Goal: Information Seeking & Learning: Compare options

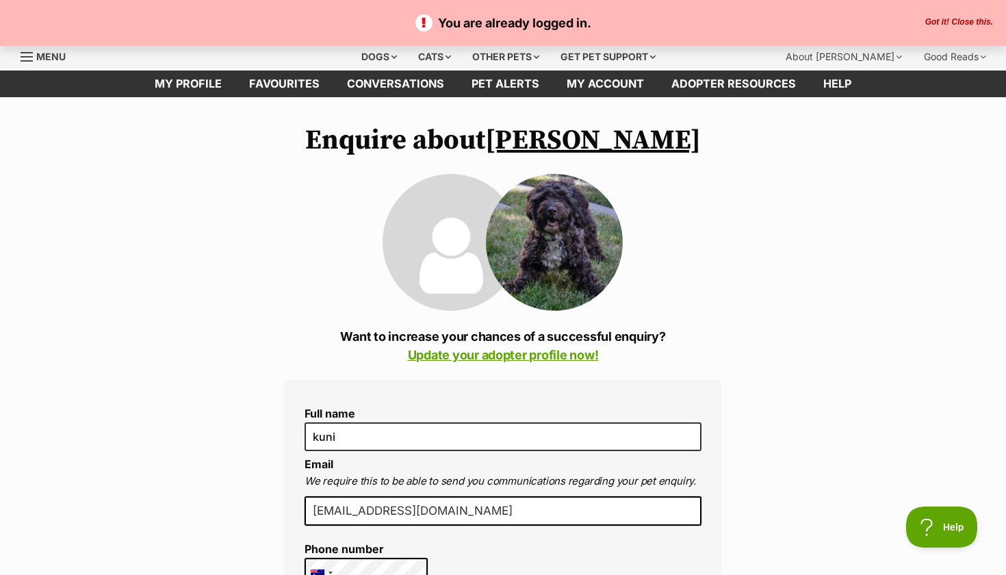
click at [944, 20] on button "Got it! Close this." at bounding box center [959, 22] width 76 height 11
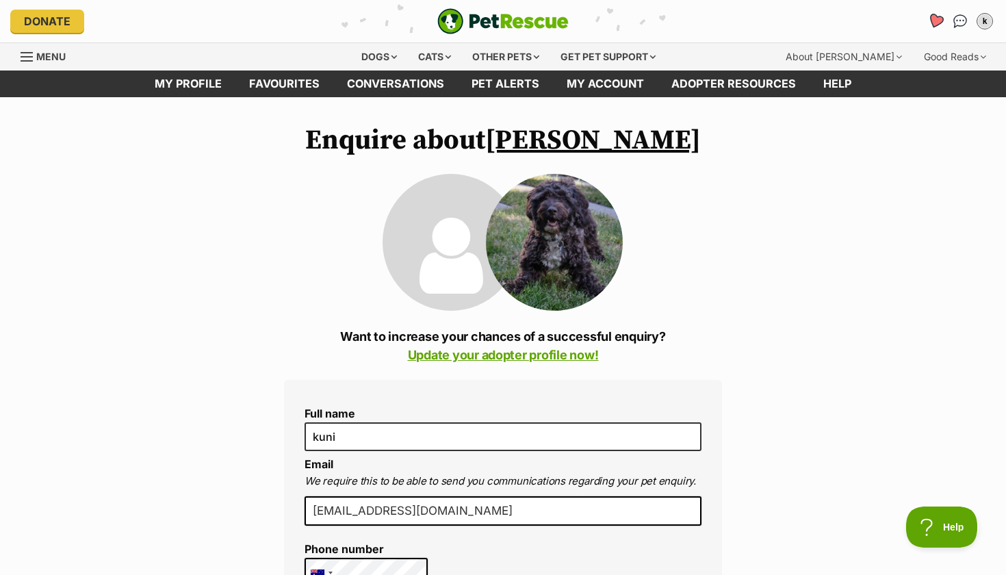
click at [940, 17] on icon "Favourites" at bounding box center [935, 21] width 16 height 16
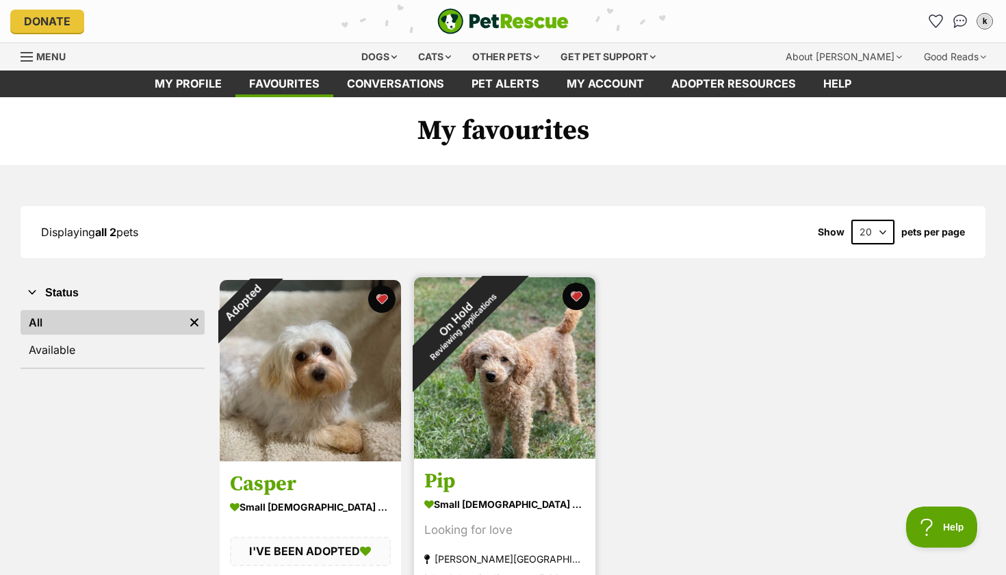
click at [504, 296] on div "On Hold Reviewing applications" at bounding box center [459, 322] width 90 height 90
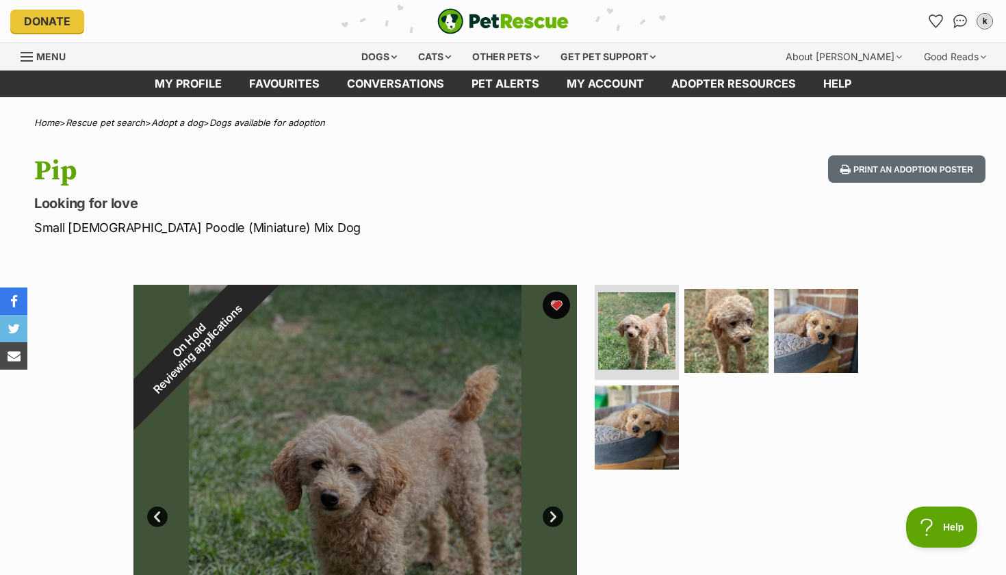
click at [948, 21] on ul "k My account k Kuni Edit profile Log out Pet alerts Pet alert matches Account s…" at bounding box center [960, 21] width 71 height 22
click at [930, 21] on icon "Favourites" at bounding box center [936, 21] width 18 height 18
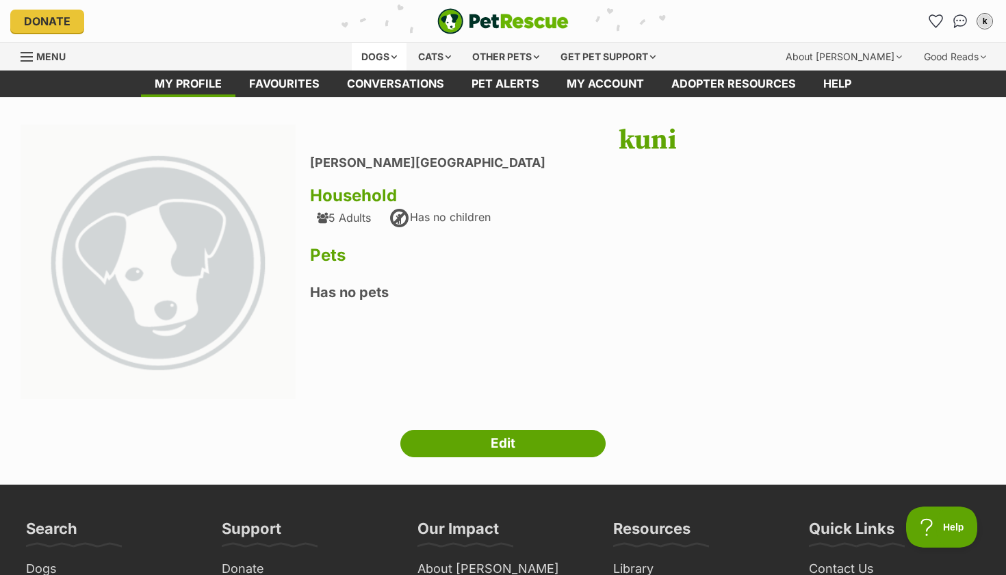
click at [372, 54] on div "Dogs" at bounding box center [379, 56] width 55 height 27
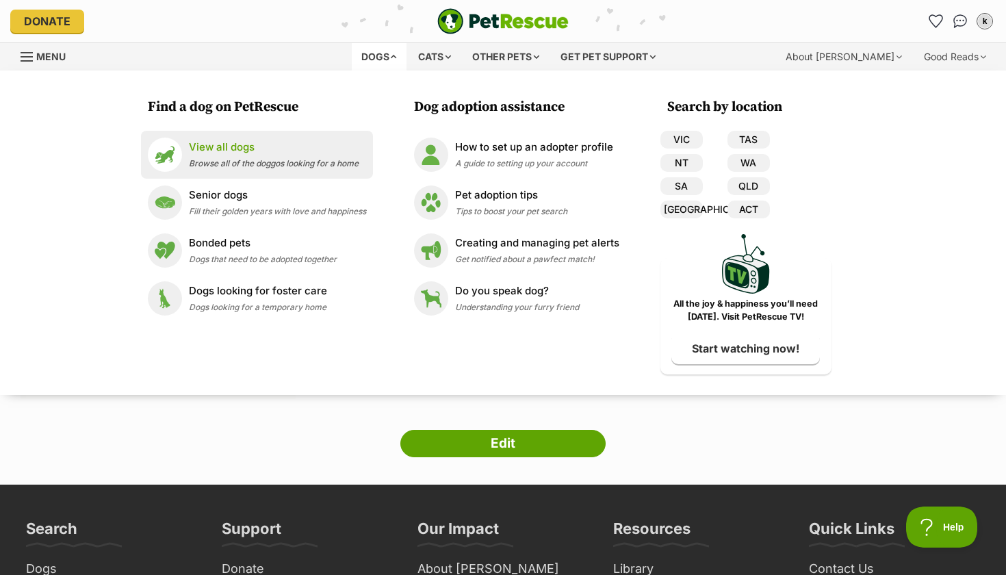
click at [298, 147] on p "View all dogs" at bounding box center [274, 148] width 170 height 16
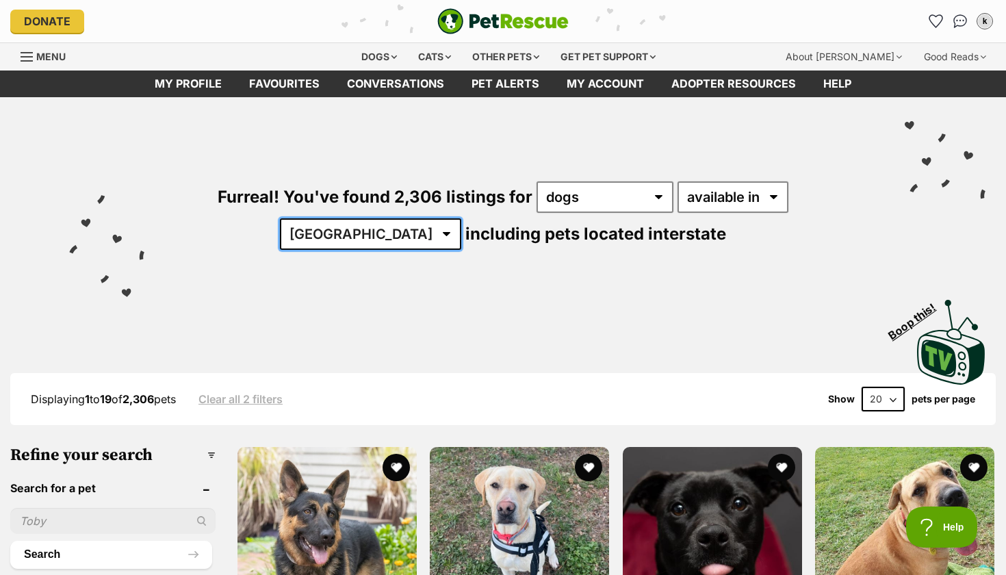
select select "VIC"
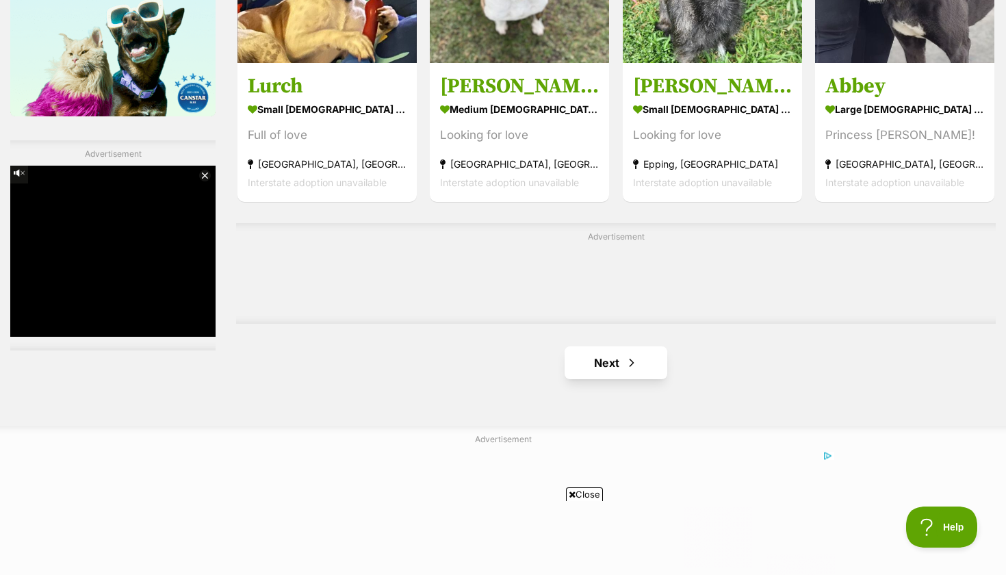
click at [589, 365] on link "Next" at bounding box center [616, 362] width 103 height 33
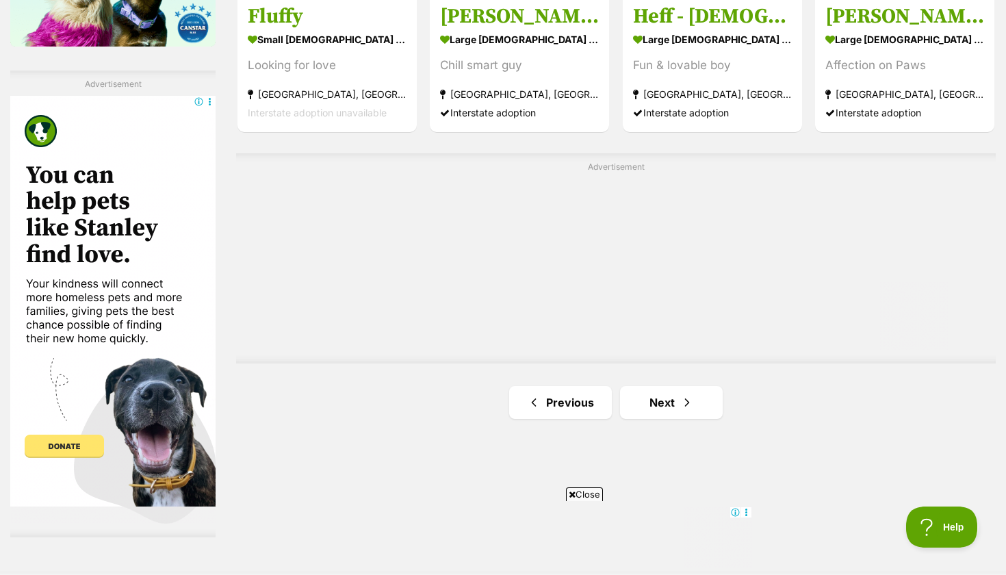
scroll to position [2441, 0]
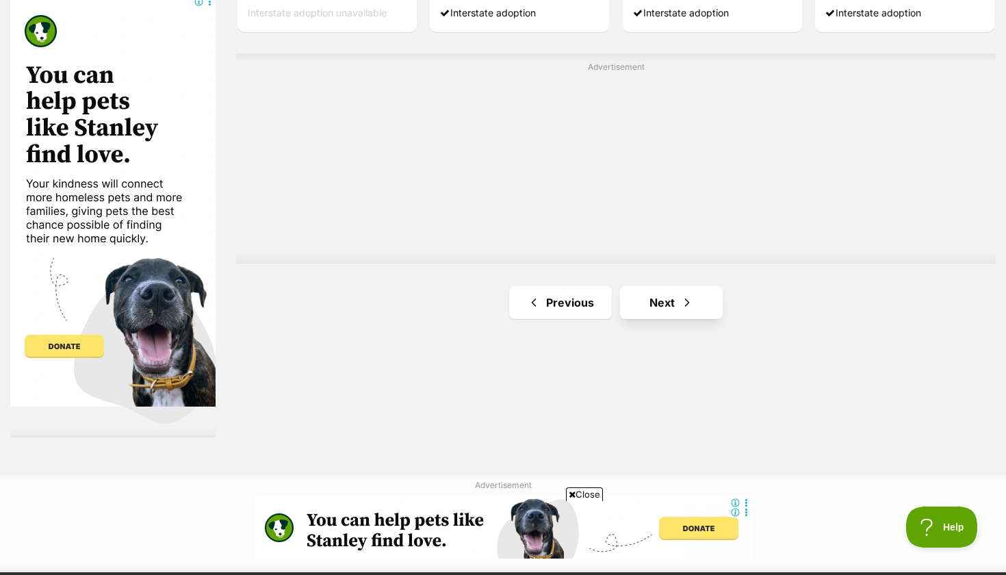
click at [668, 296] on link "Next" at bounding box center [671, 302] width 103 height 33
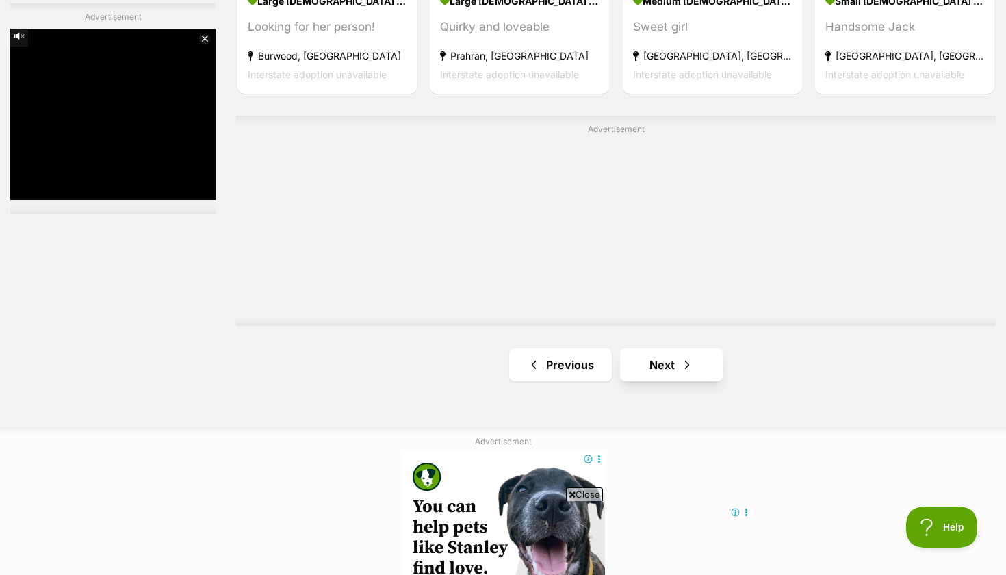
scroll to position [2464, 0]
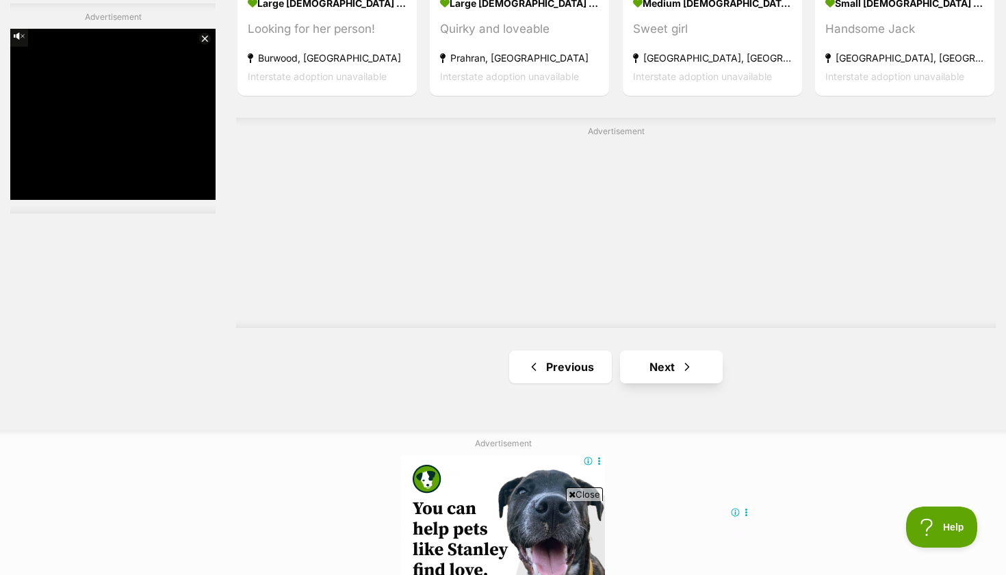
click at [661, 359] on link "Next" at bounding box center [671, 366] width 103 height 33
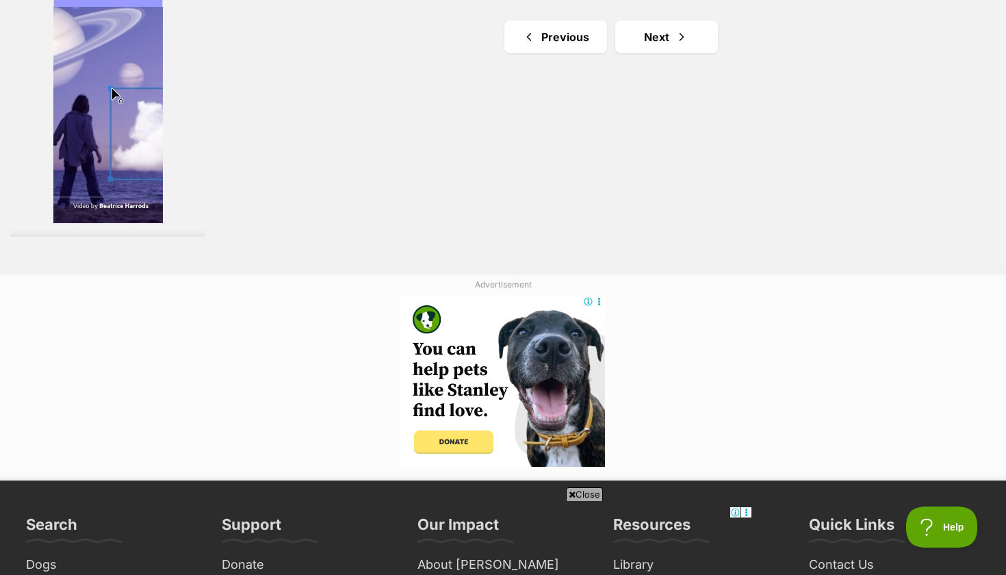
scroll to position [2559, 0]
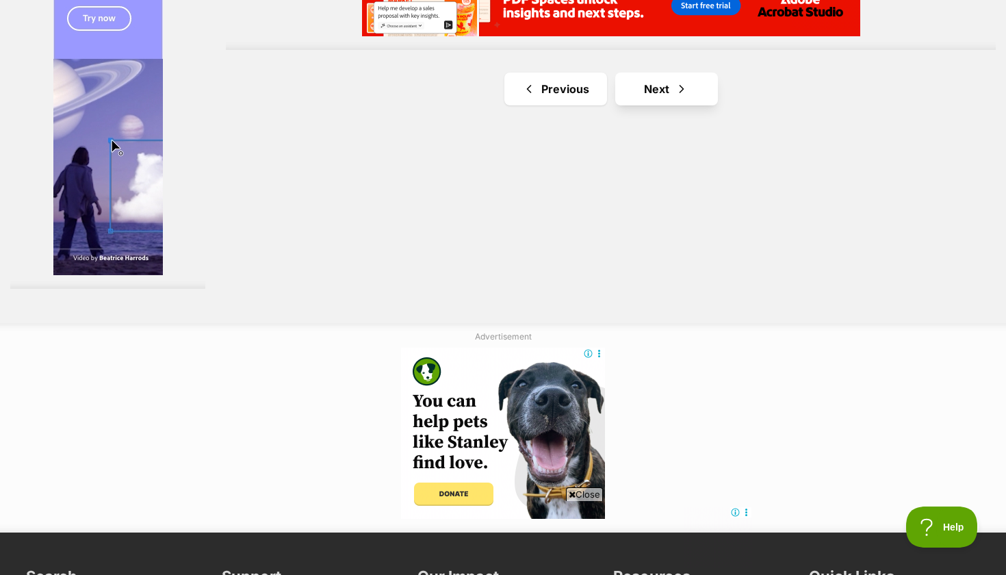
click at [617, 105] on link "Next" at bounding box center [666, 89] width 103 height 33
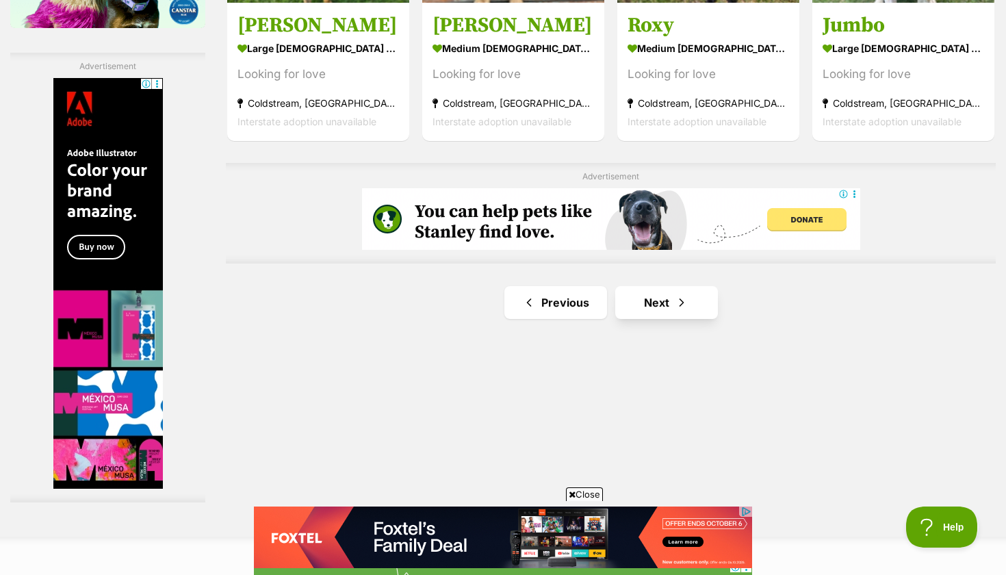
click at [625, 319] on link "Next" at bounding box center [666, 302] width 103 height 33
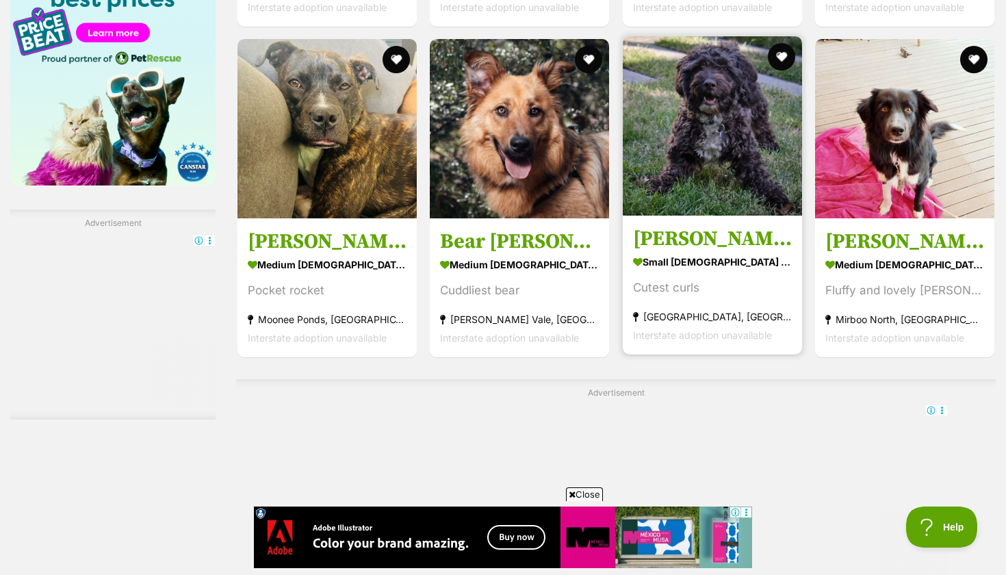
scroll to position [2202, 0]
click at [786, 49] on button "favourite" at bounding box center [781, 57] width 30 height 30
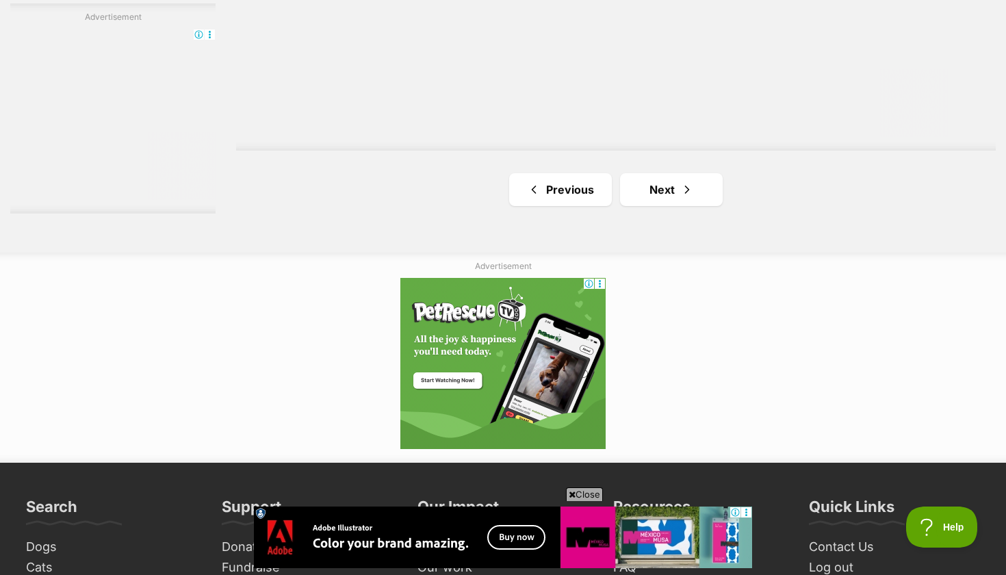
scroll to position [2642, 0]
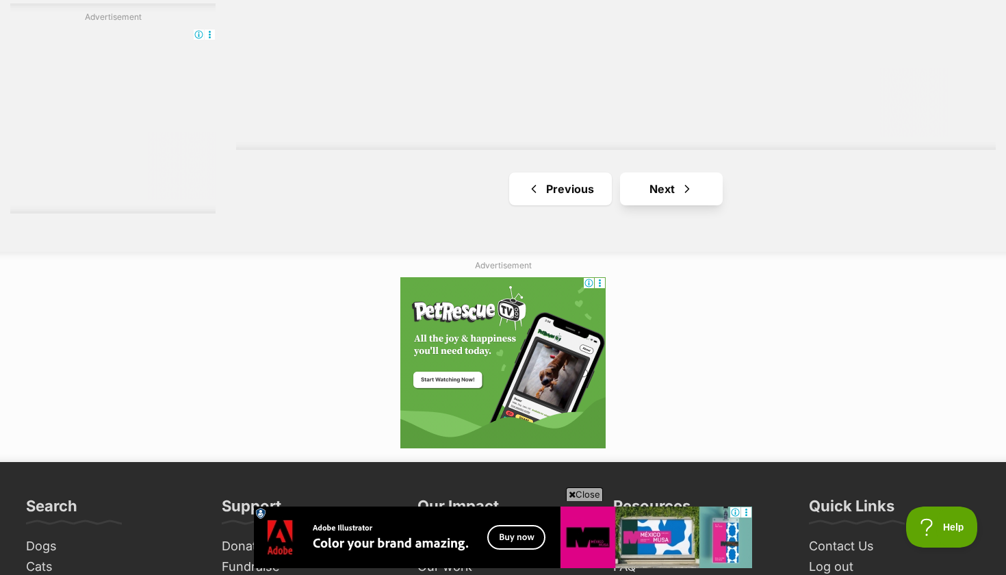
click at [649, 177] on link "Next" at bounding box center [671, 188] width 103 height 33
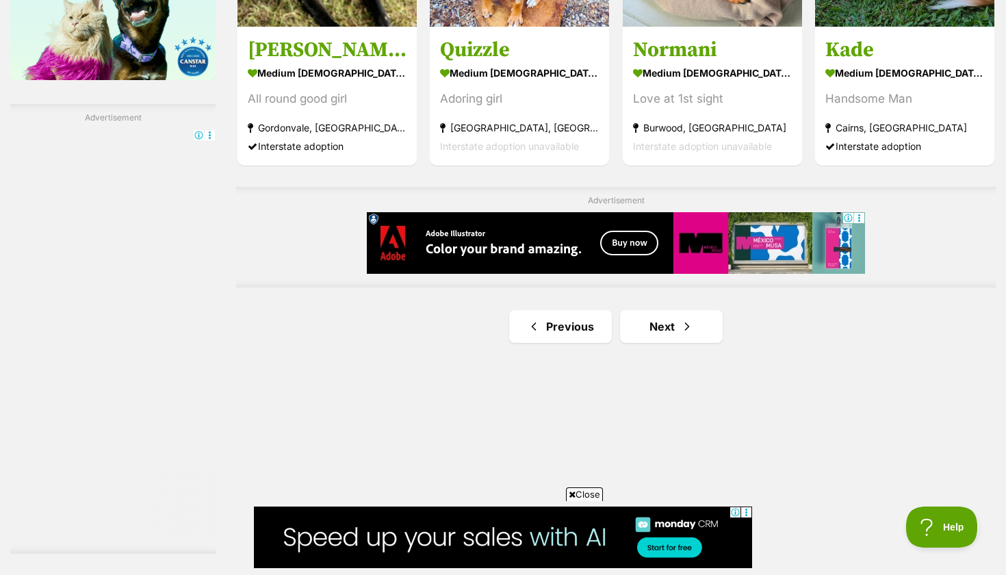
scroll to position [2312, 0]
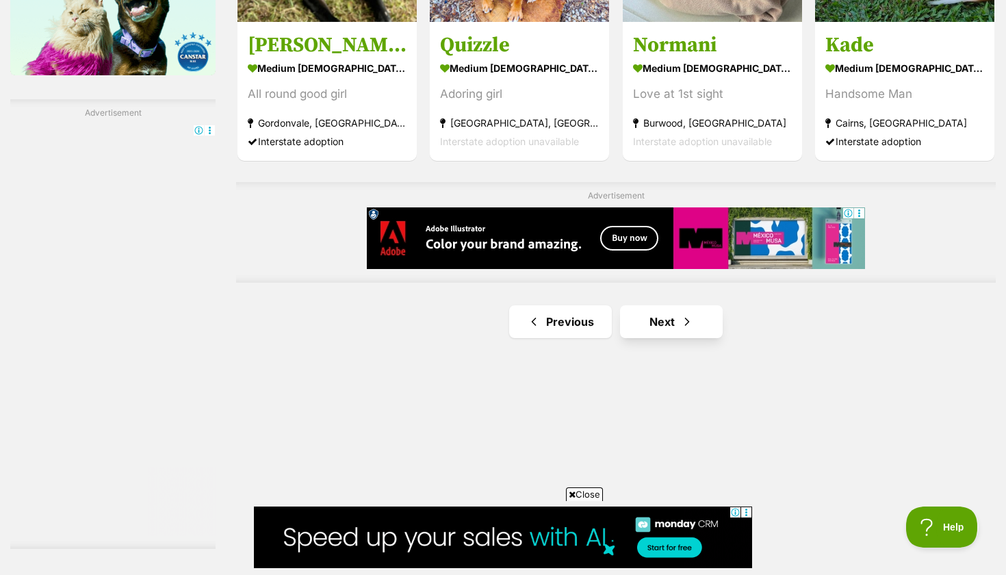
click at [675, 322] on link "Next" at bounding box center [671, 321] width 103 height 33
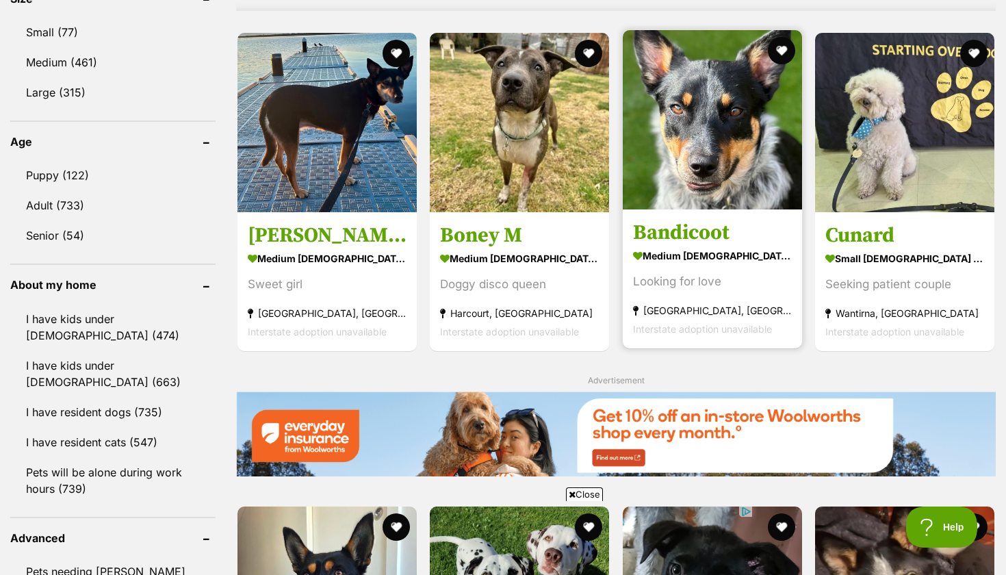
scroll to position [1323, 0]
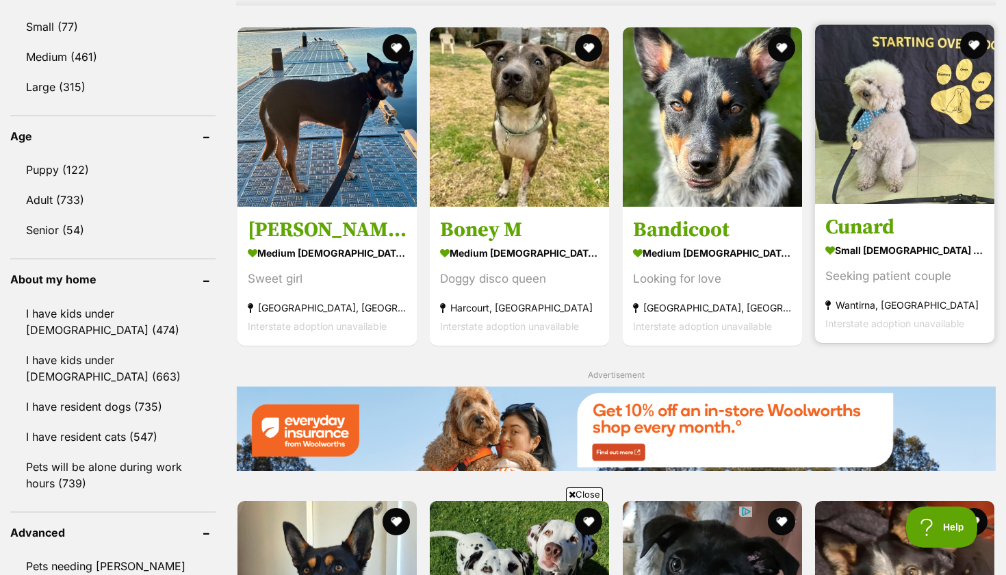
click at [902, 222] on h3 "Cunard" at bounding box center [904, 227] width 159 height 26
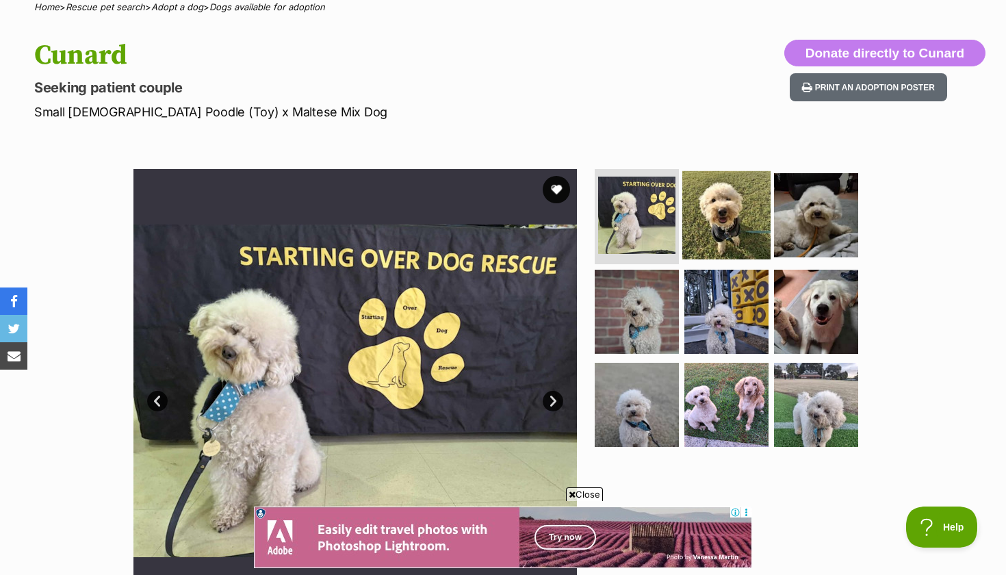
scroll to position [118, 0]
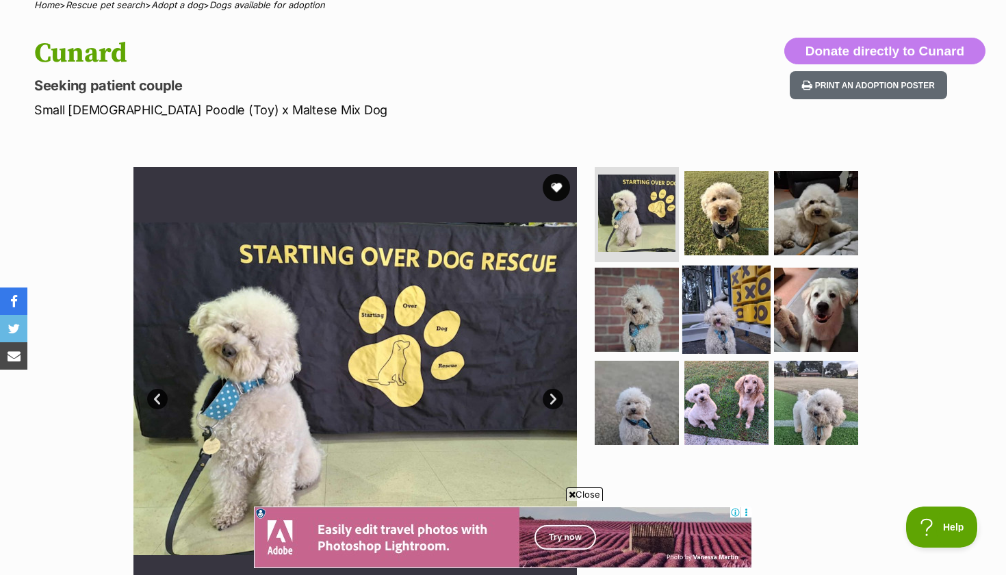
click at [717, 308] on img at bounding box center [726, 310] width 88 height 88
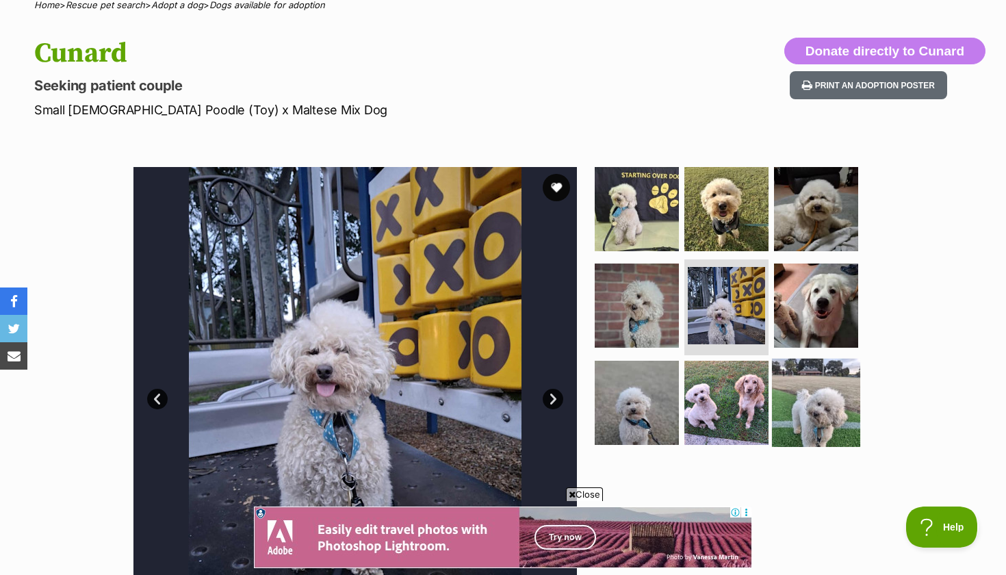
click at [811, 361] on img at bounding box center [816, 403] width 88 height 88
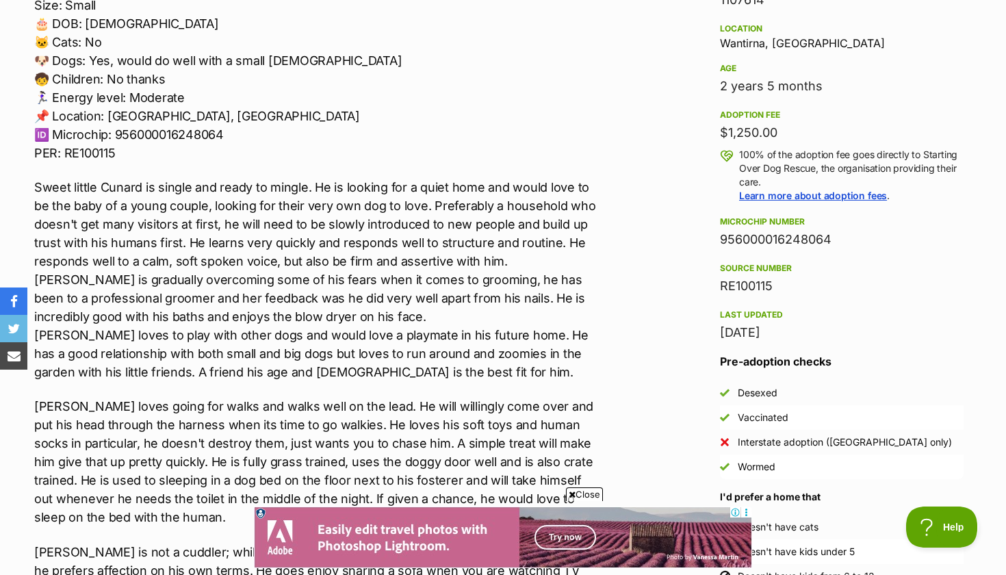
scroll to position [930, 0]
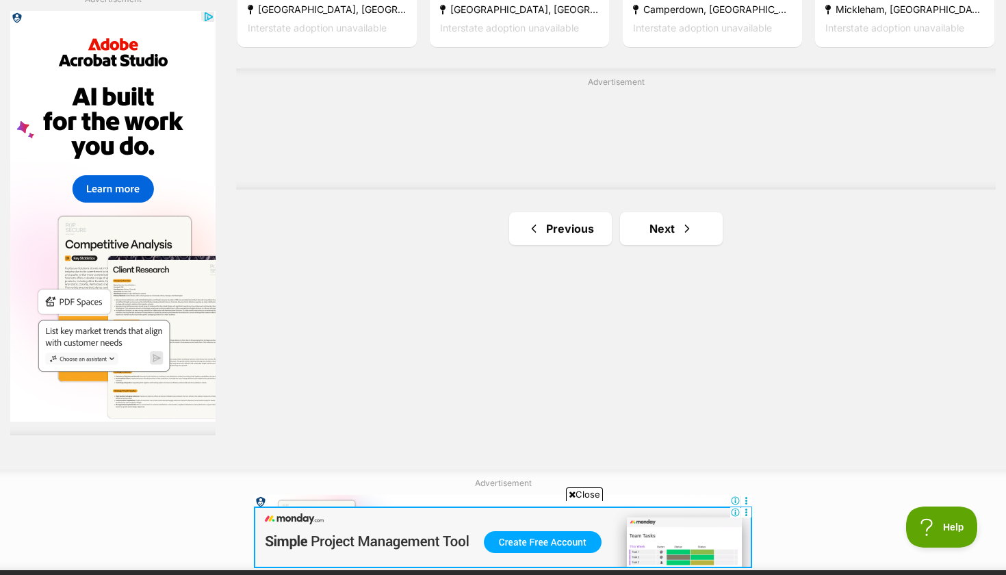
scroll to position [2429, 0]
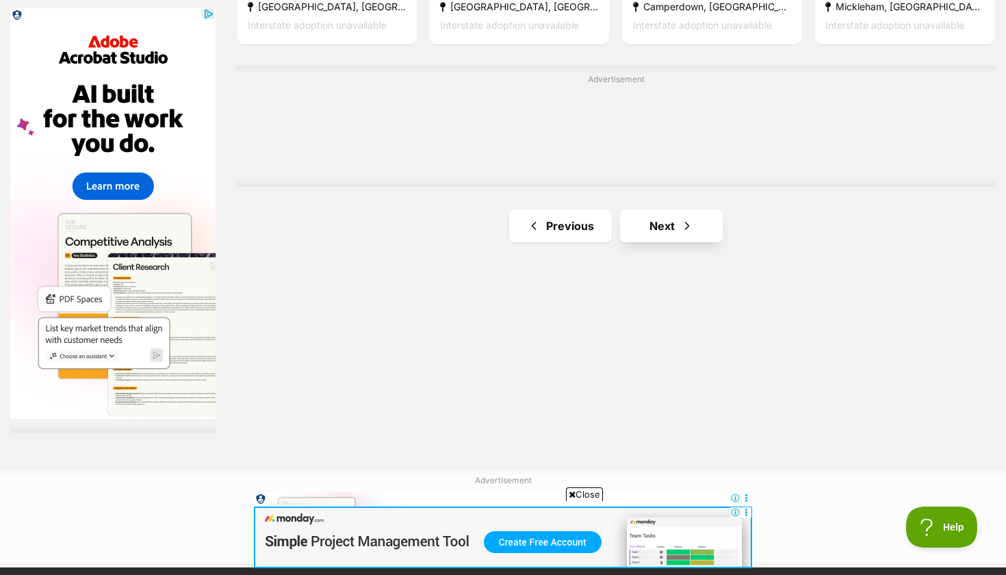
click at [671, 221] on link "Next" at bounding box center [671, 225] width 103 height 33
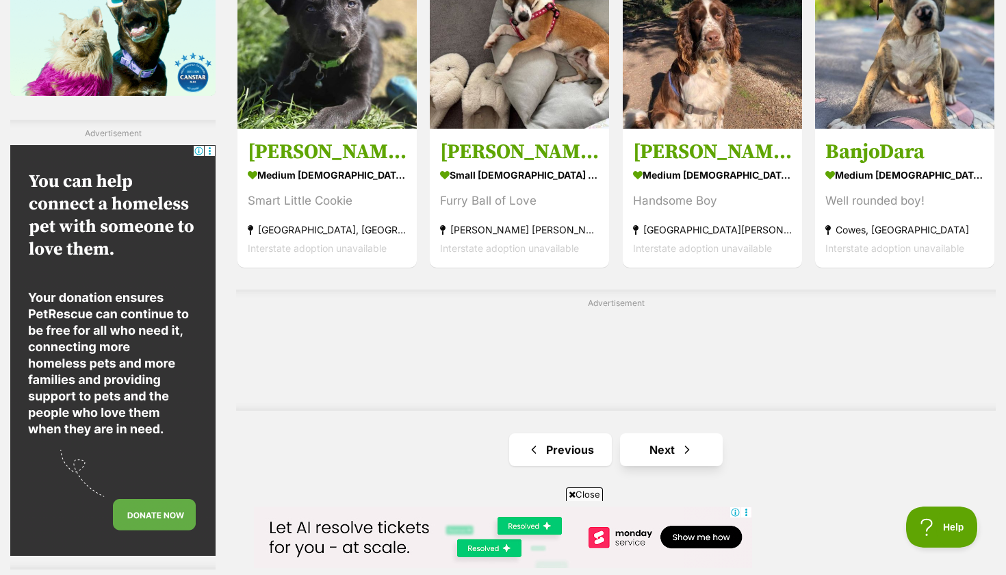
scroll to position [2295, 0]
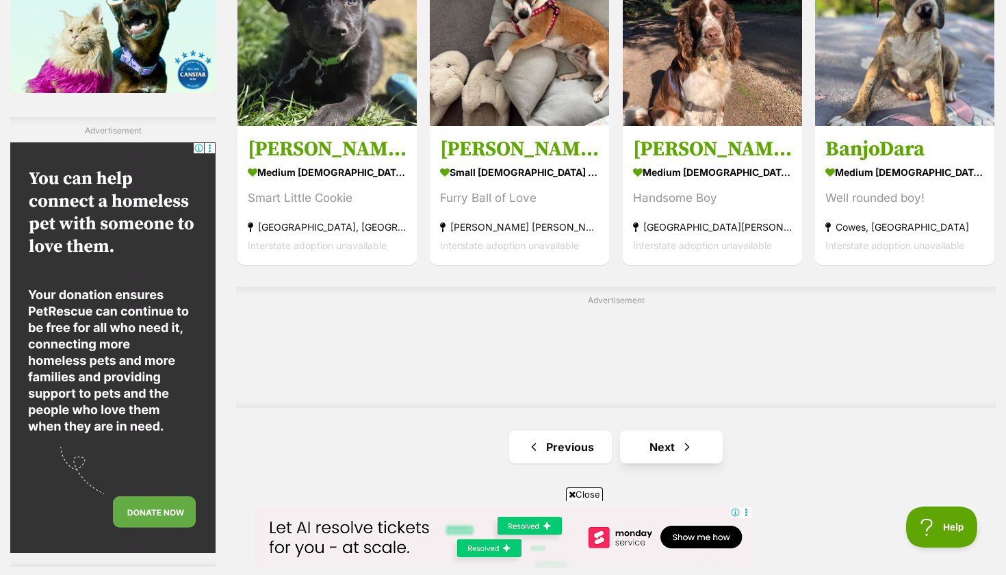
click at [682, 439] on span "Next page" at bounding box center [687, 447] width 14 height 16
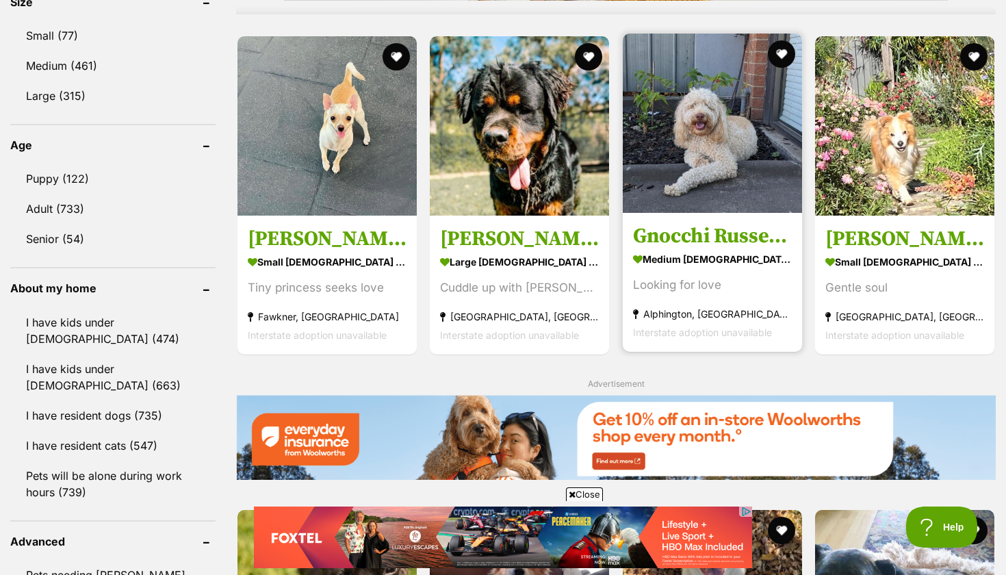
scroll to position [1315, 0]
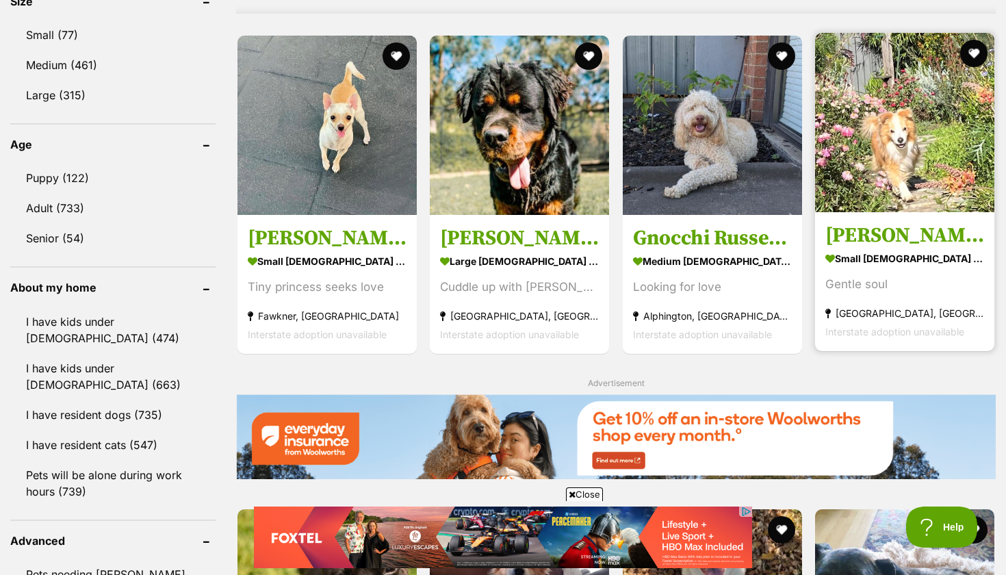
click at [901, 265] on section "small male Dog Gentle soul Pakenham, VIC Interstate adoption unavailable" at bounding box center [904, 294] width 159 height 92
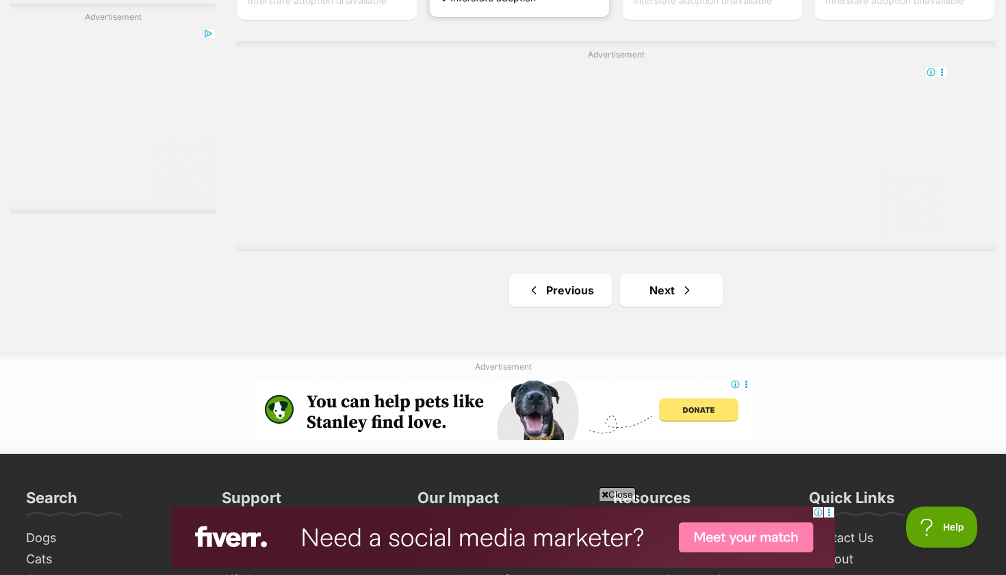
scroll to position [2497, 0]
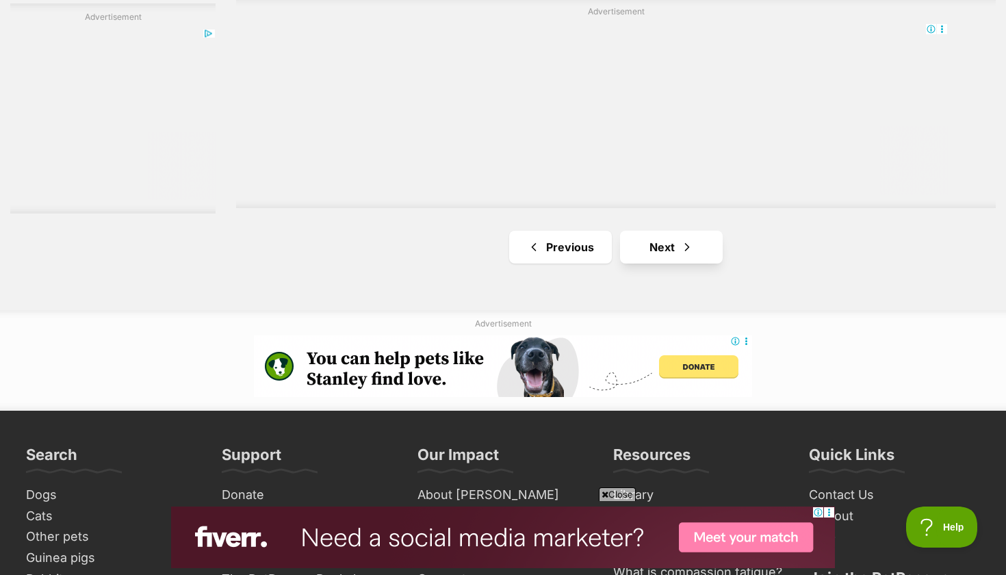
click at [675, 249] on link "Next" at bounding box center [671, 247] width 103 height 33
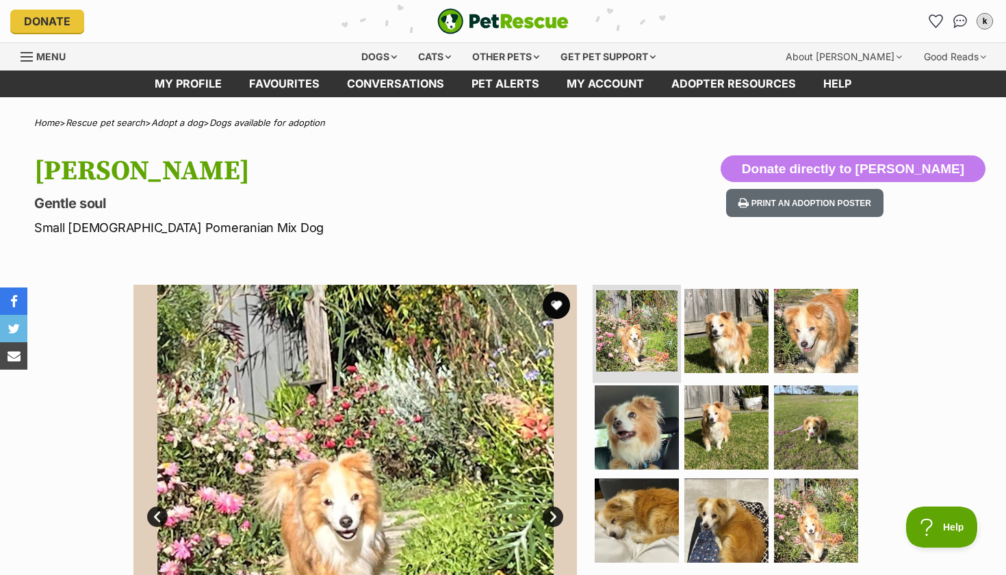
click at [655, 349] on img at bounding box center [636, 330] width 81 height 81
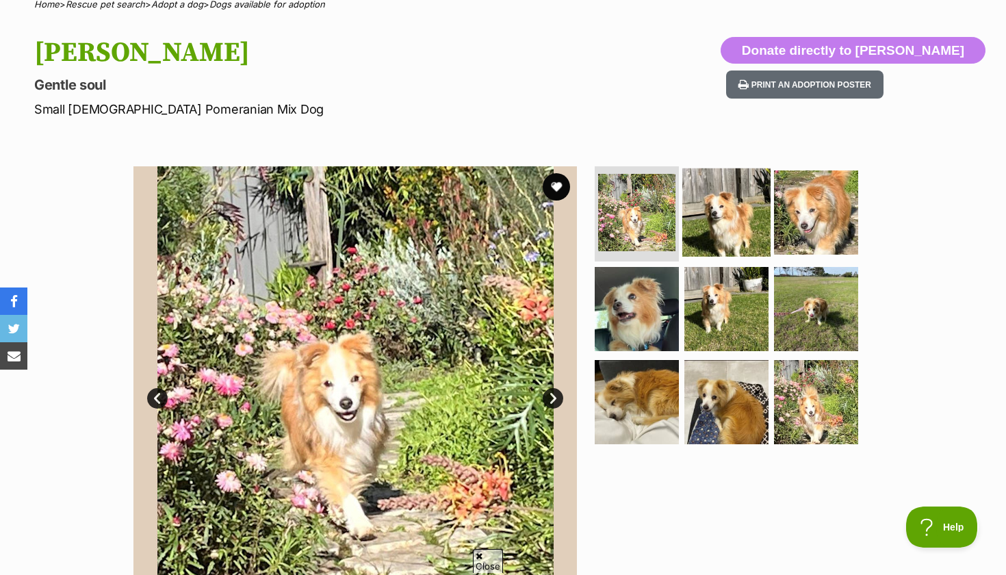
click at [705, 188] on img at bounding box center [726, 212] width 88 height 88
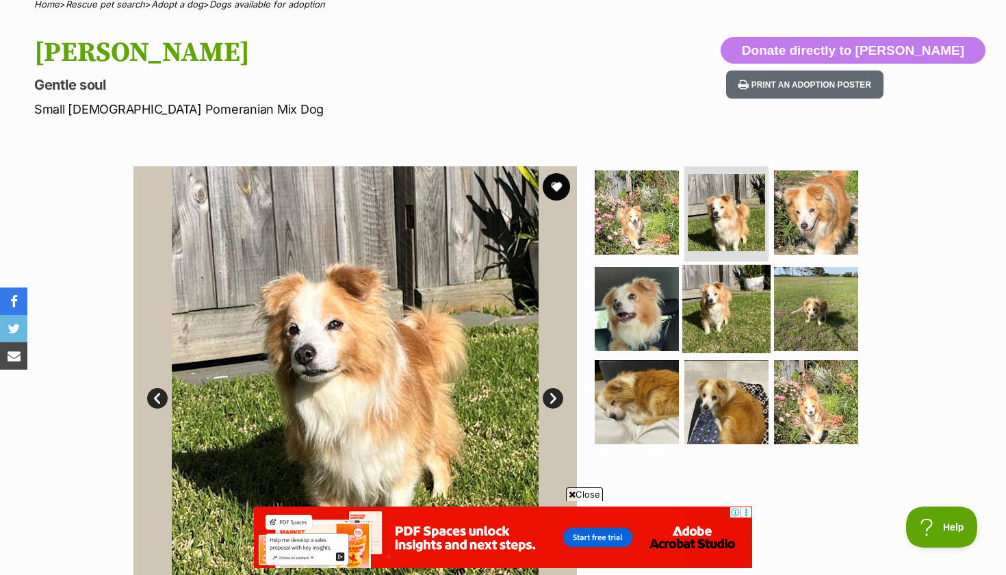
click at [723, 287] on img at bounding box center [726, 309] width 88 height 88
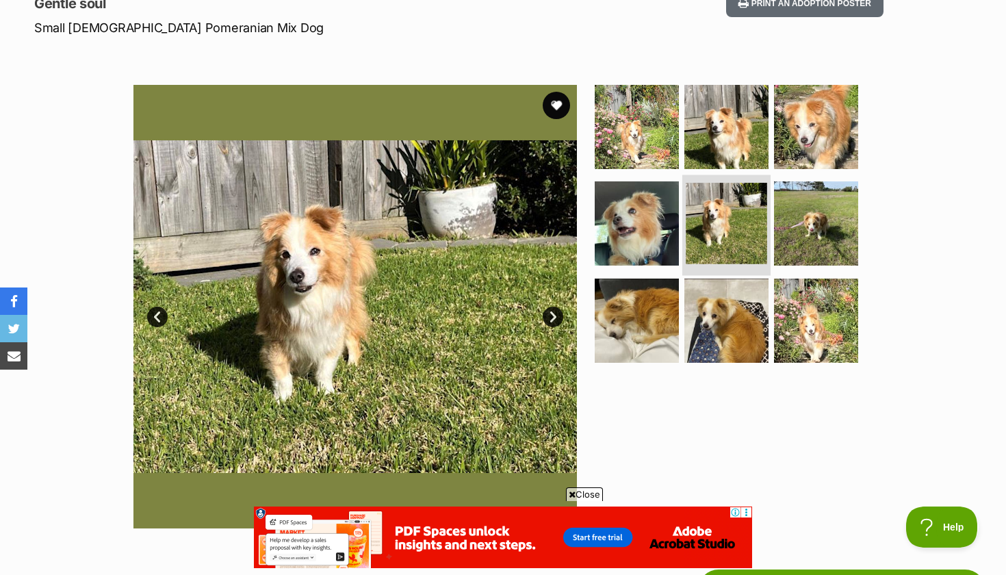
scroll to position [201, 0]
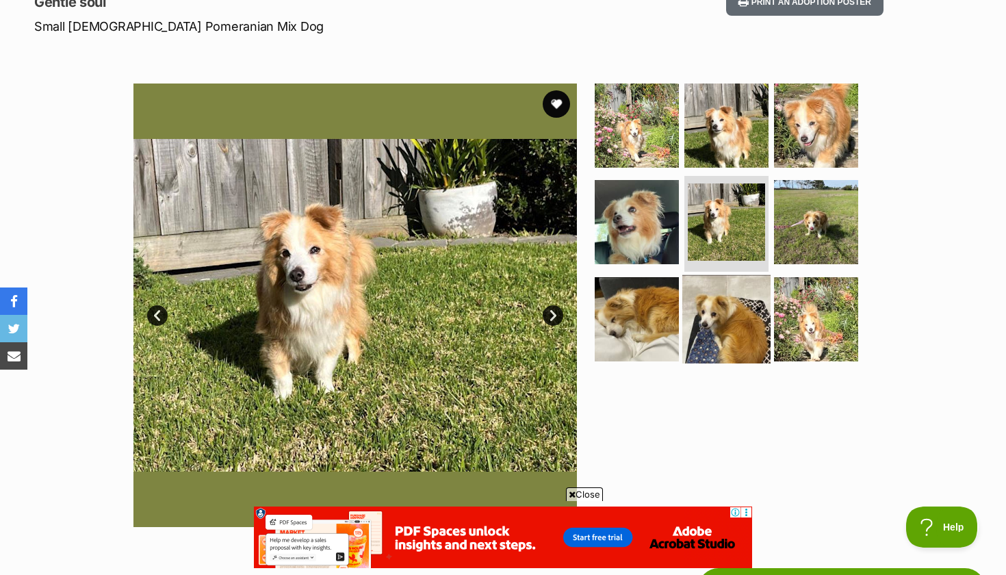
click at [763, 331] on img at bounding box center [726, 319] width 88 height 88
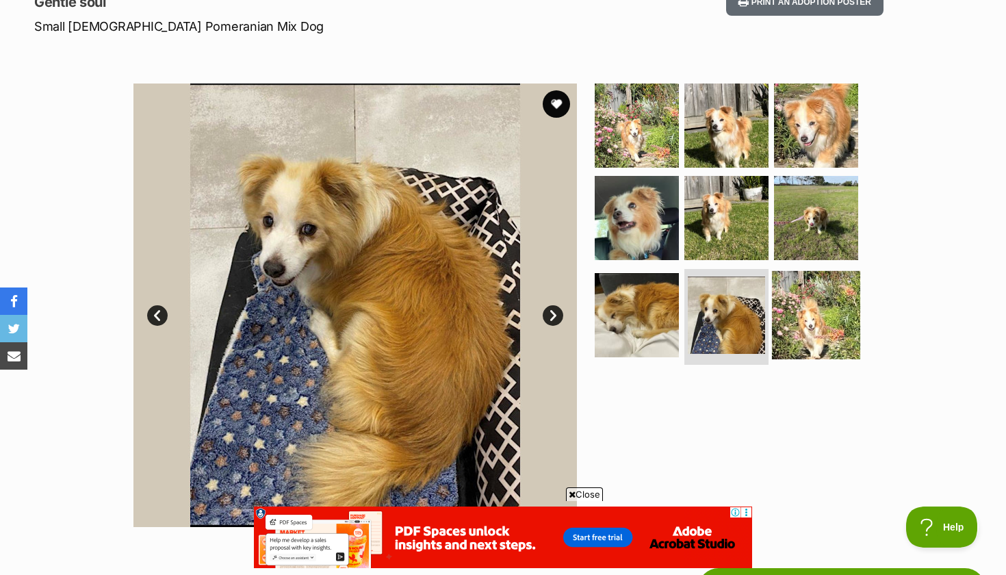
click at [801, 327] on img at bounding box center [816, 315] width 88 height 88
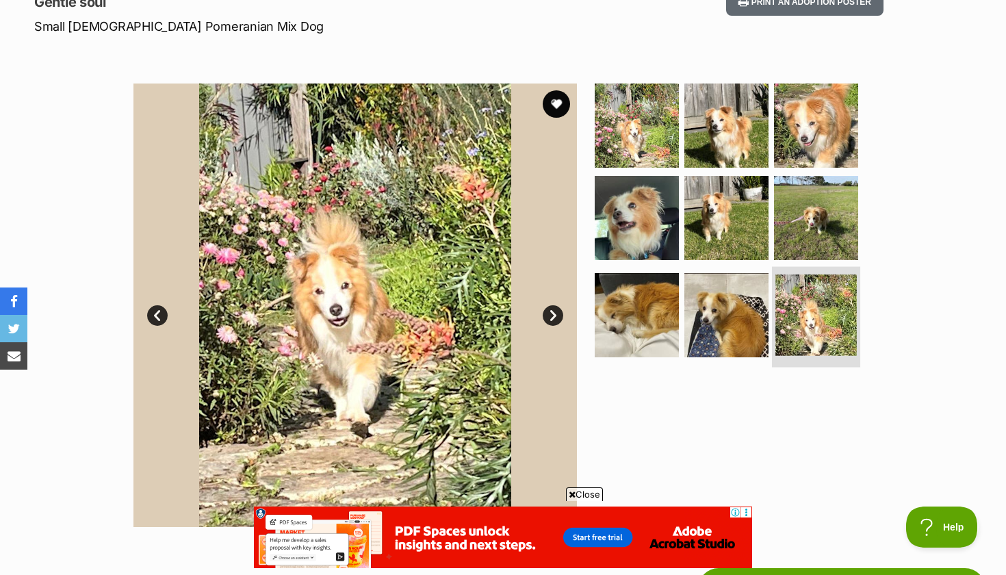
click at [812, 267] on li at bounding box center [816, 317] width 88 height 101
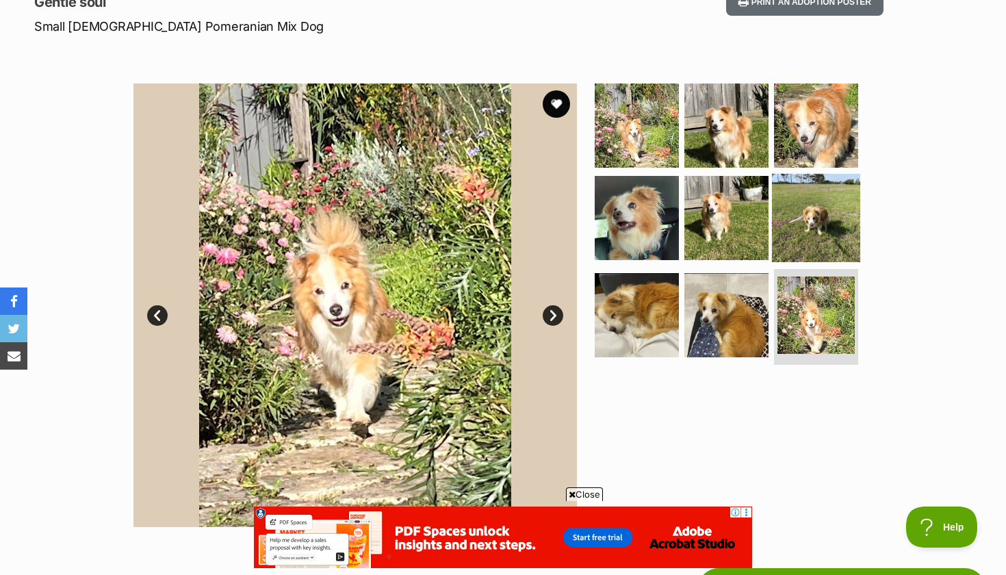
click at [799, 235] on img at bounding box center [816, 218] width 88 height 88
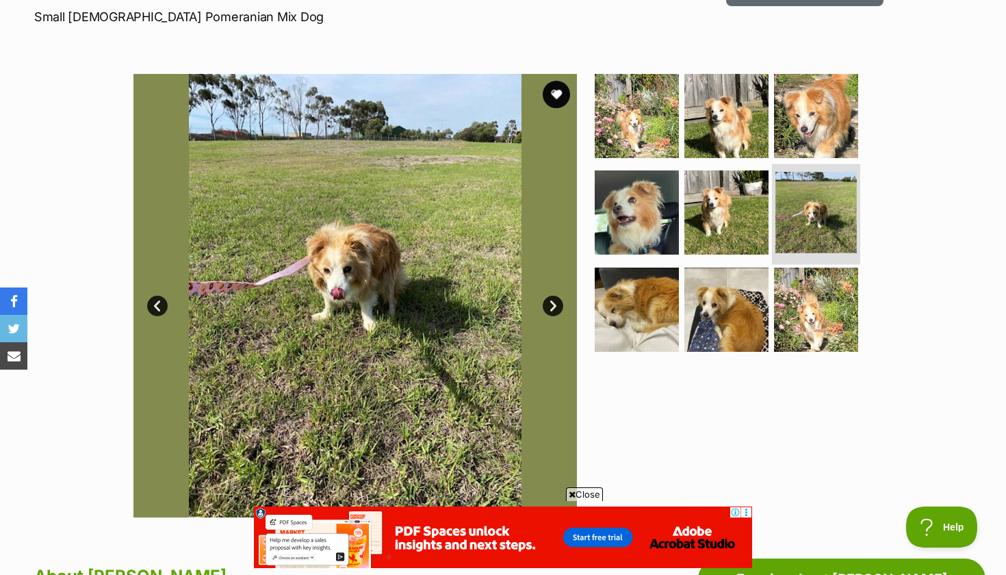
scroll to position [212, 0]
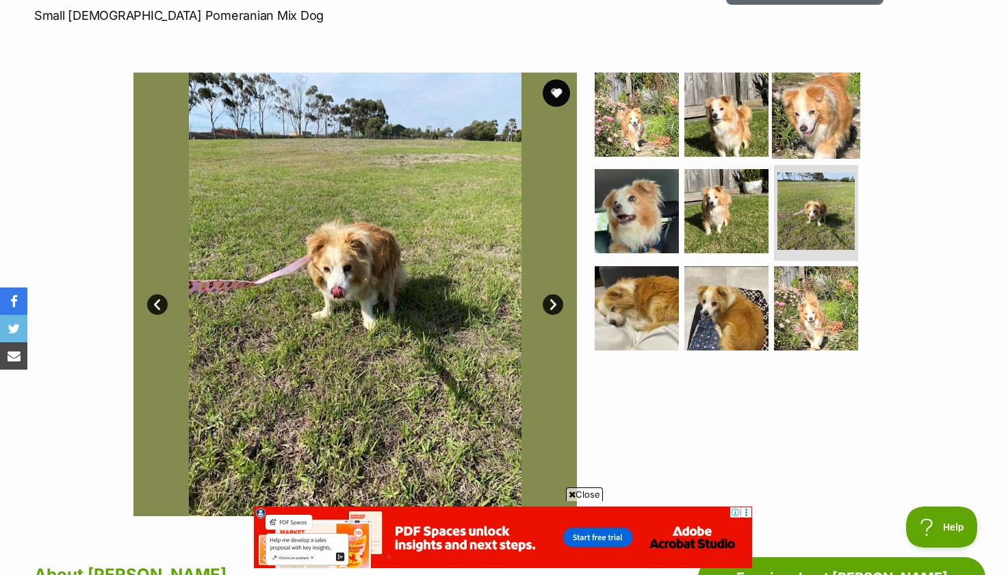
click at [829, 108] on img at bounding box center [816, 114] width 88 height 88
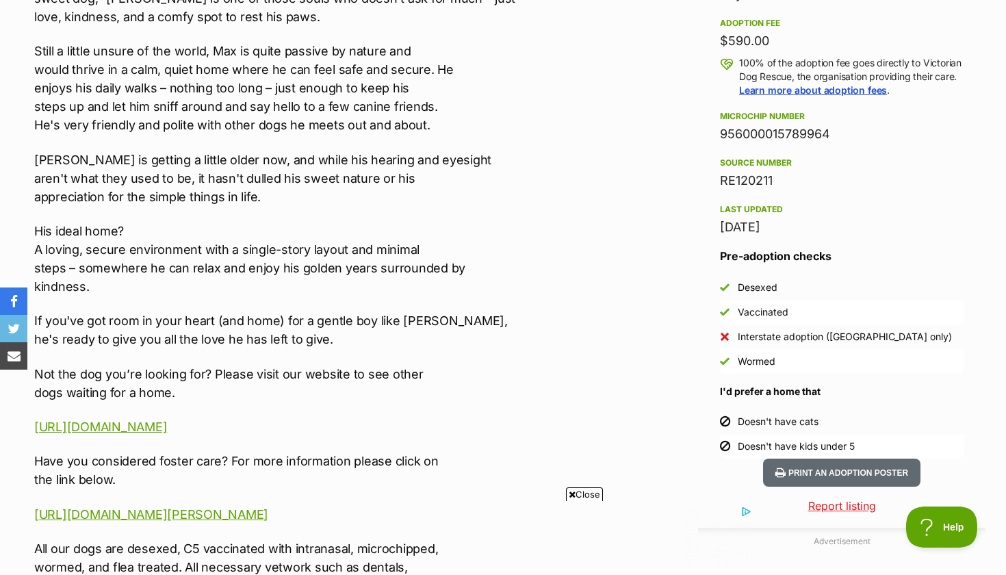
scroll to position [987, 0]
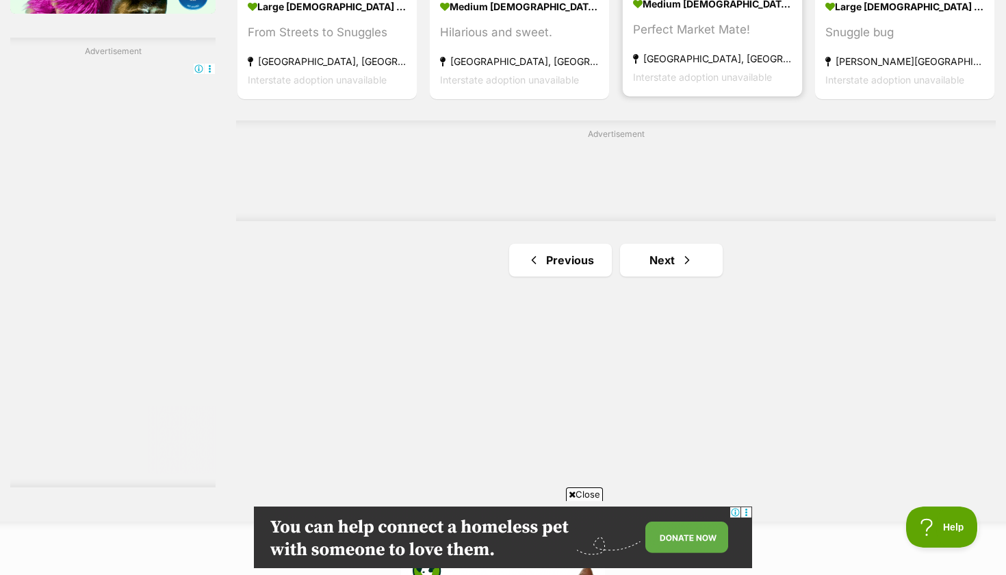
scroll to position [2400, 0]
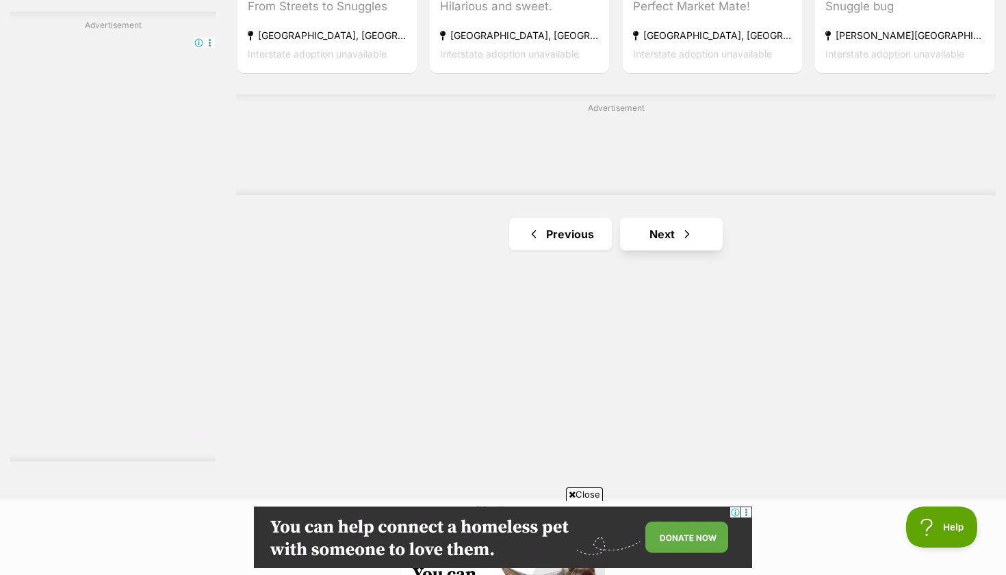
click at [672, 218] on link "Next" at bounding box center [671, 234] width 103 height 33
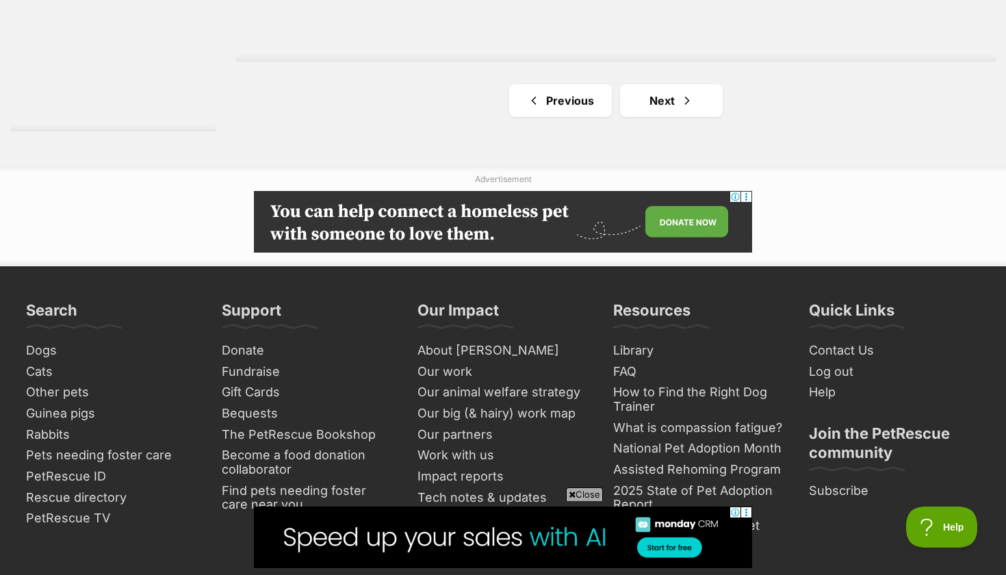
scroll to position [2729, 0]
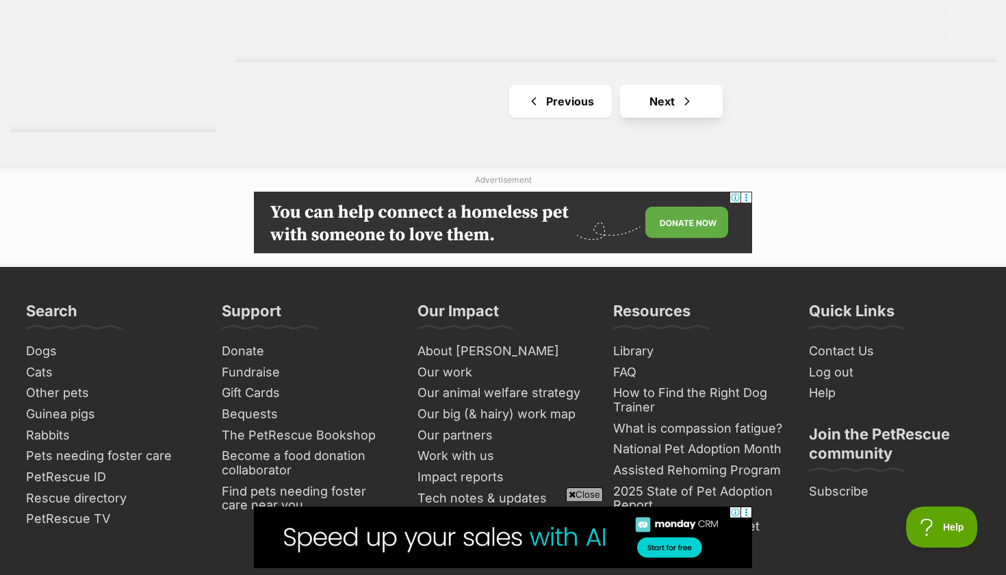
click at [661, 85] on link "Next" at bounding box center [671, 101] width 103 height 33
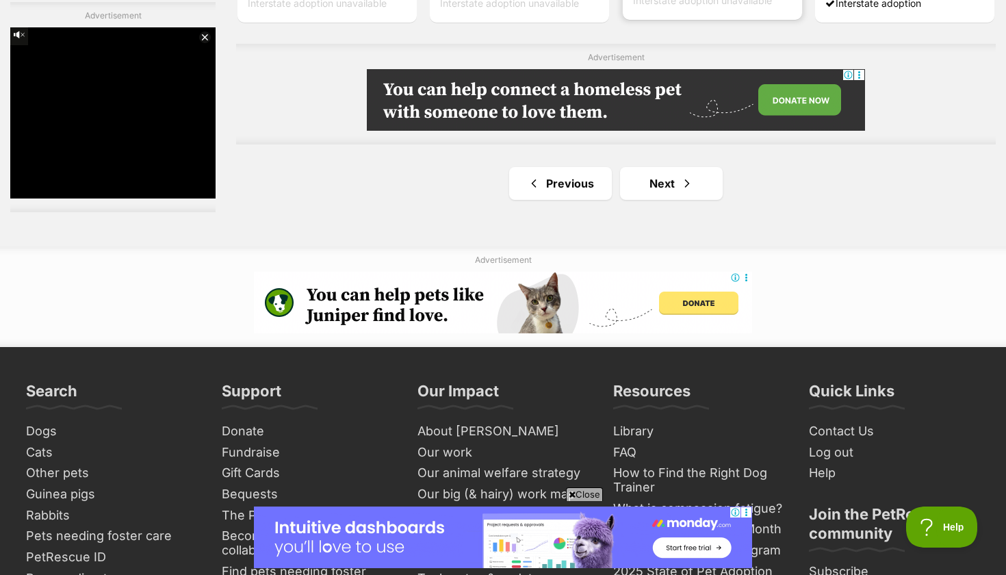
scroll to position [2453, 0]
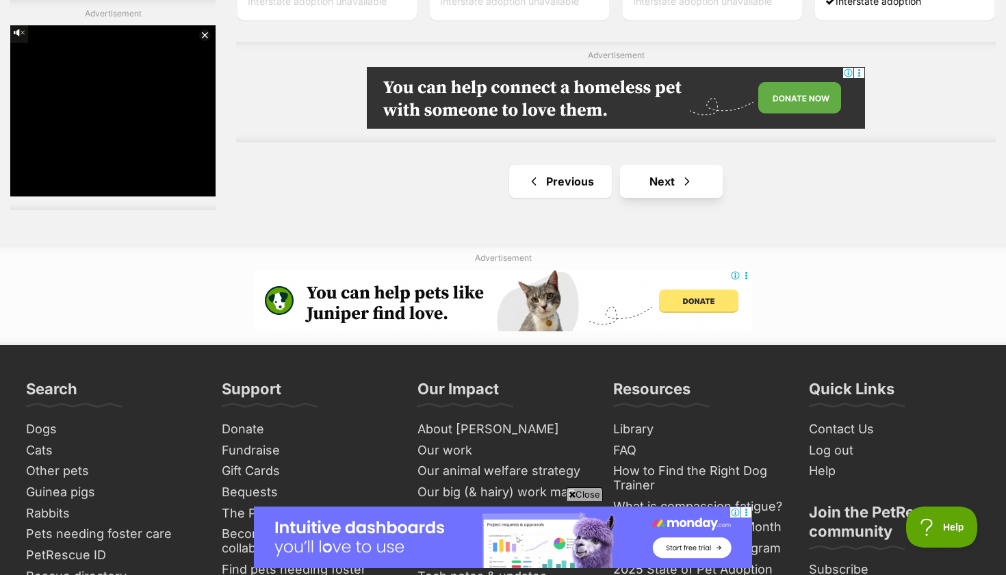
click at [655, 185] on link "Next" at bounding box center [671, 181] width 103 height 33
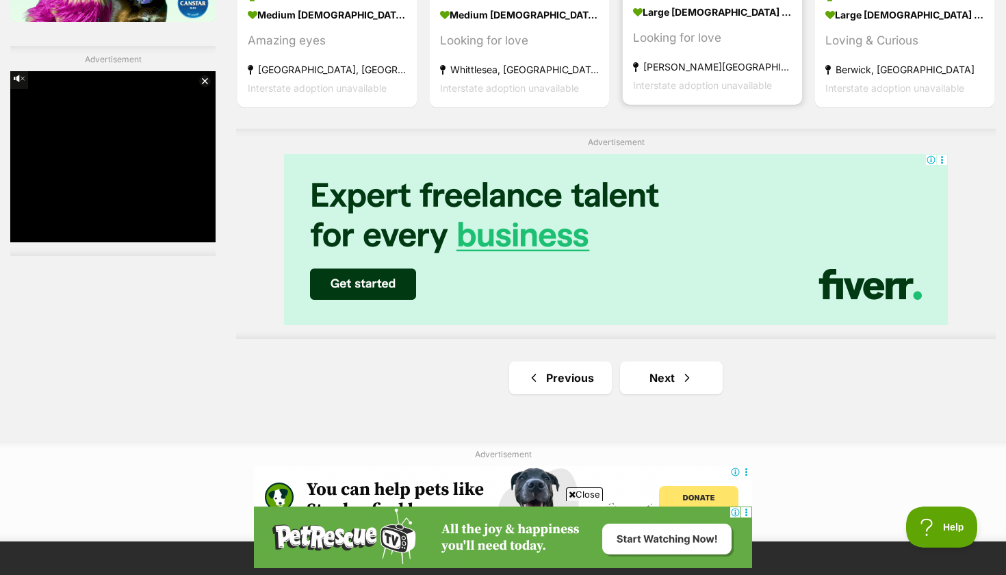
scroll to position [2367, 0]
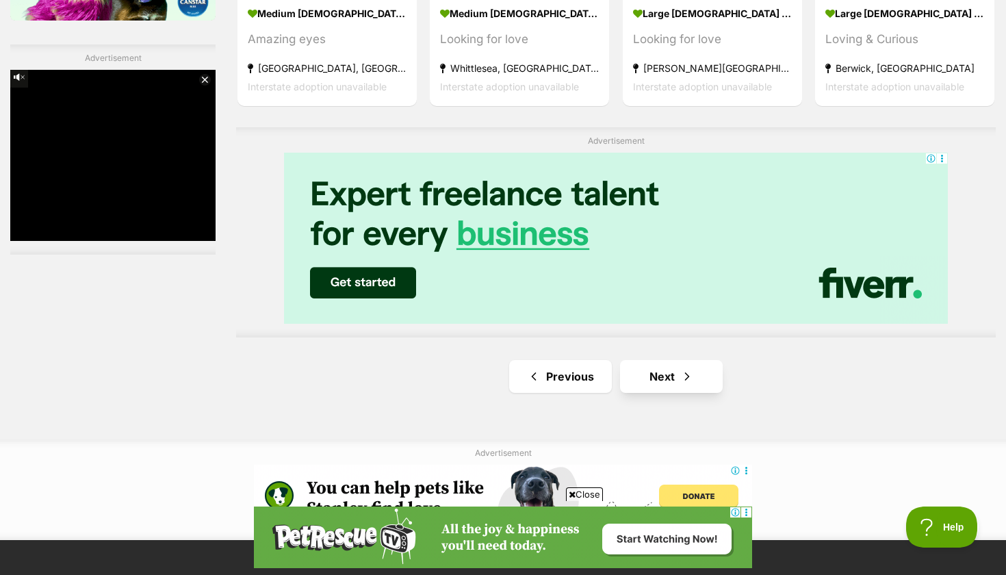
click at [659, 375] on link "Next" at bounding box center [671, 376] width 103 height 33
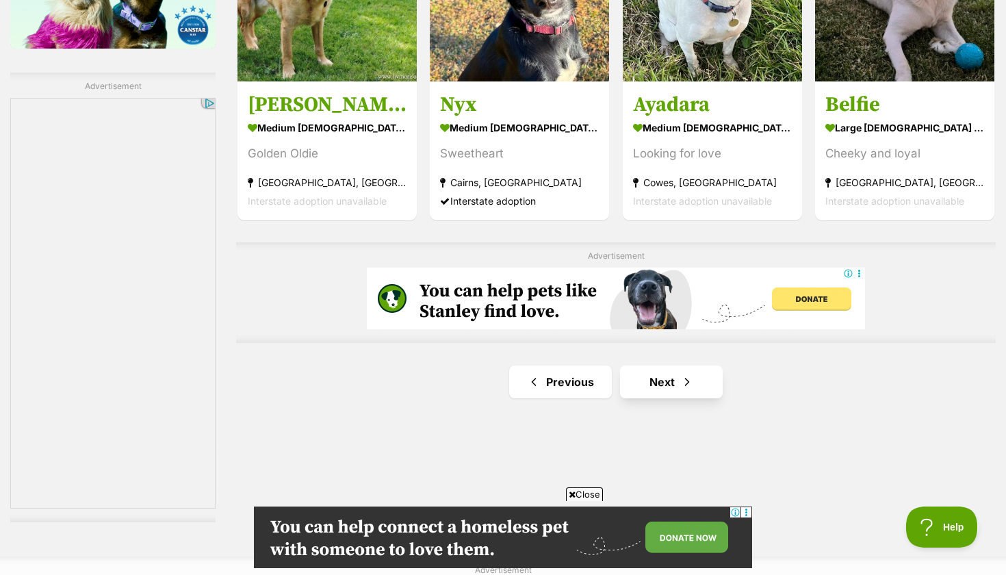
click at [664, 374] on link "Next" at bounding box center [671, 381] width 103 height 33
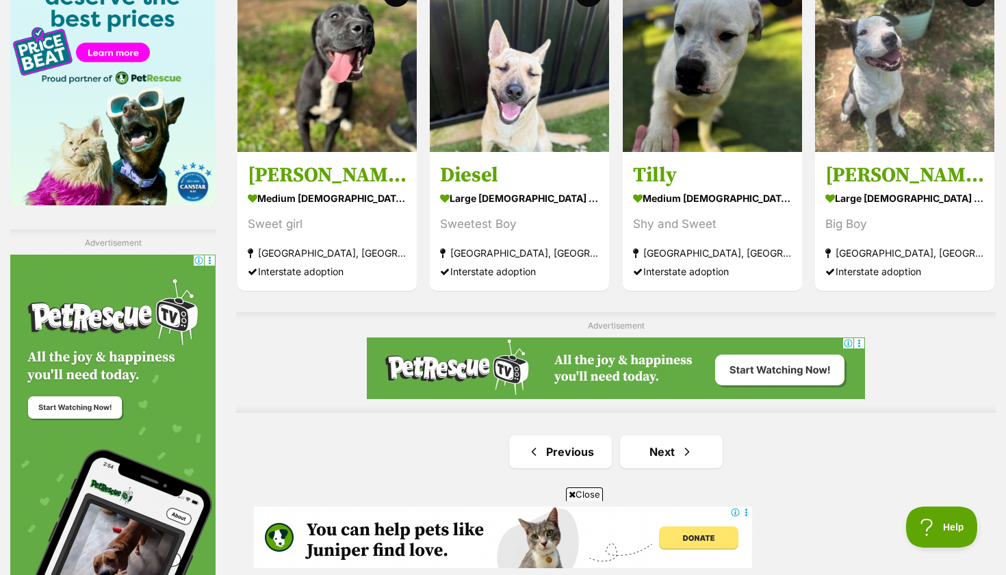
scroll to position [2193, 0]
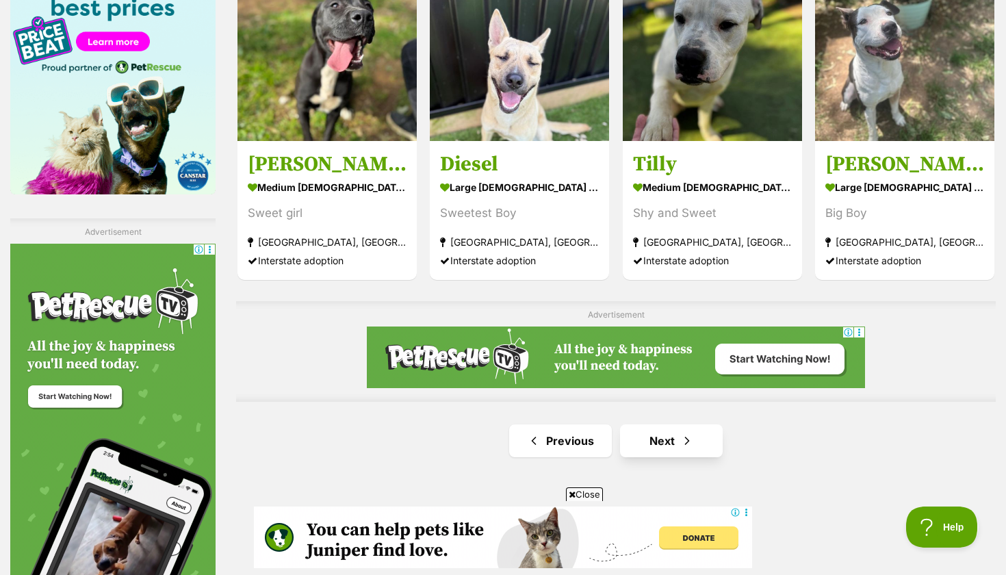
click at [668, 441] on link "Next" at bounding box center [671, 440] width 103 height 33
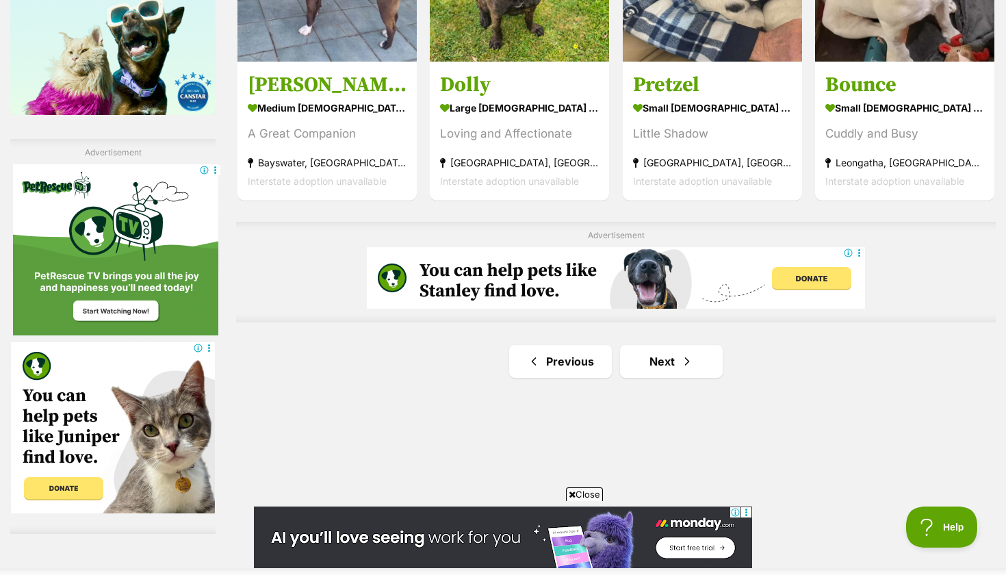
scroll to position [2276, 0]
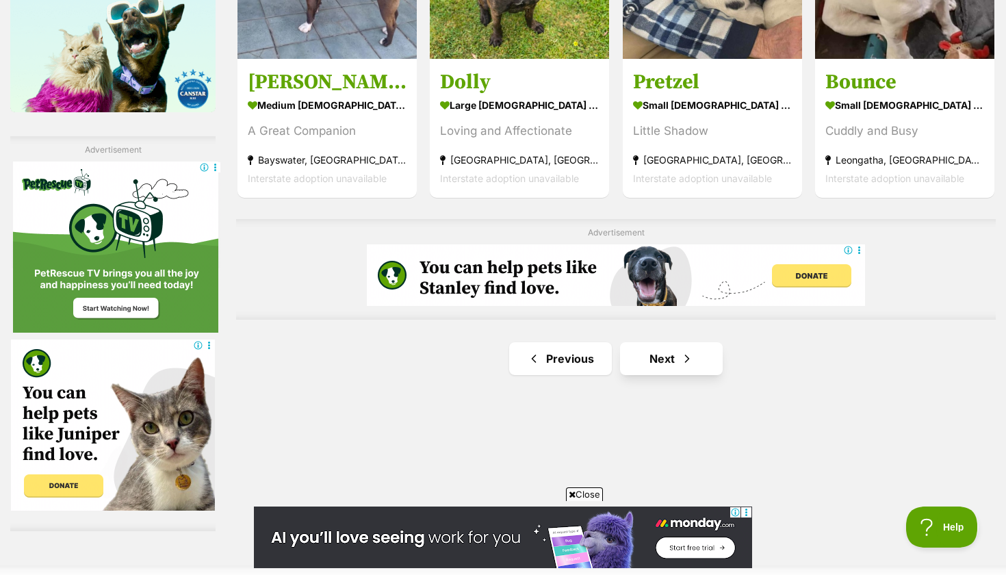
click at [691, 350] on span "Next page" at bounding box center [687, 358] width 14 height 16
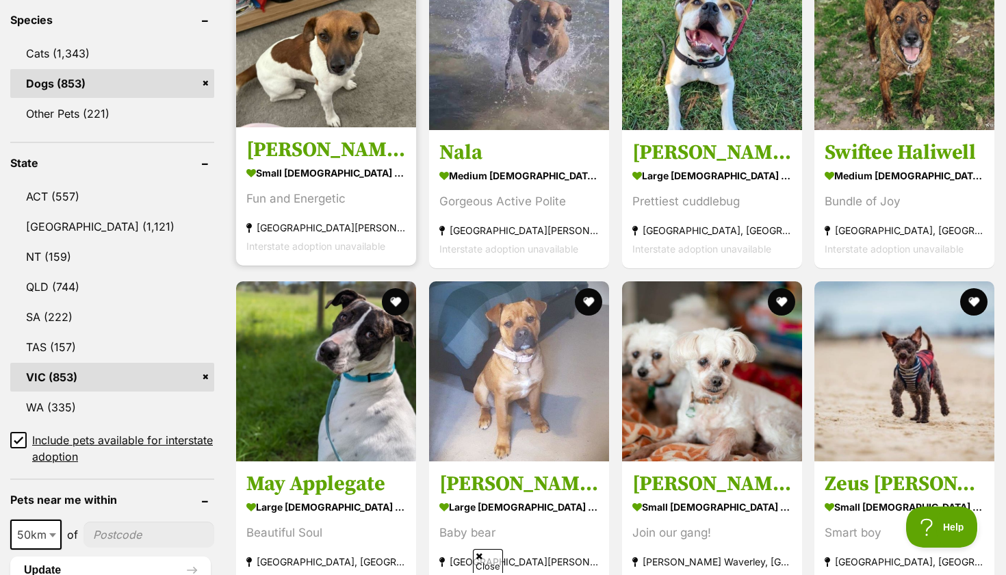
click at [382, 224] on strong "[GEOGRAPHIC_DATA][PERSON_NAME][GEOGRAPHIC_DATA]" at bounding box center [325, 227] width 159 height 18
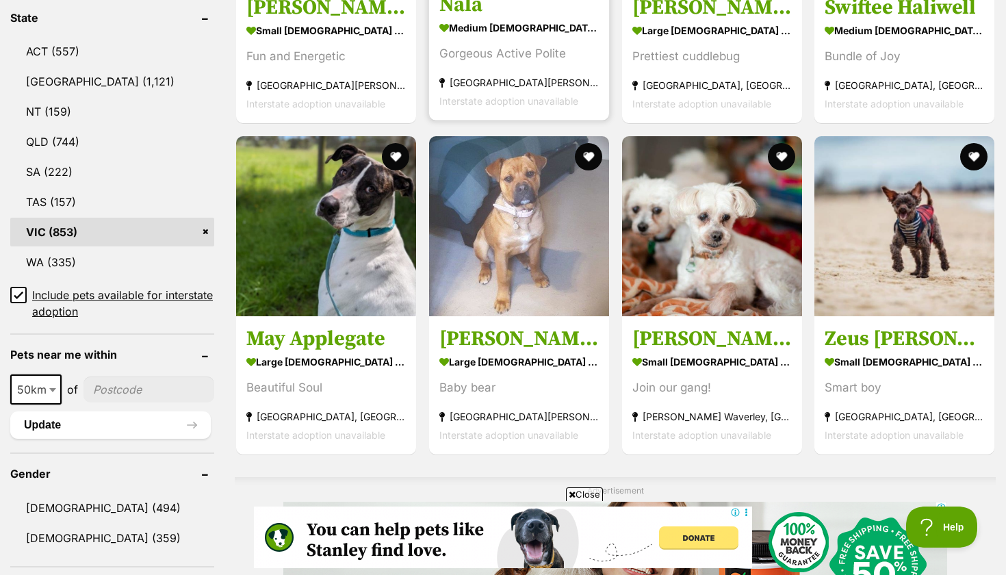
scroll to position [746, 0]
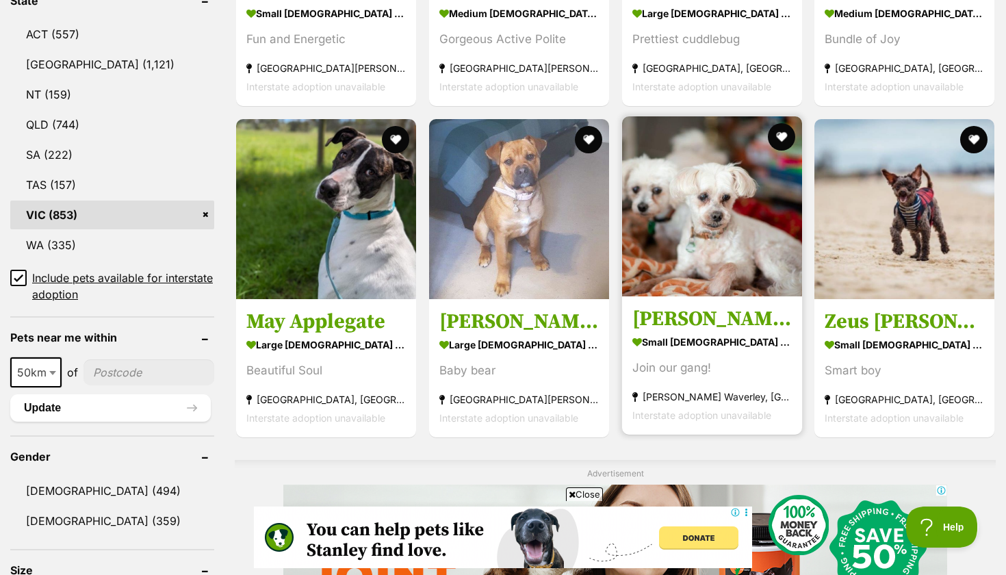
click at [694, 232] on img at bounding box center [712, 206] width 180 height 180
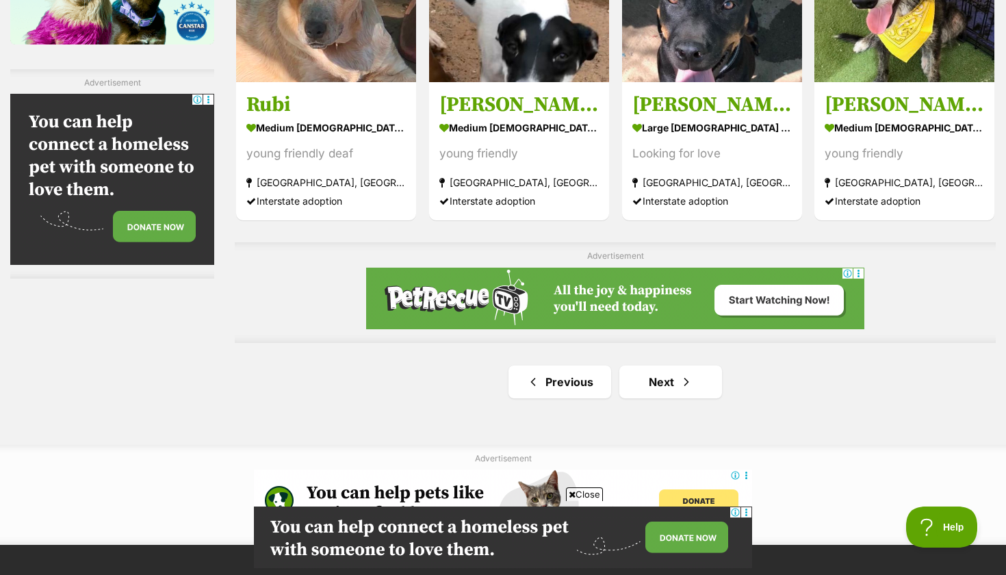
scroll to position [2373, 0]
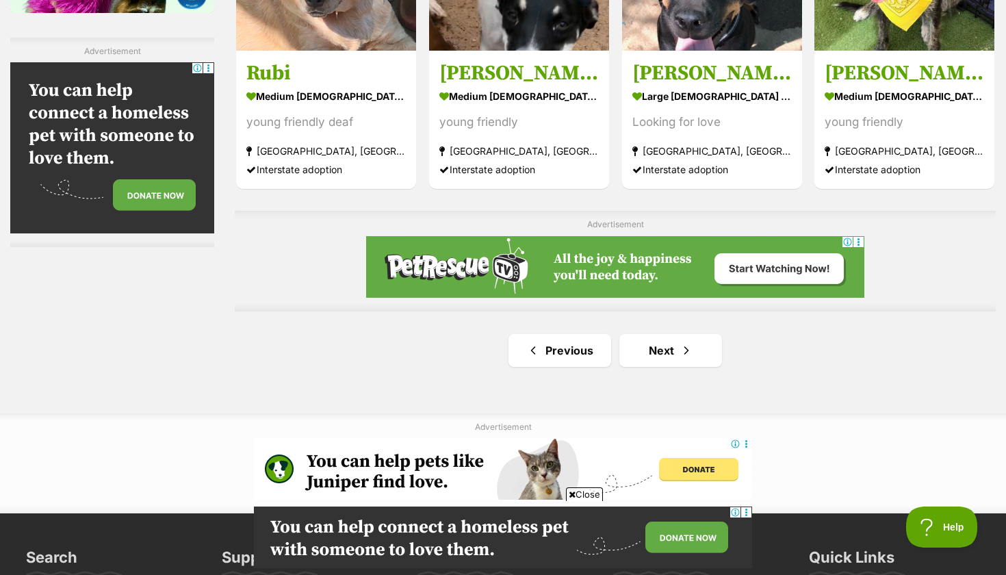
click at [655, 359] on link "Next" at bounding box center [670, 350] width 103 height 33
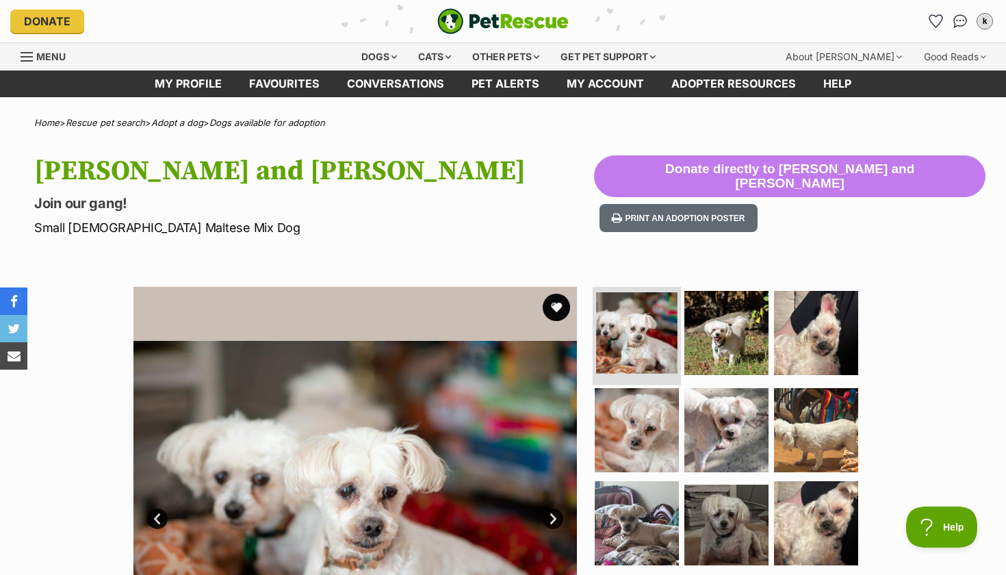
click at [658, 333] on img at bounding box center [636, 332] width 81 height 81
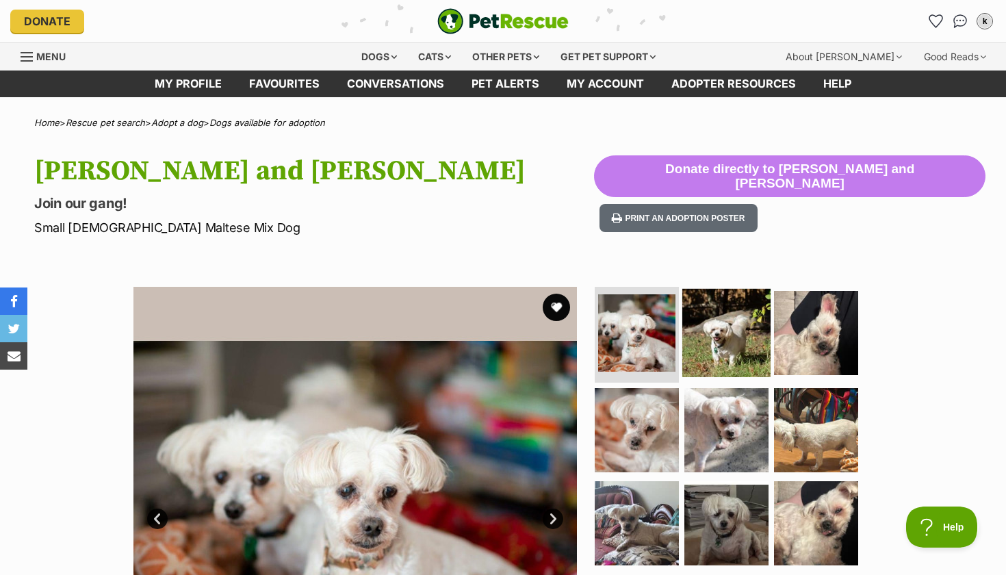
click at [701, 337] on img at bounding box center [726, 333] width 88 height 88
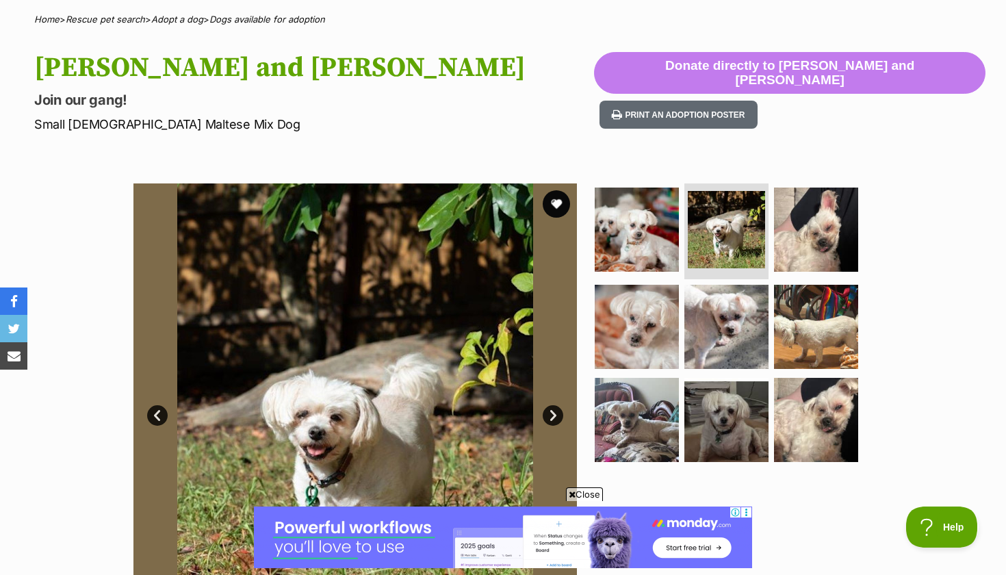
click at [696, 368] on ul at bounding box center [732, 326] width 281 height 287
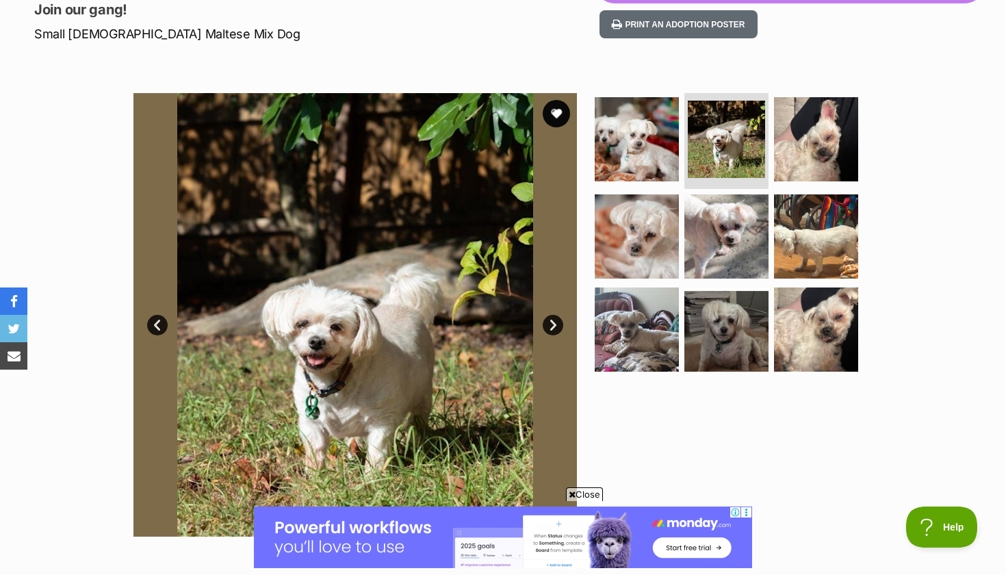
scroll to position [194, 0]
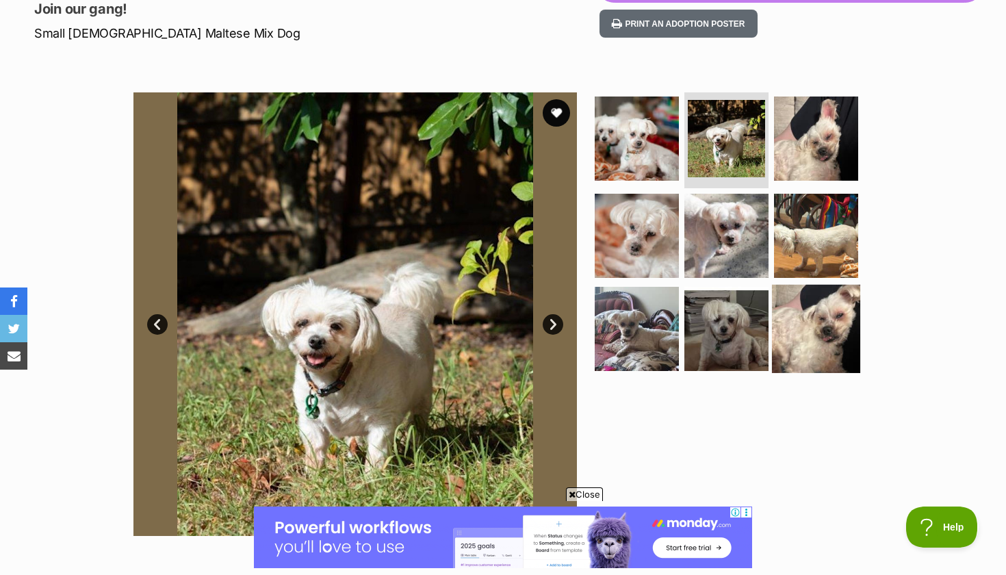
click at [808, 344] on img at bounding box center [816, 328] width 88 height 88
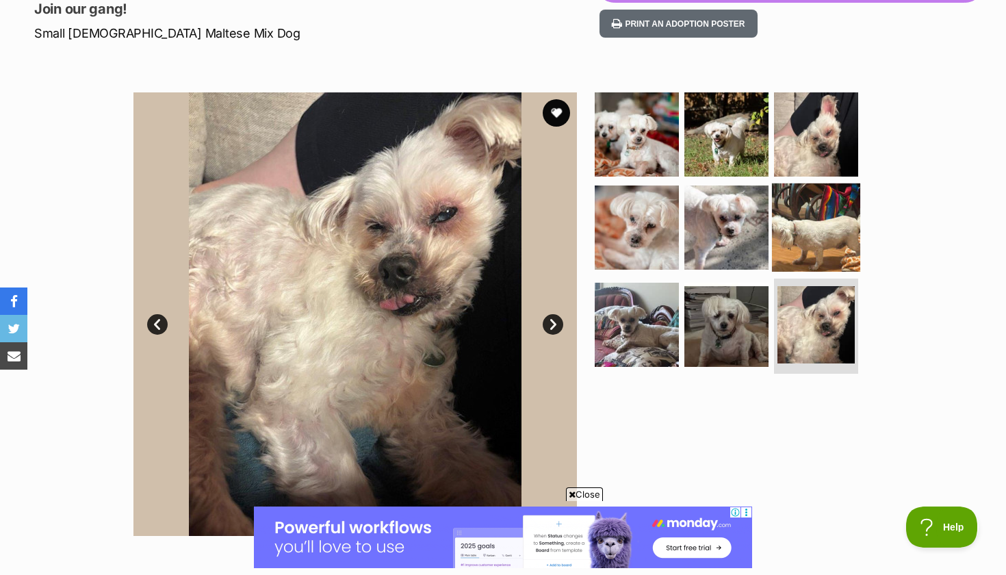
click at [822, 244] on img at bounding box center [816, 227] width 88 height 88
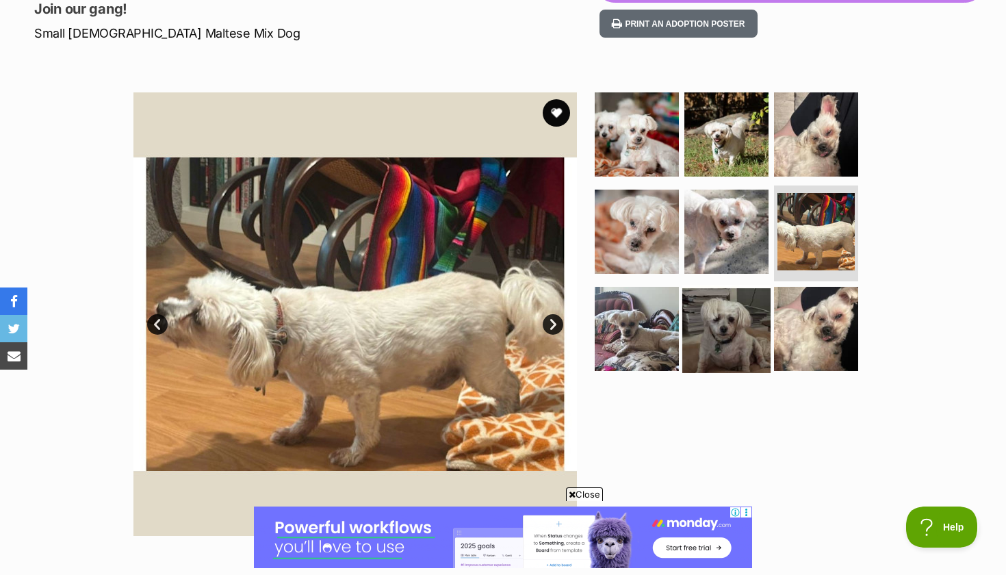
click at [734, 303] on img at bounding box center [726, 328] width 88 height 88
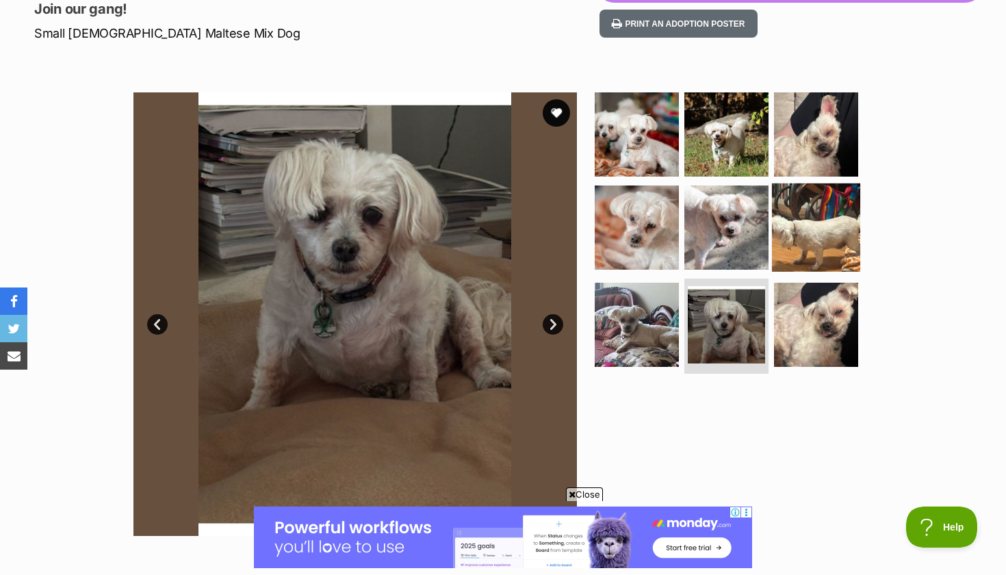
click at [804, 216] on img at bounding box center [816, 227] width 88 height 88
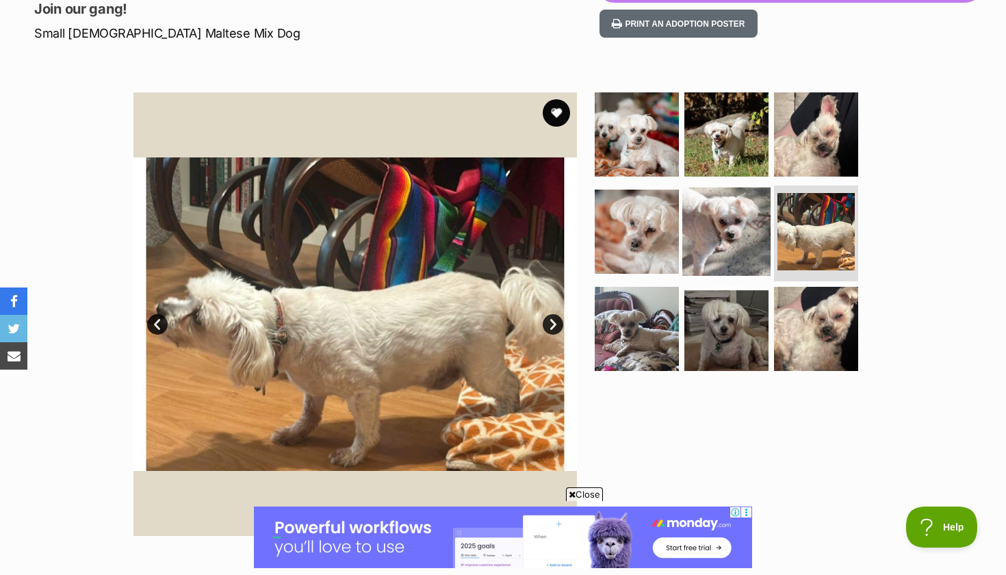
click at [729, 251] on img at bounding box center [726, 232] width 88 height 88
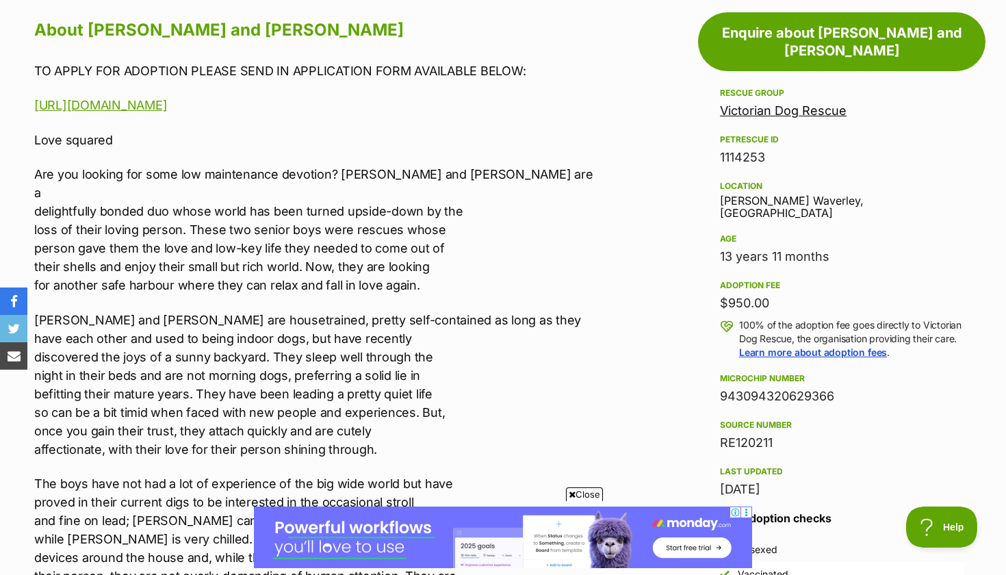
scroll to position [762, 0]
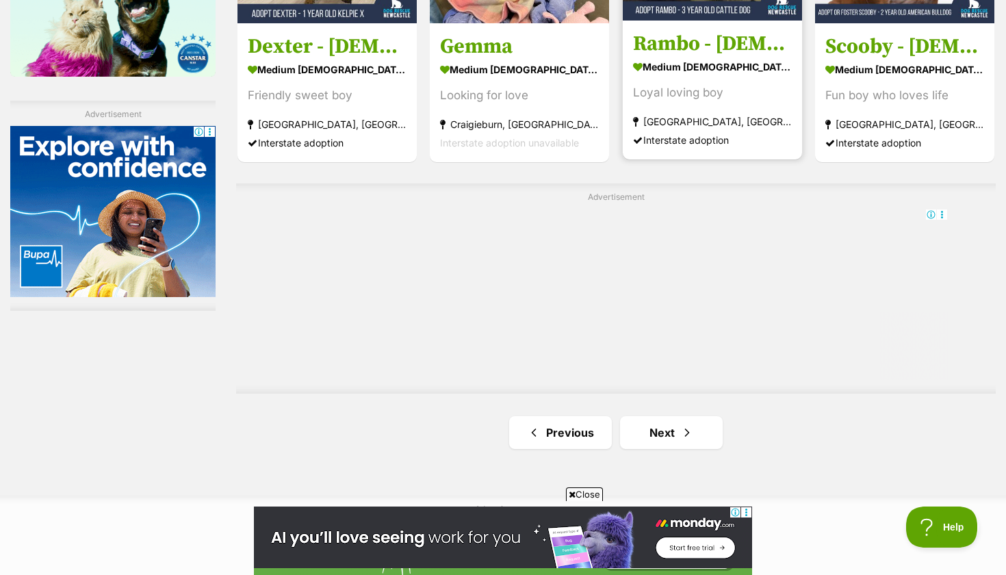
scroll to position [2312, 0]
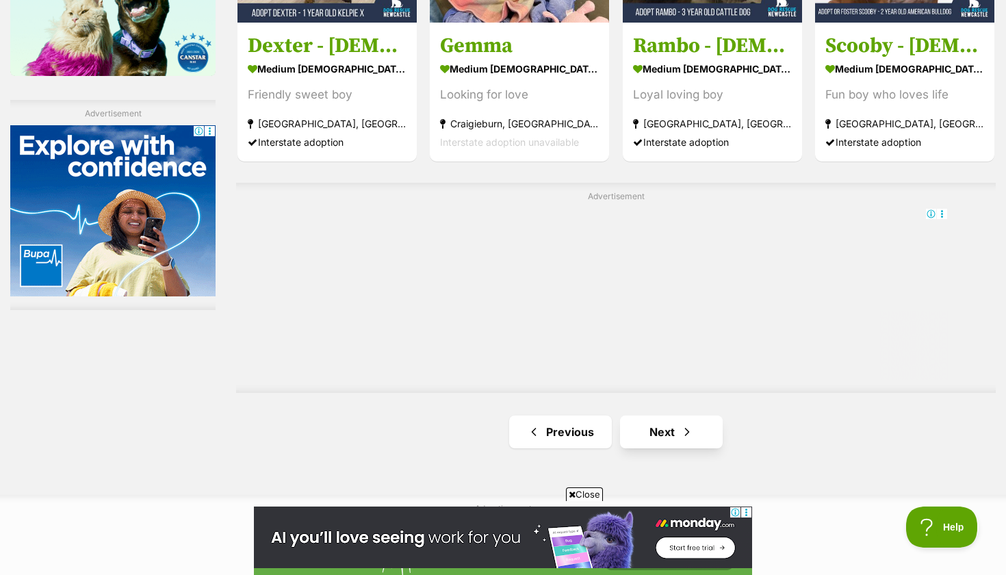
click at [672, 420] on link "Next" at bounding box center [671, 431] width 103 height 33
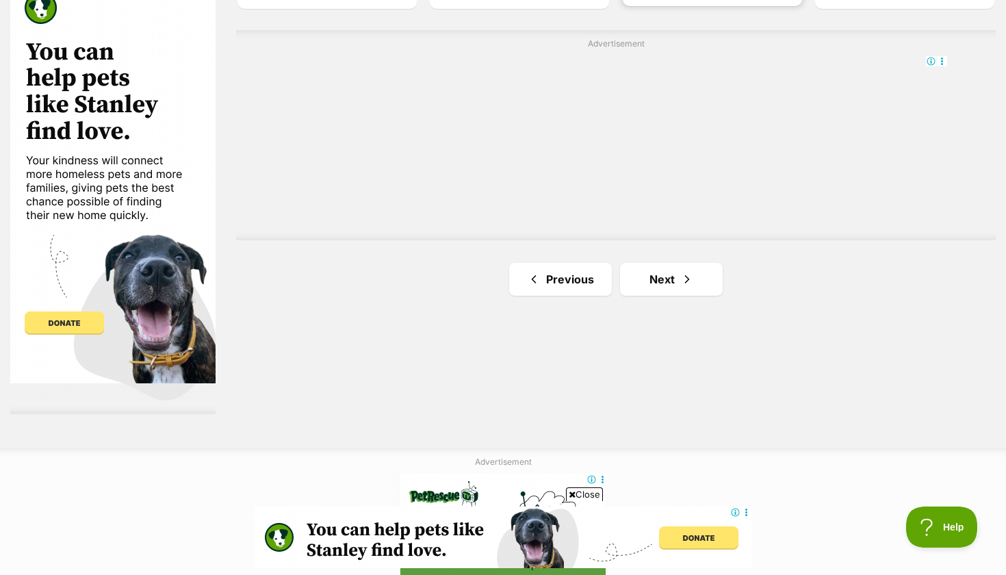
scroll to position [2539, 0]
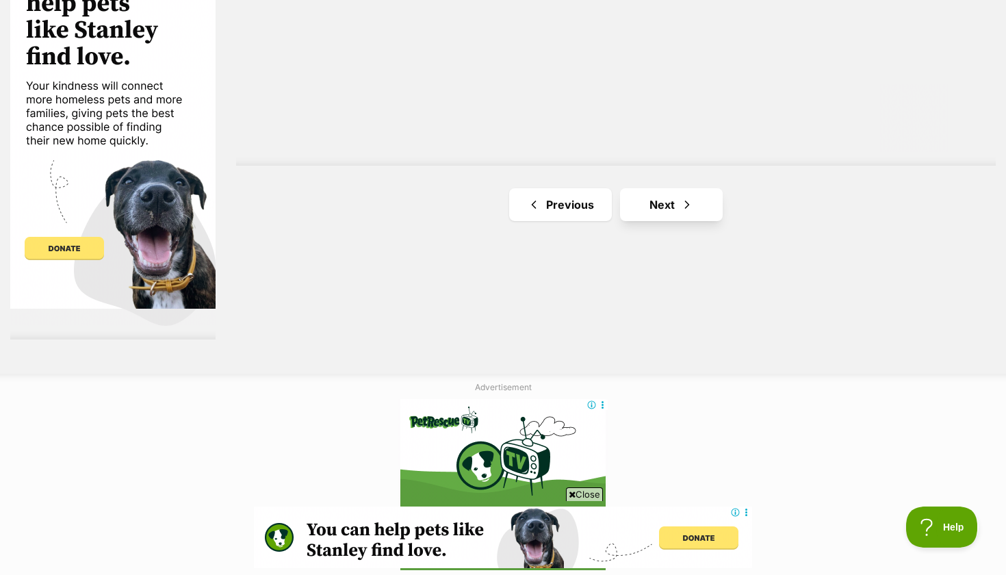
click at [680, 196] on span "Next page" at bounding box center [687, 204] width 14 height 16
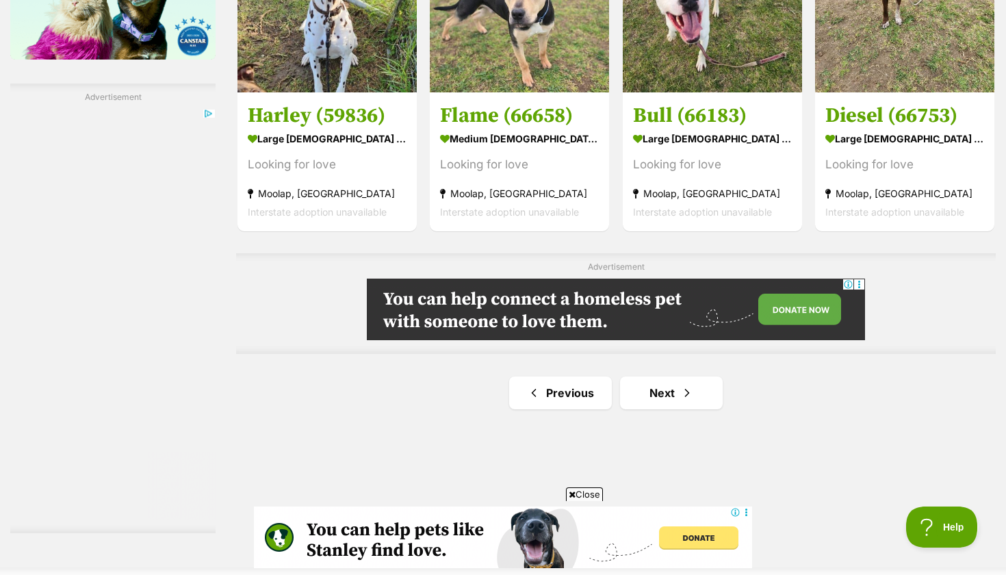
scroll to position [2334, 0]
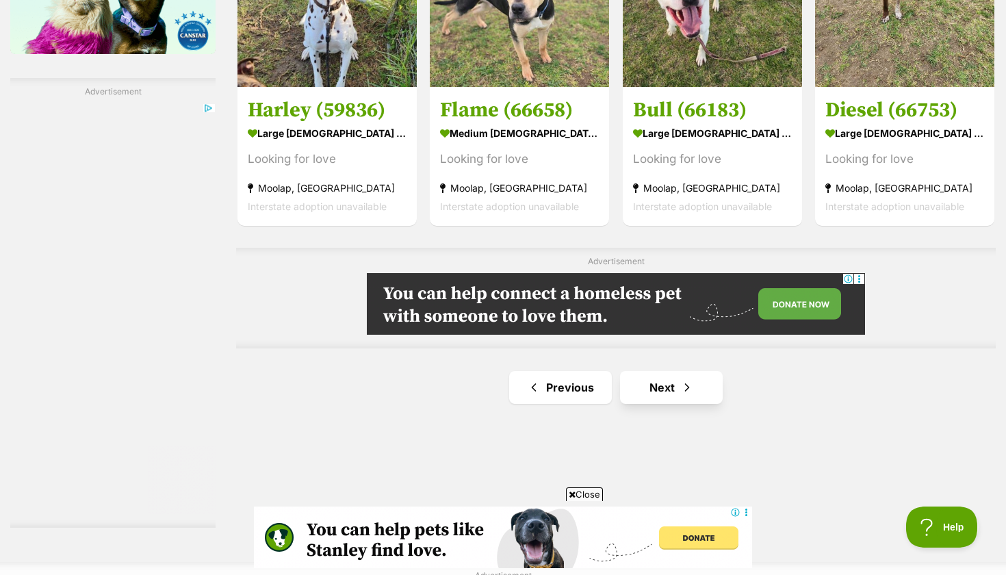
click at [668, 371] on link "Next" at bounding box center [671, 387] width 103 height 33
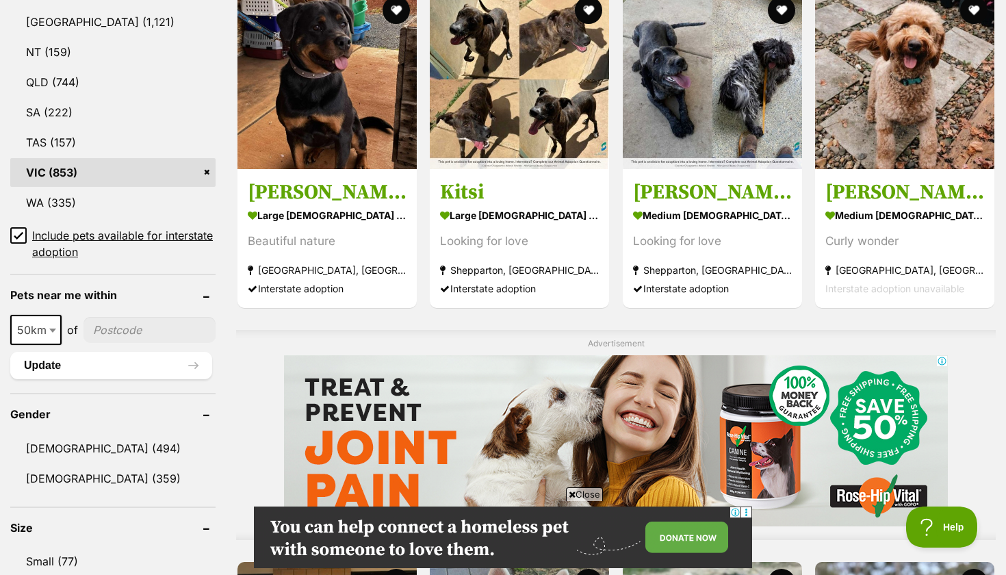
scroll to position [790, 0]
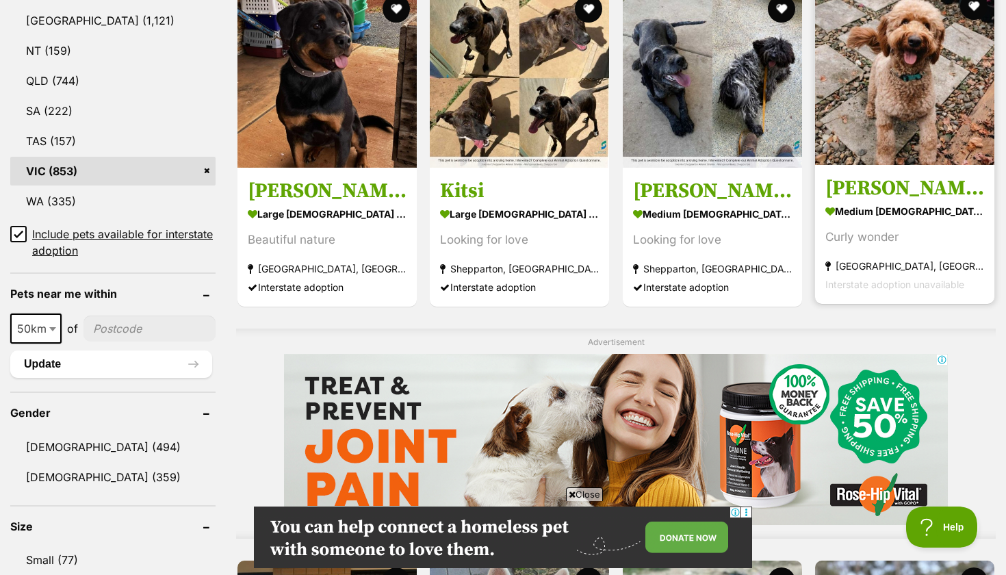
click at [886, 156] on img at bounding box center [904, 75] width 179 height 179
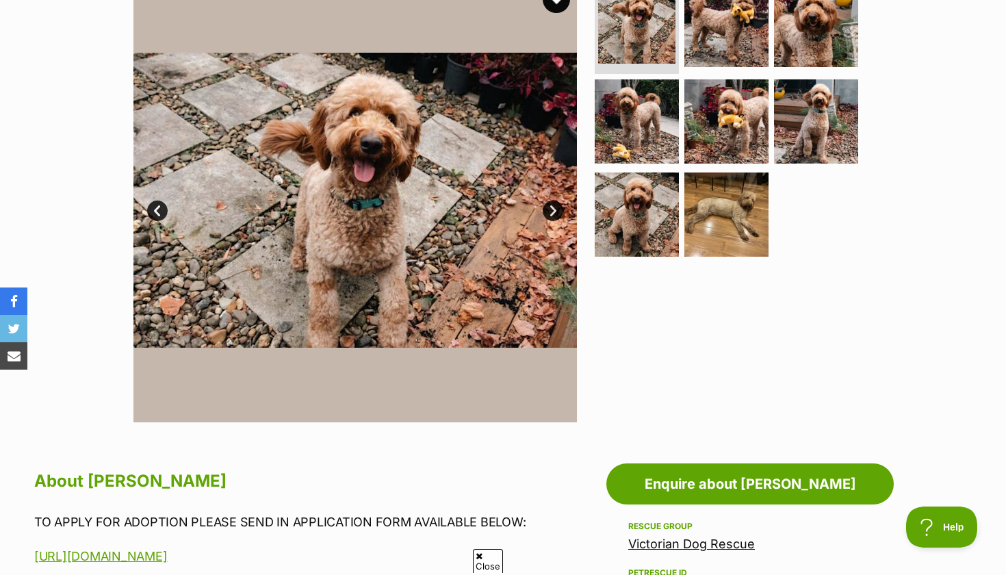
scroll to position [307, 0]
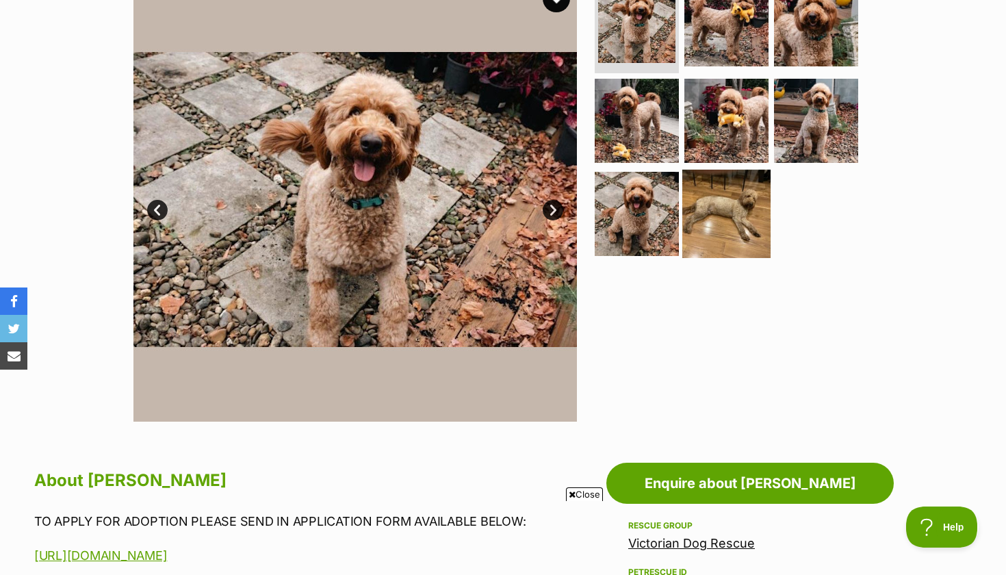
click at [724, 214] on img at bounding box center [726, 214] width 88 height 88
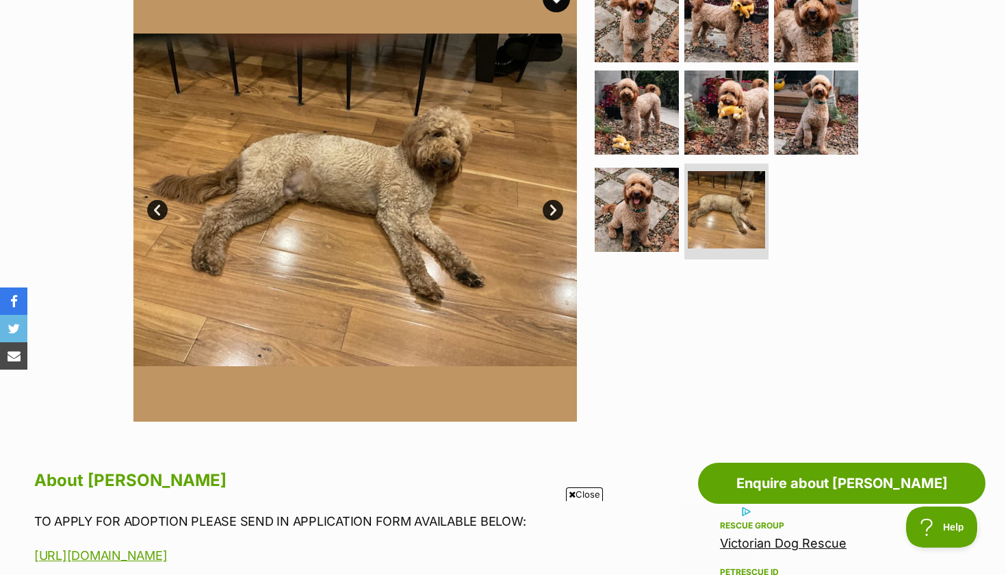
scroll to position [0, 0]
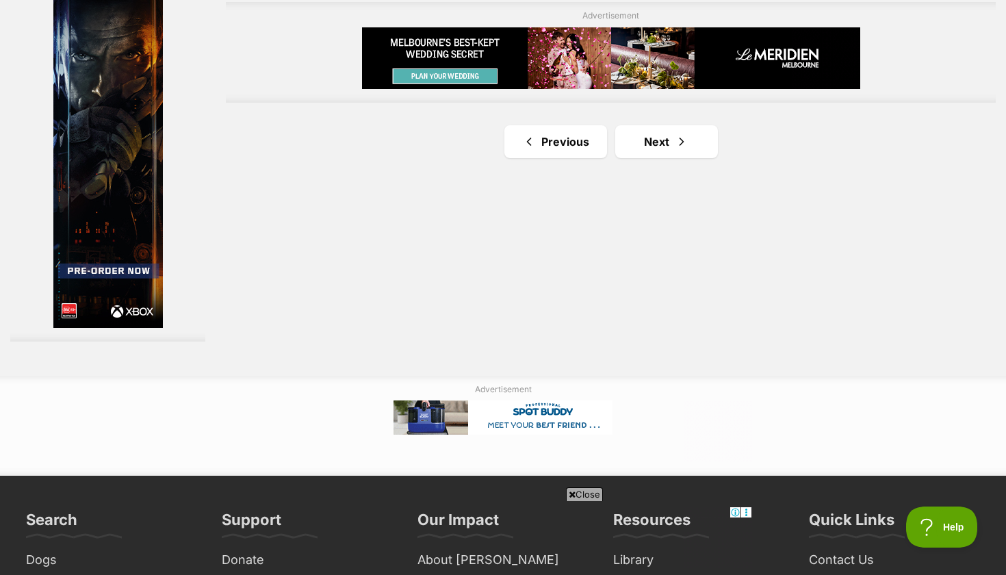
scroll to position [2512, 0]
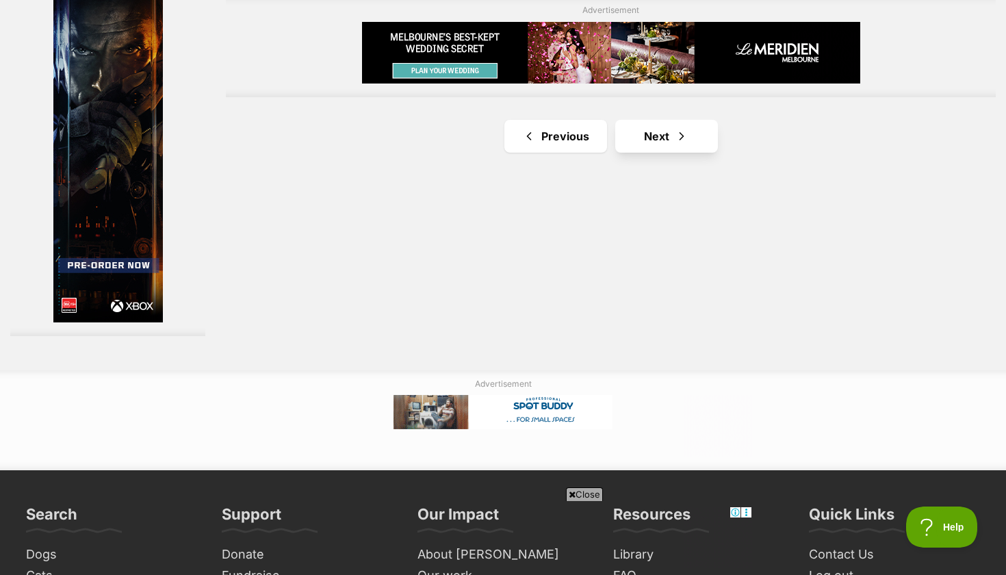
click at [619, 153] on link "Next" at bounding box center [666, 136] width 103 height 33
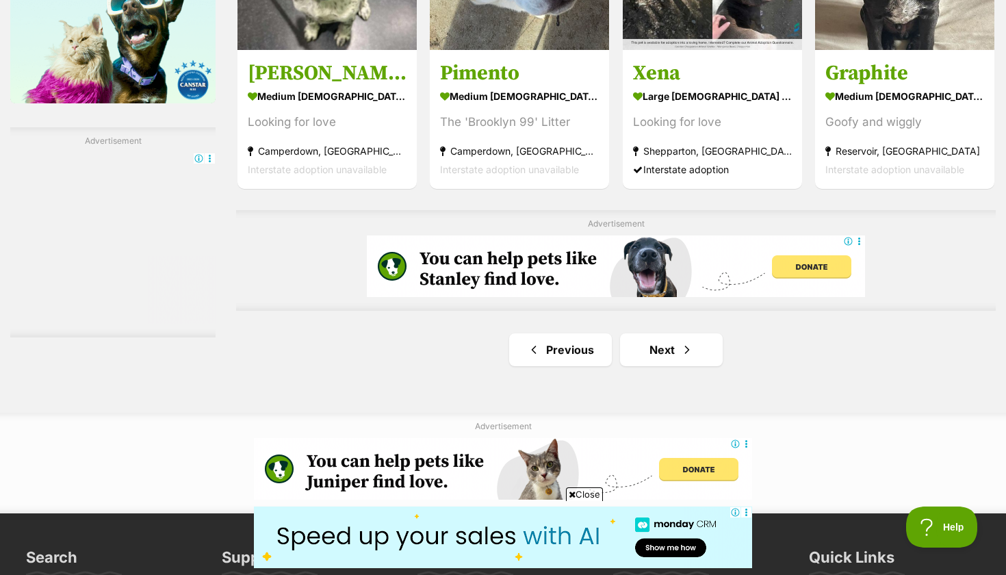
scroll to position [2304, 0]
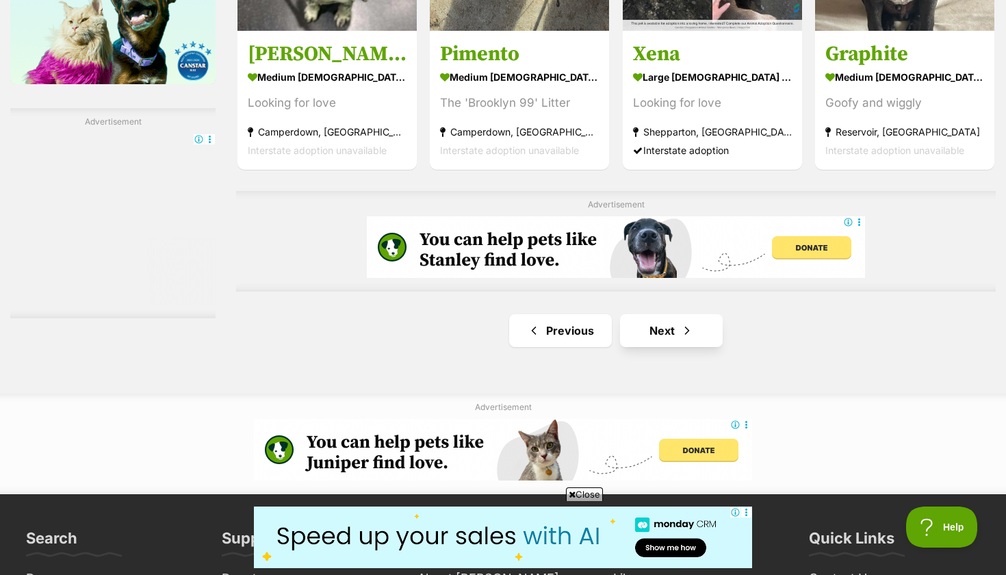
click at [658, 315] on link "Next" at bounding box center [671, 330] width 103 height 33
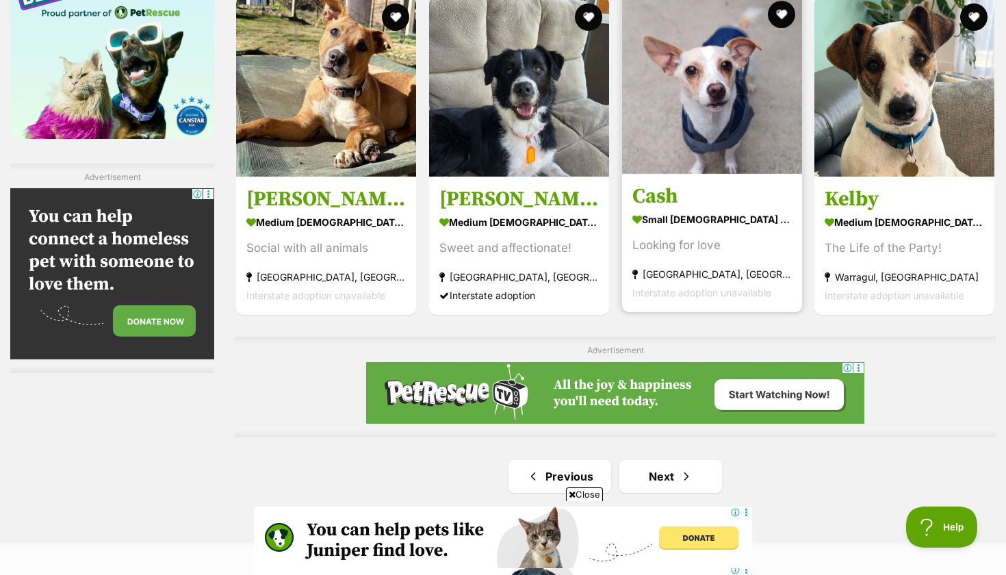
scroll to position [2254, 0]
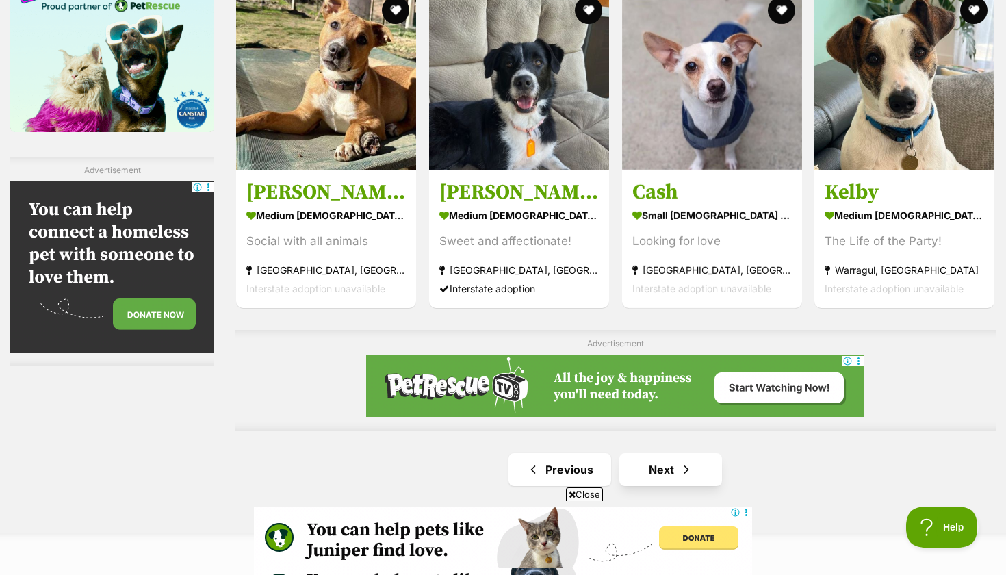
click at [667, 458] on link "Next" at bounding box center [670, 469] width 103 height 33
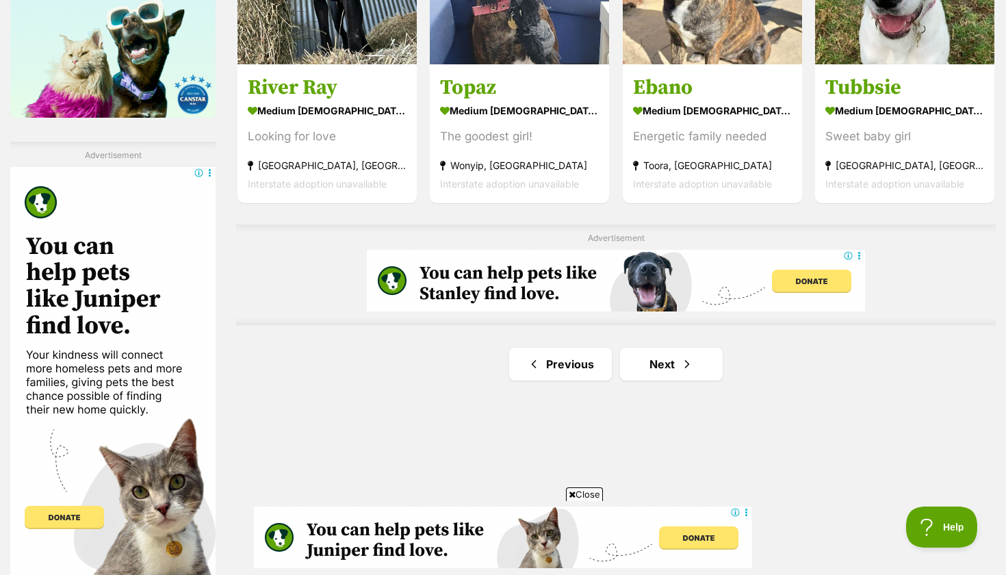
scroll to position [2296, 0]
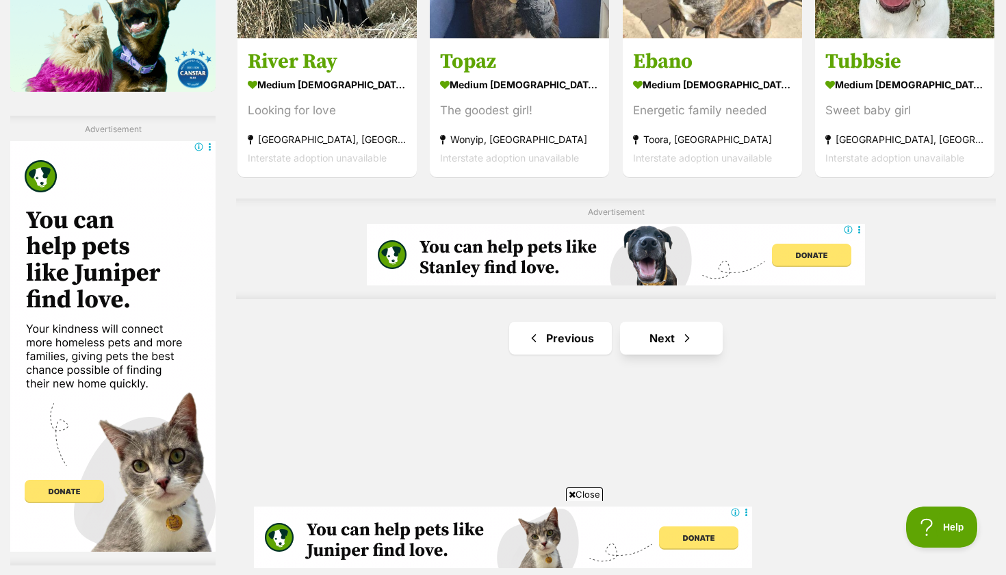
click at [662, 331] on link "Next" at bounding box center [671, 338] width 103 height 33
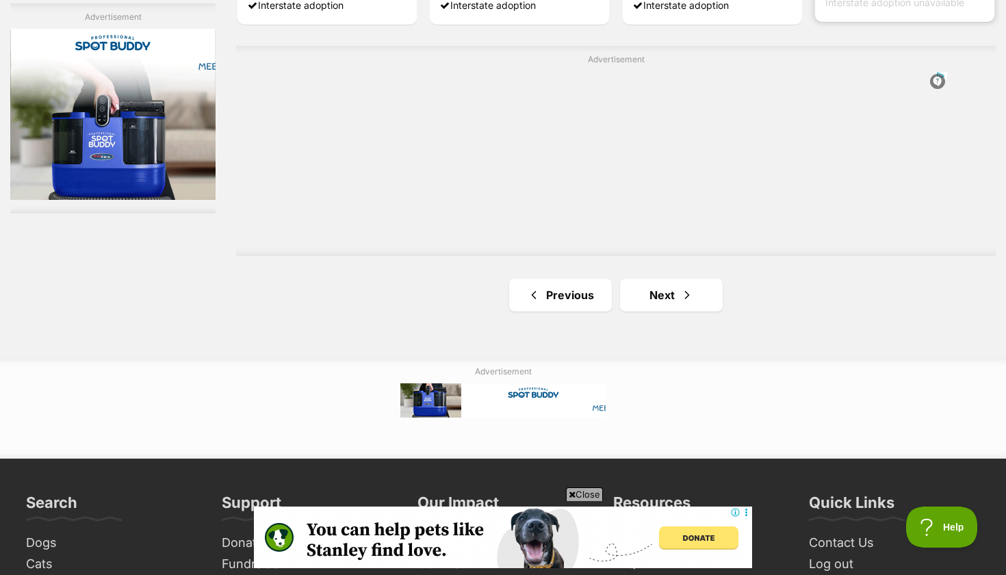
scroll to position [2450, 0]
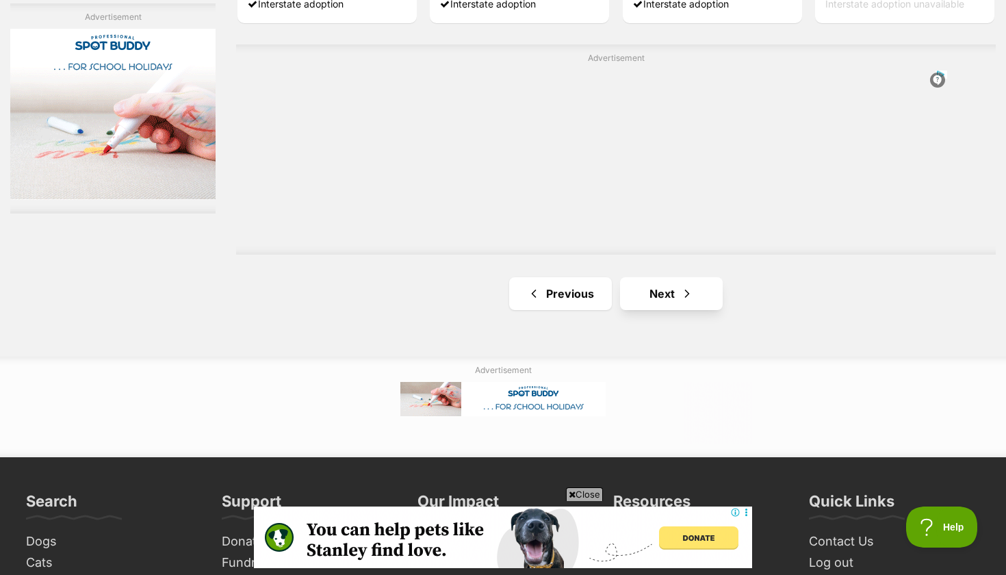
click at [696, 279] on link "Next" at bounding box center [671, 293] width 103 height 33
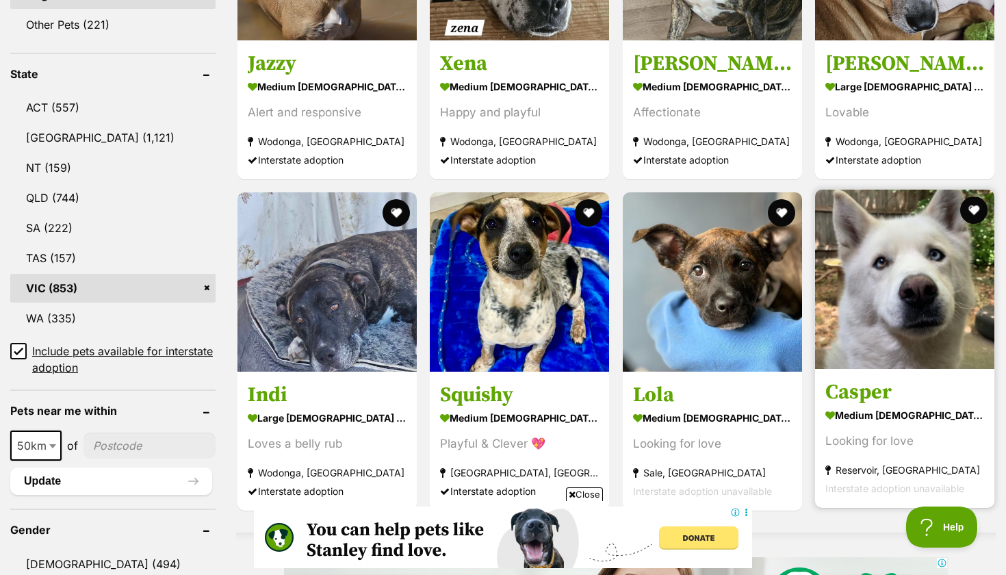
click at [899, 277] on img at bounding box center [904, 279] width 179 height 179
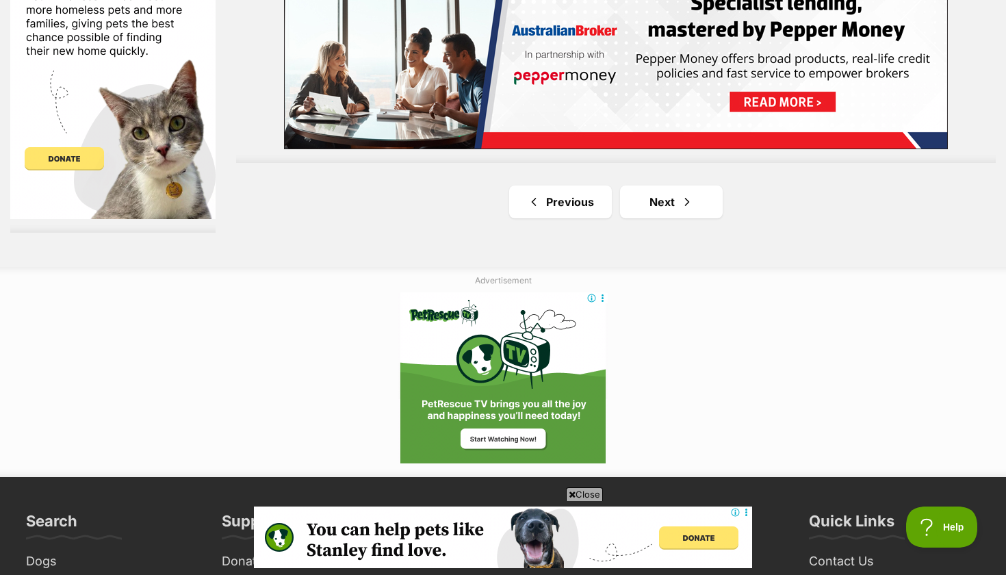
scroll to position [2631, 0]
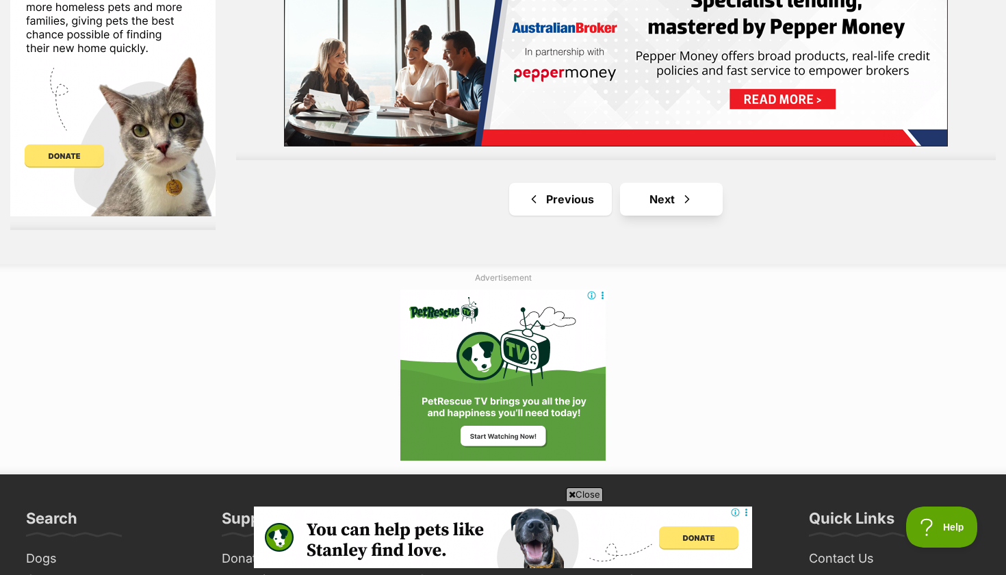
click at [689, 202] on link "Next" at bounding box center [671, 199] width 103 height 33
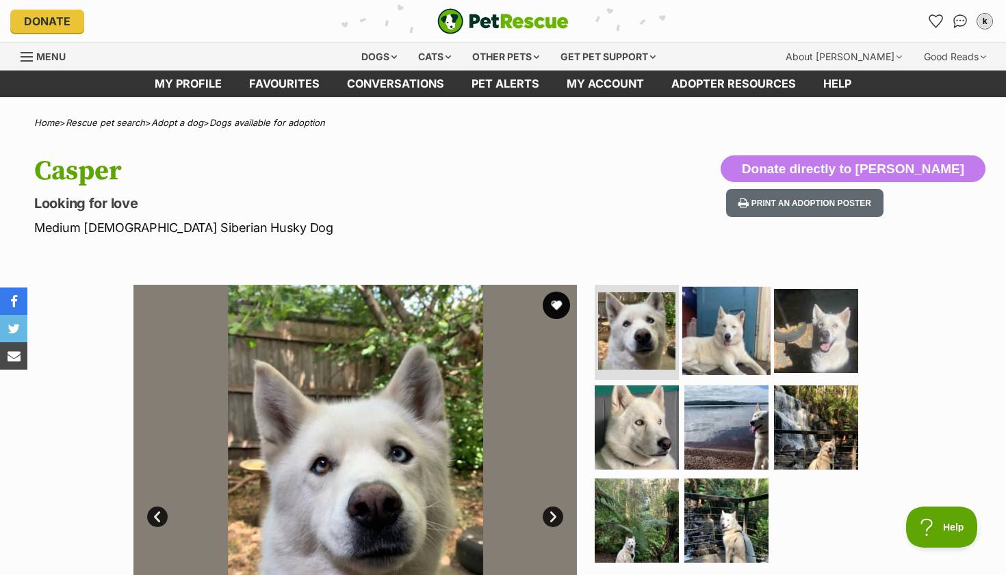
click at [702, 331] on img at bounding box center [726, 330] width 88 height 88
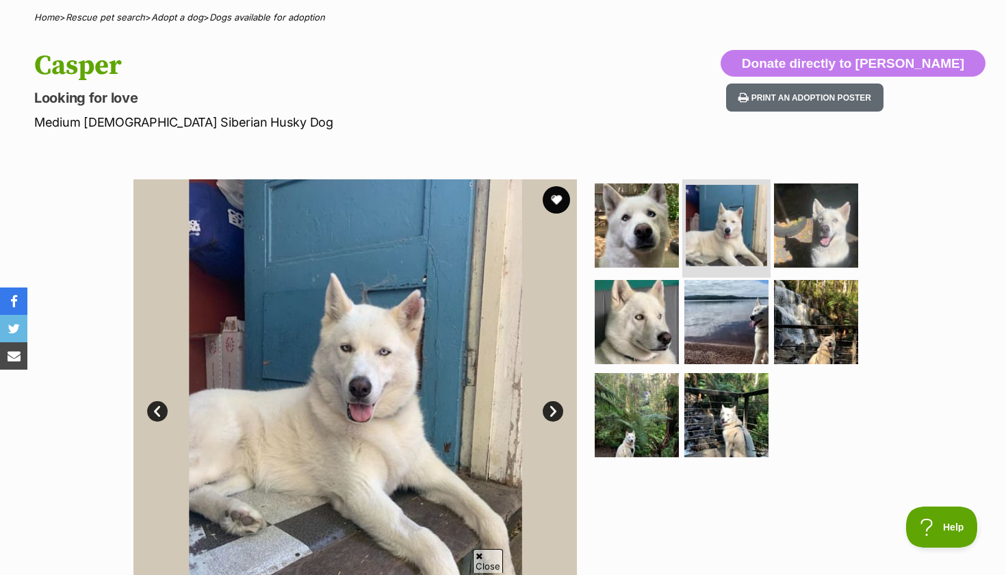
scroll to position [106, 0]
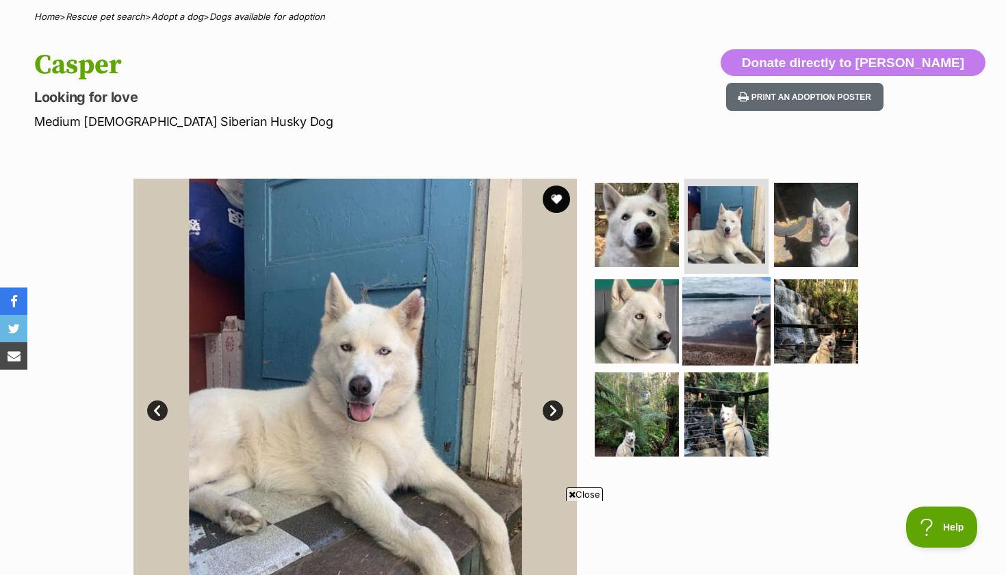
click at [711, 361] on img at bounding box center [726, 321] width 88 height 88
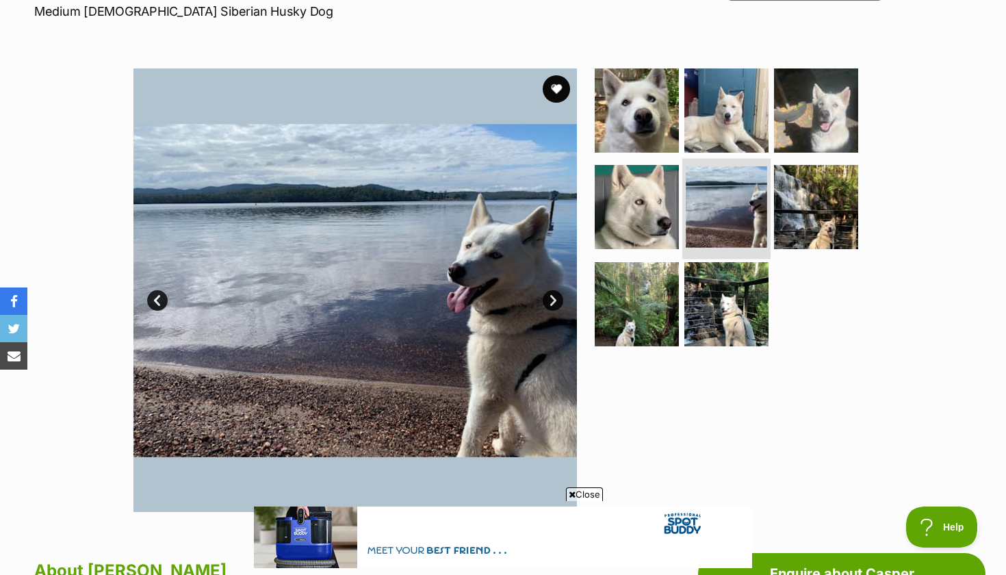
scroll to position [219, 0]
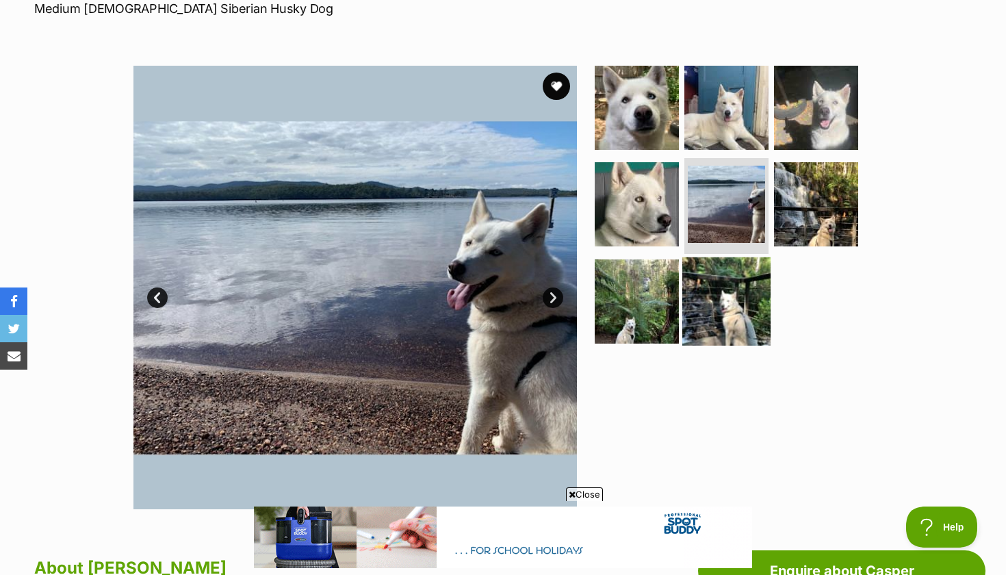
click at [725, 329] on img at bounding box center [726, 301] width 88 height 88
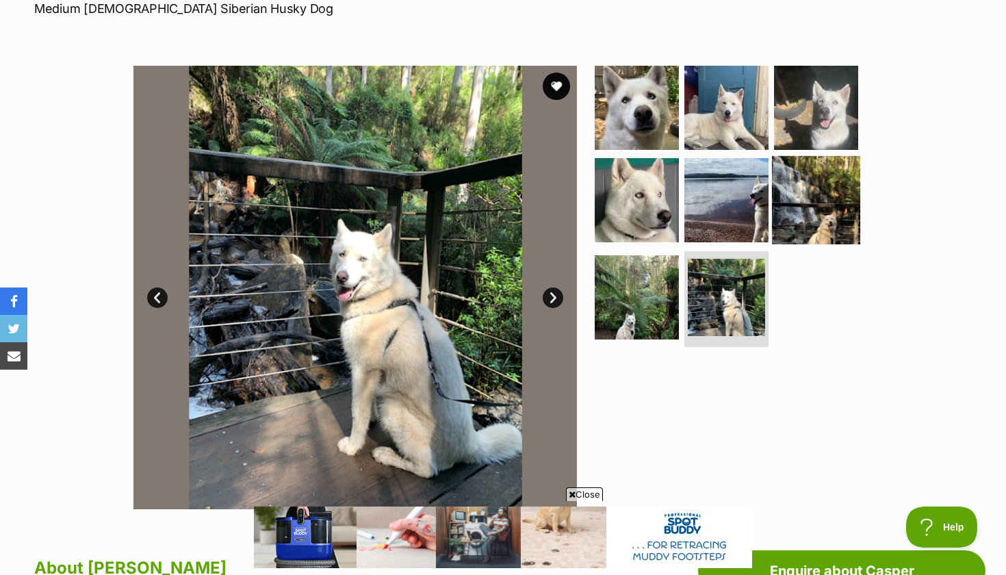
click at [814, 234] on img at bounding box center [816, 200] width 88 height 88
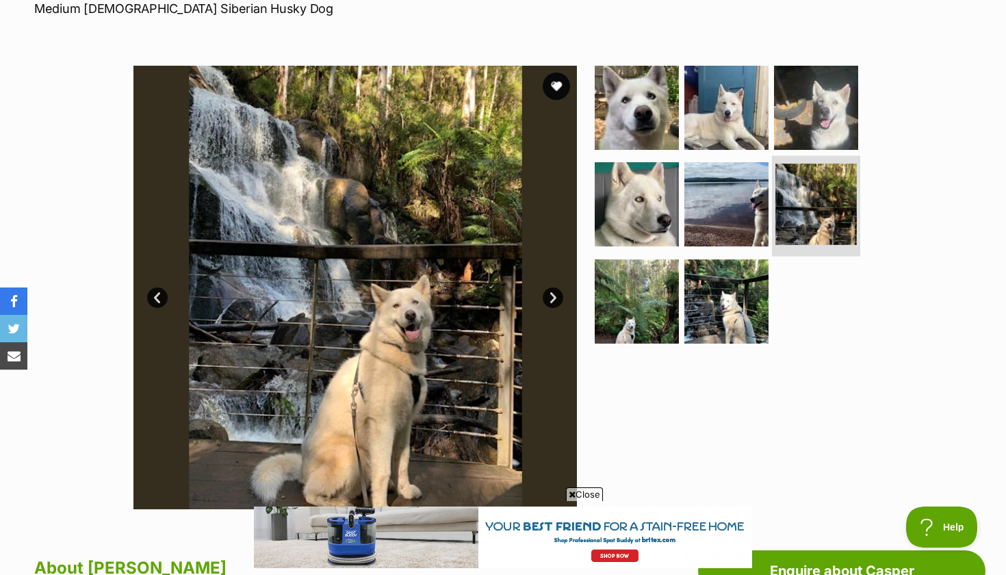
click at [809, 156] on li at bounding box center [816, 206] width 88 height 101
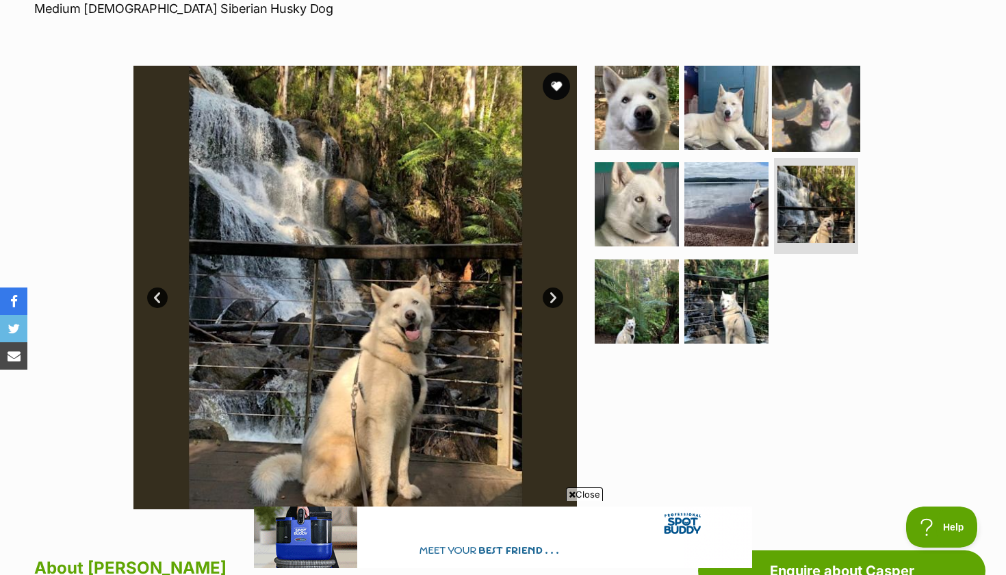
click at [810, 138] on img at bounding box center [816, 107] width 88 height 88
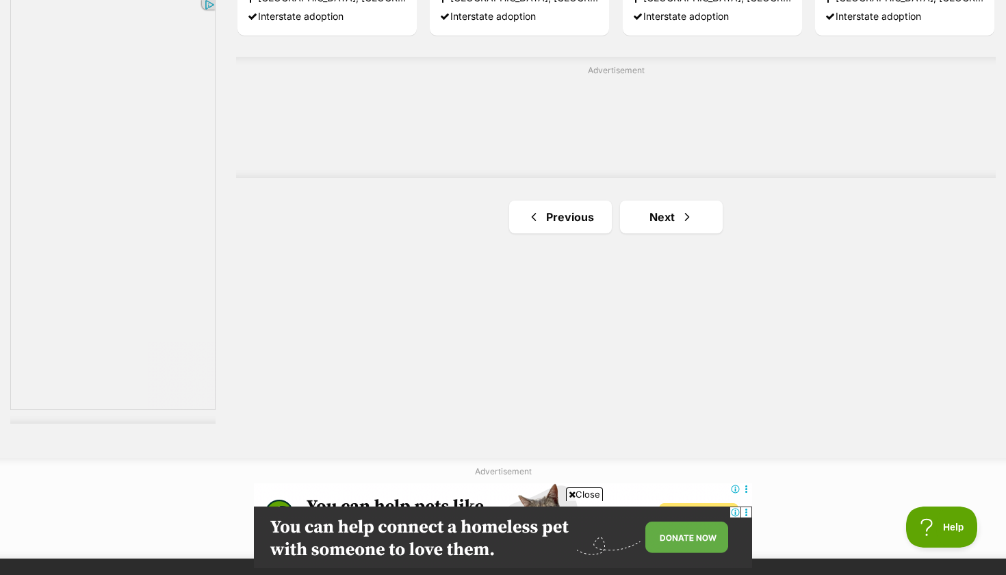
scroll to position [2498, 0]
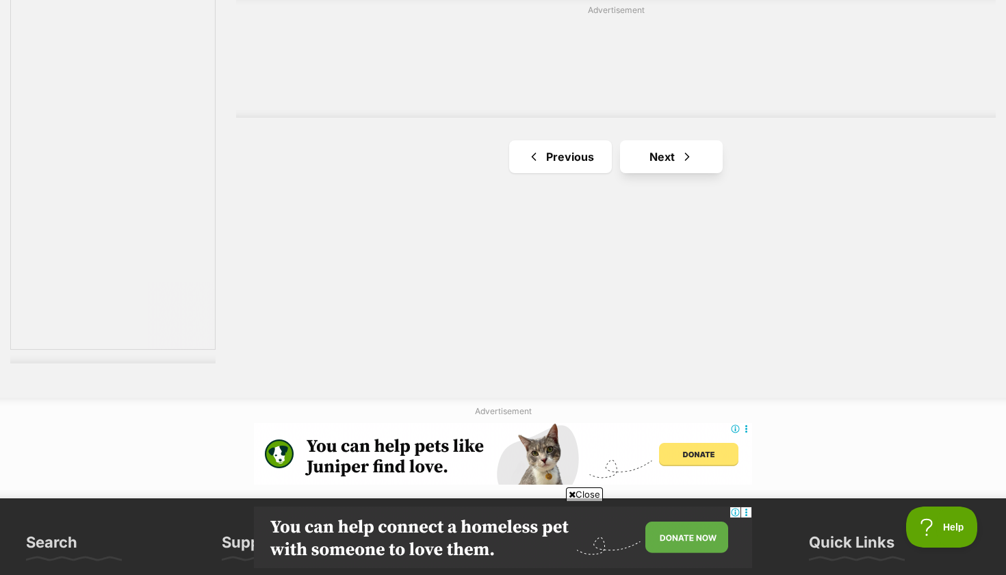
click at [661, 145] on link "Next" at bounding box center [671, 156] width 103 height 33
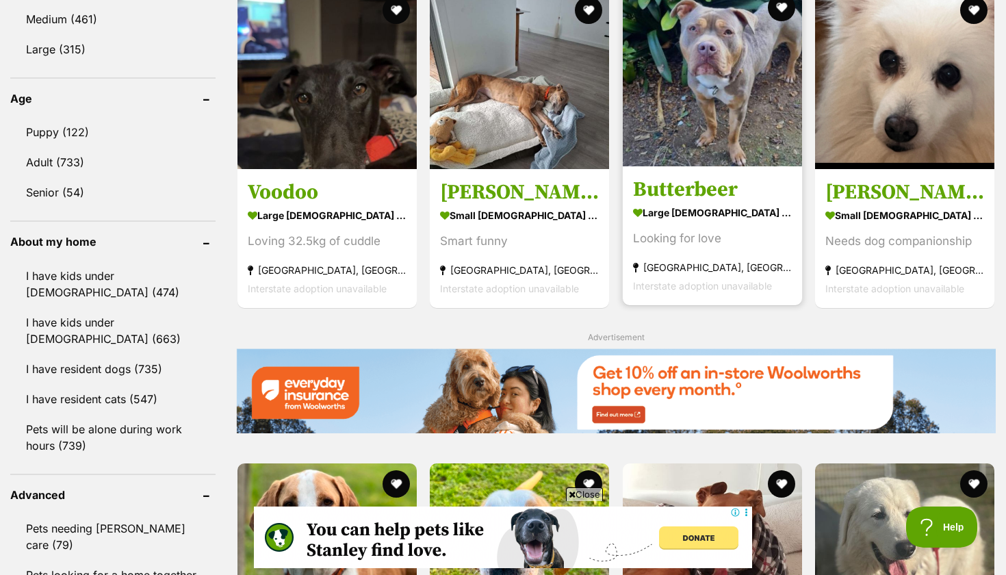
scroll to position [1364, 0]
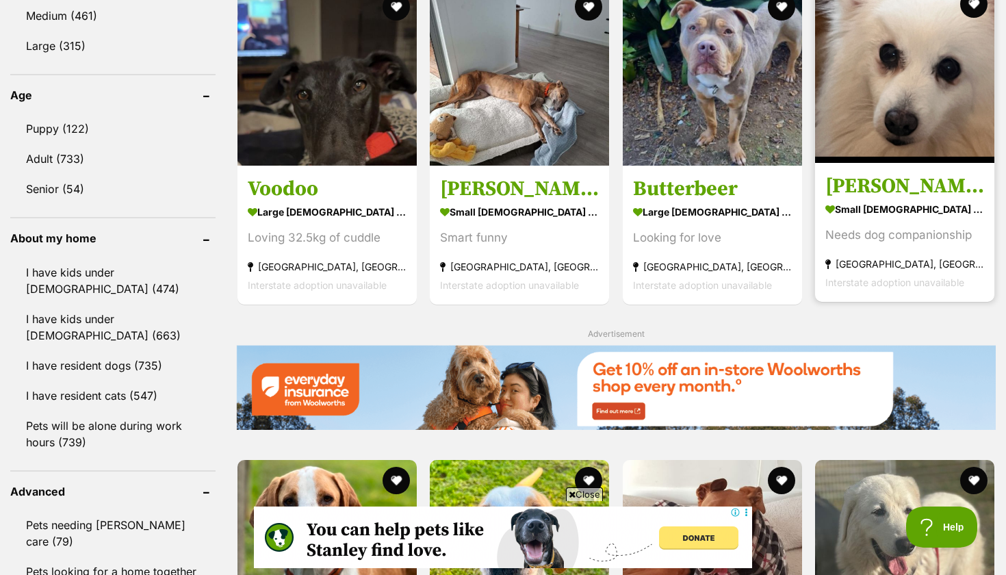
click at [927, 163] on link "Tara small female Dog Needs dog companionship Altona North, VIC Interstate adop…" at bounding box center [904, 231] width 179 height 139
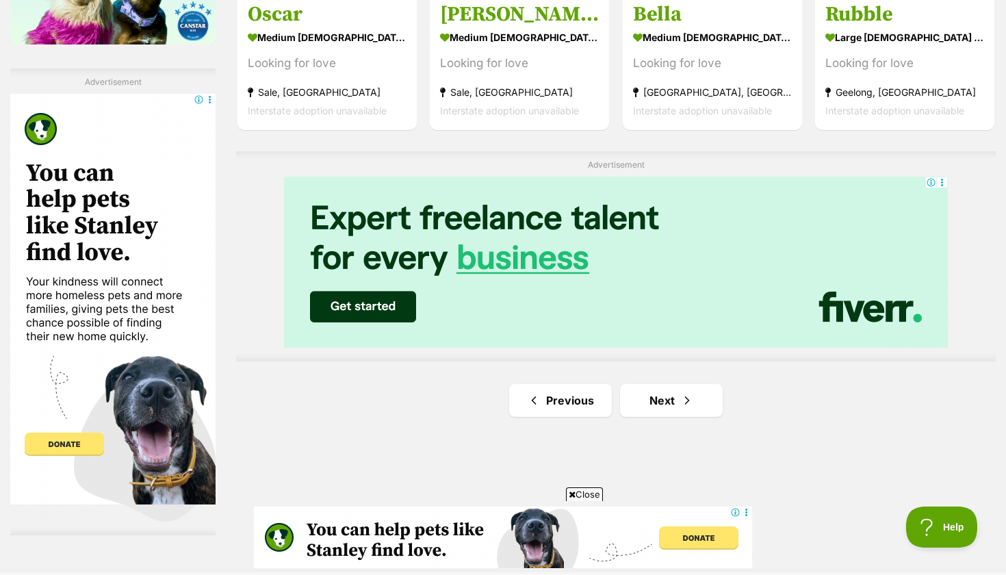
scroll to position [2377, 0]
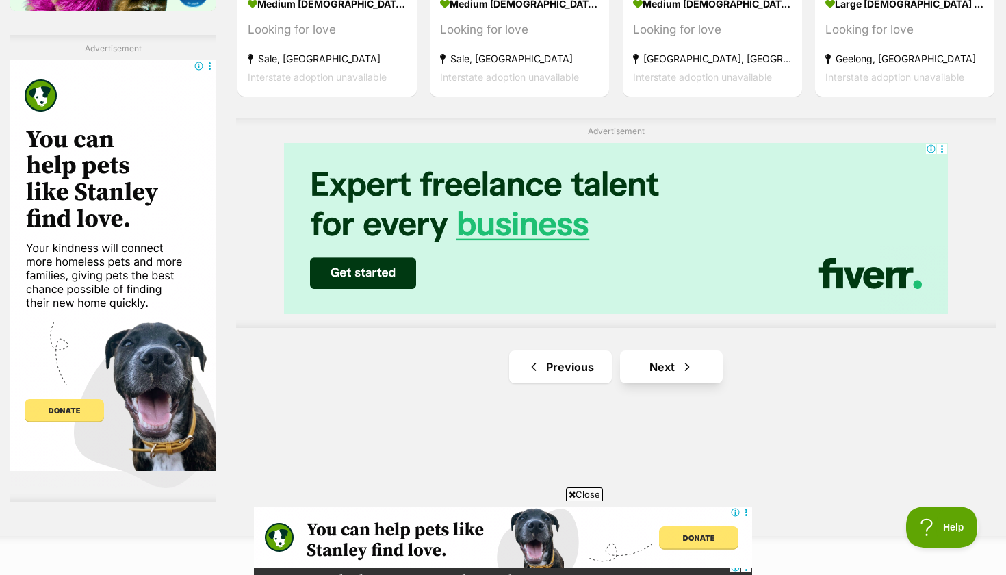
click at [644, 357] on link "Next" at bounding box center [671, 366] width 103 height 33
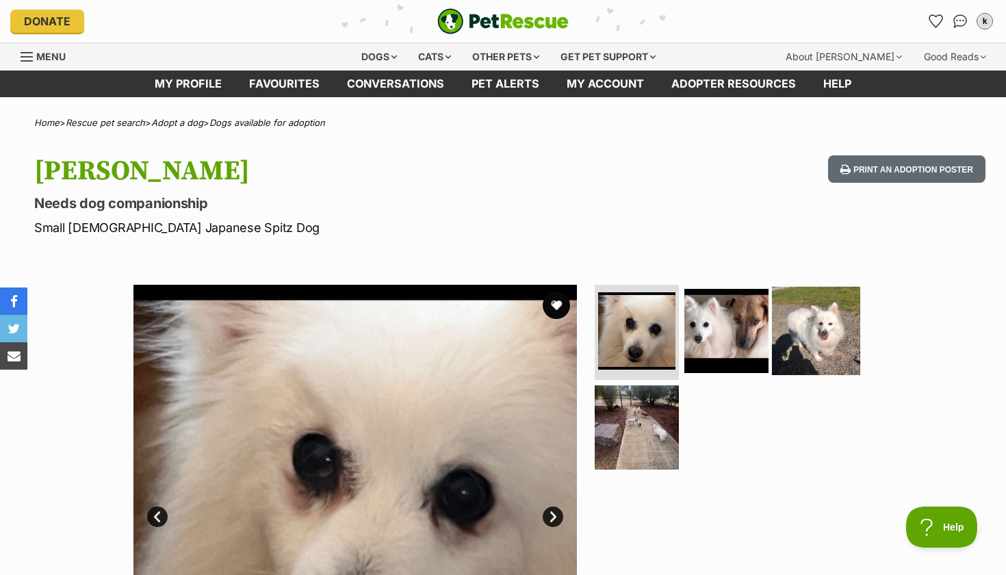
click at [828, 341] on img at bounding box center [816, 330] width 88 height 88
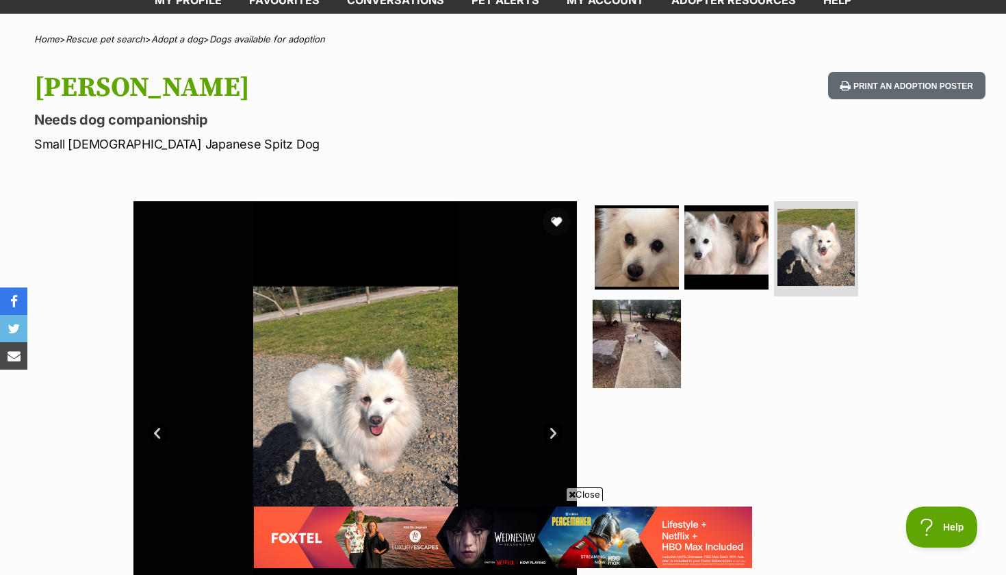
click at [639, 371] on img at bounding box center [637, 344] width 88 height 88
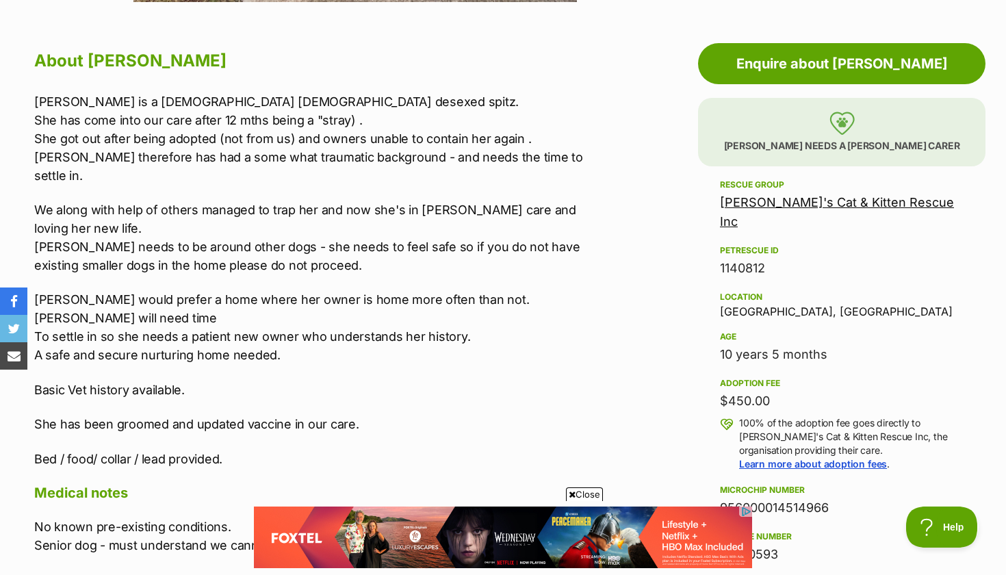
scroll to position [732, 0]
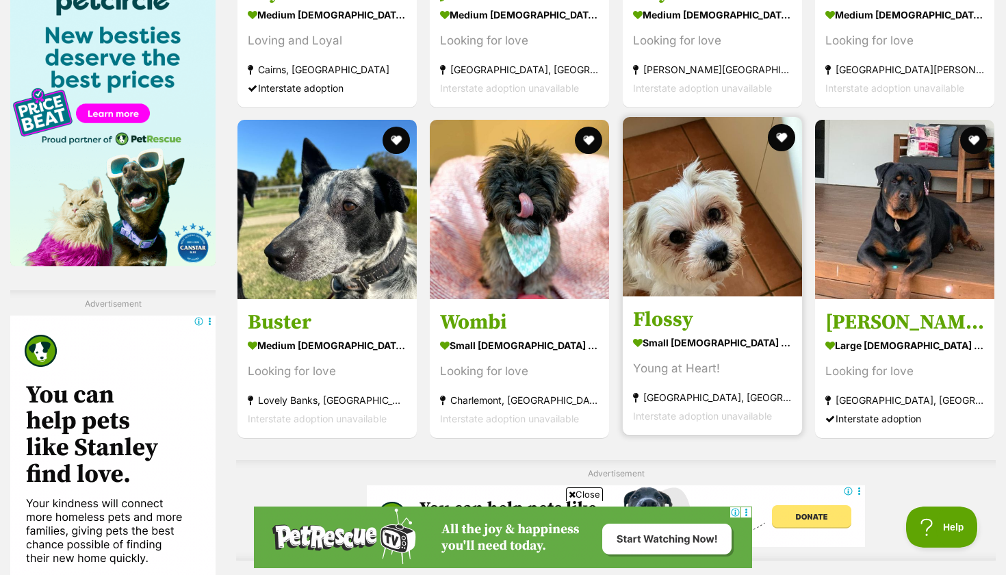
scroll to position [2122, 0]
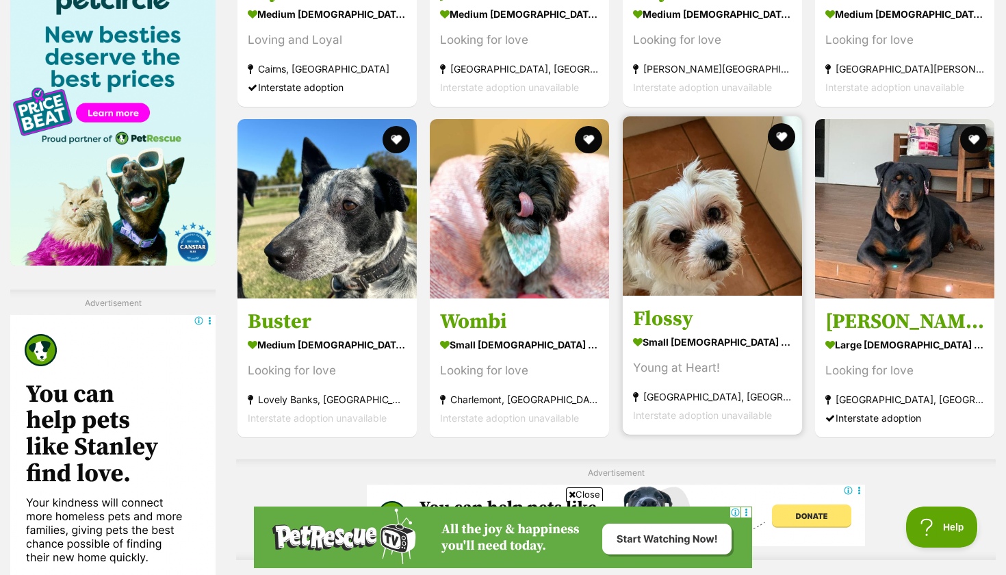
click at [707, 315] on h3 "Flossy" at bounding box center [712, 319] width 159 height 26
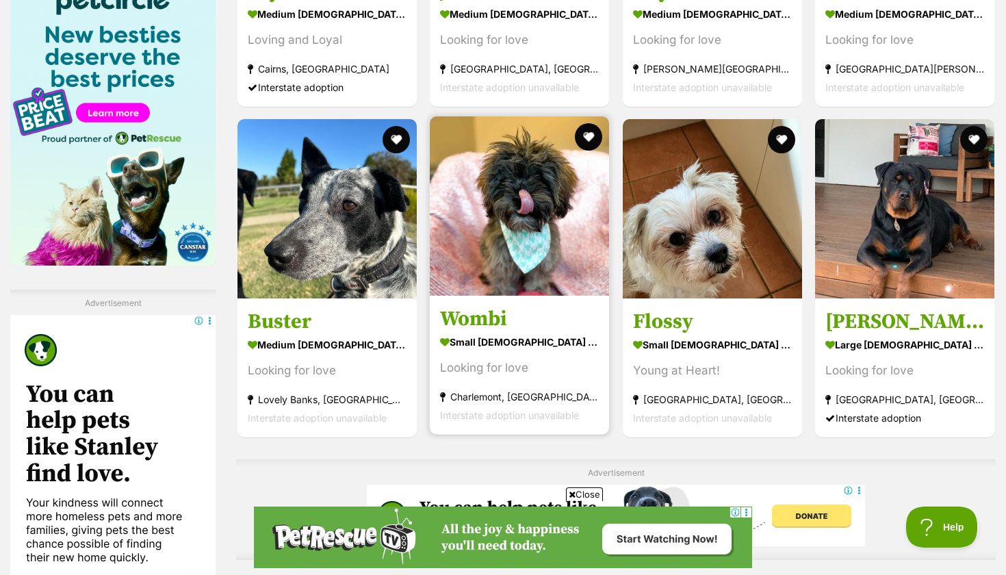
click at [599, 274] on img at bounding box center [519, 205] width 179 height 179
click at [590, 129] on button "favourite" at bounding box center [589, 137] width 30 height 30
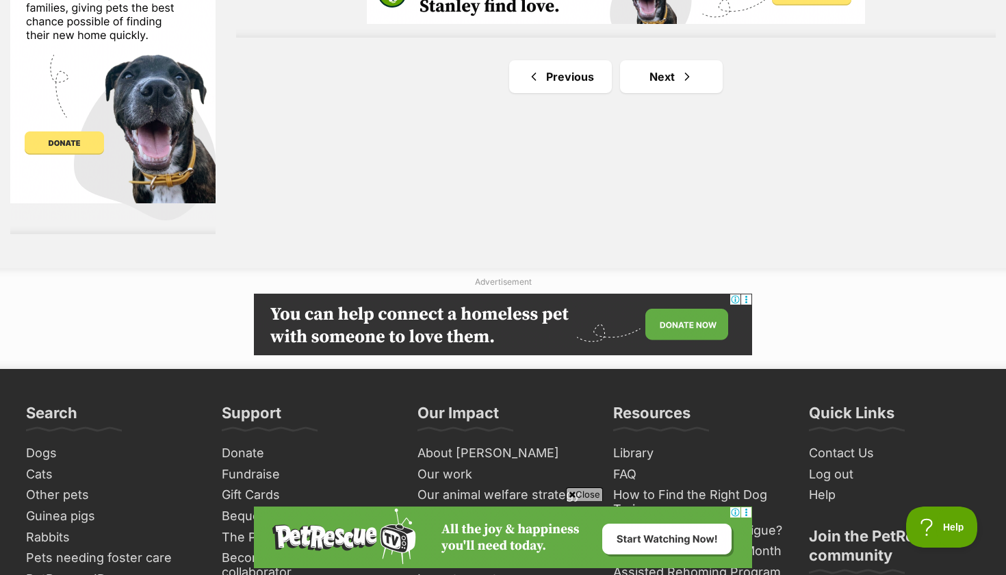
scroll to position [2599, 0]
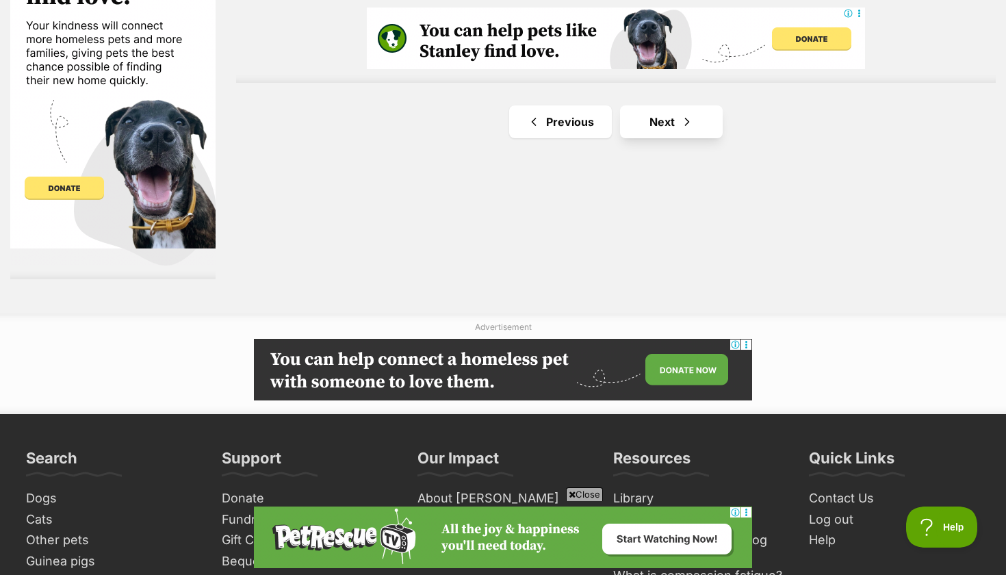
click at [669, 122] on link "Next" at bounding box center [671, 121] width 103 height 33
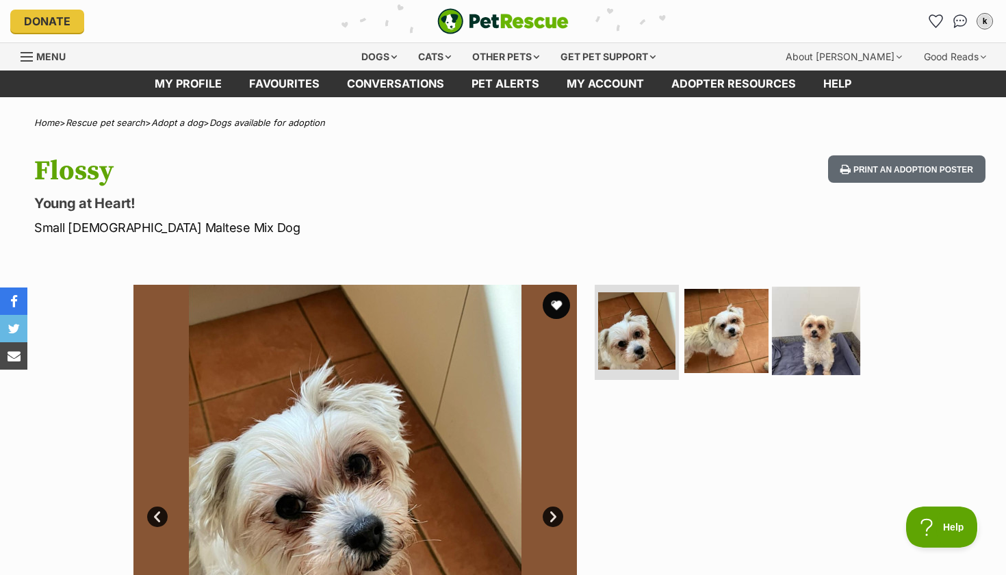
click at [816, 371] on img at bounding box center [816, 330] width 88 height 88
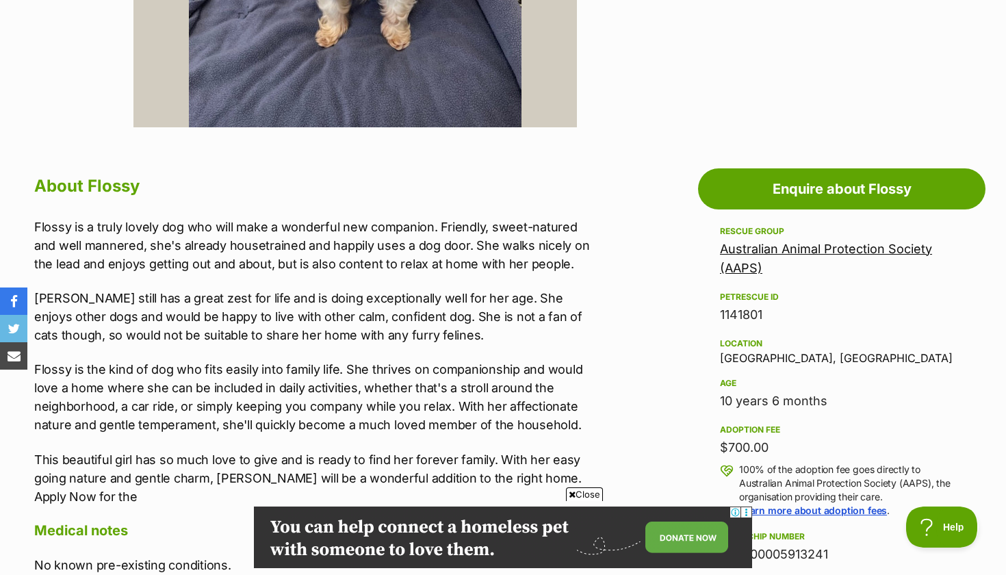
scroll to position [602, 0]
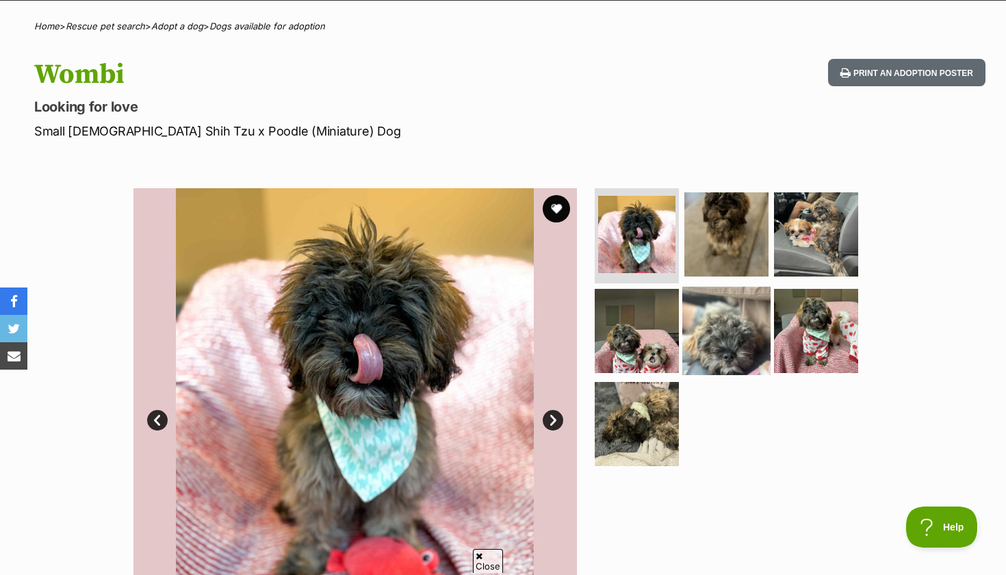
click at [743, 336] on img at bounding box center [726, 331] width 88 height 88
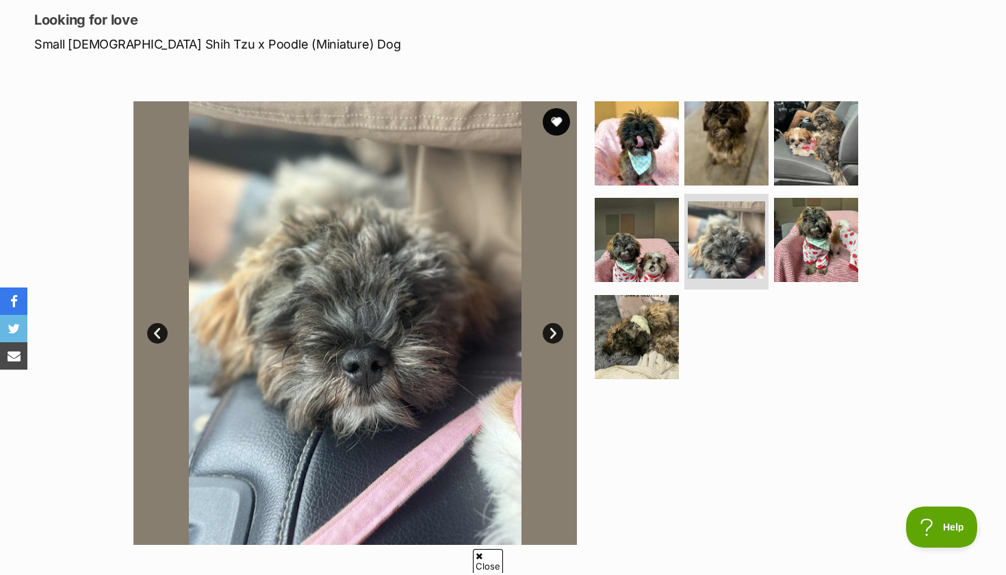
click at [810, 287] on ul at bounding box center [732, 244] width 281 height 287
click at [802, 244] on img at bounding box center [816, 240] width 88 height 88
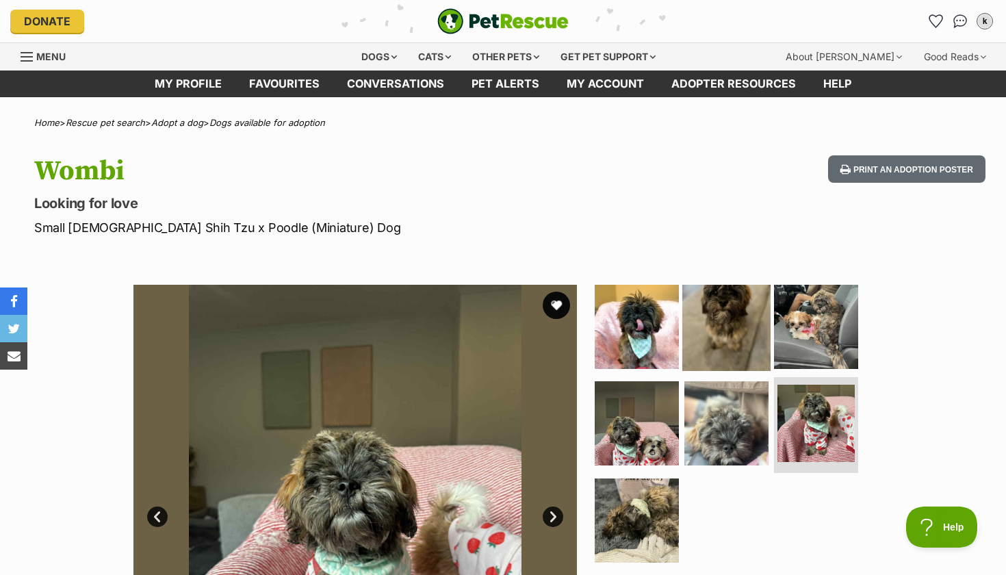
click at [719, 332] on img at bounding box center [726, 326] width 88 height 88
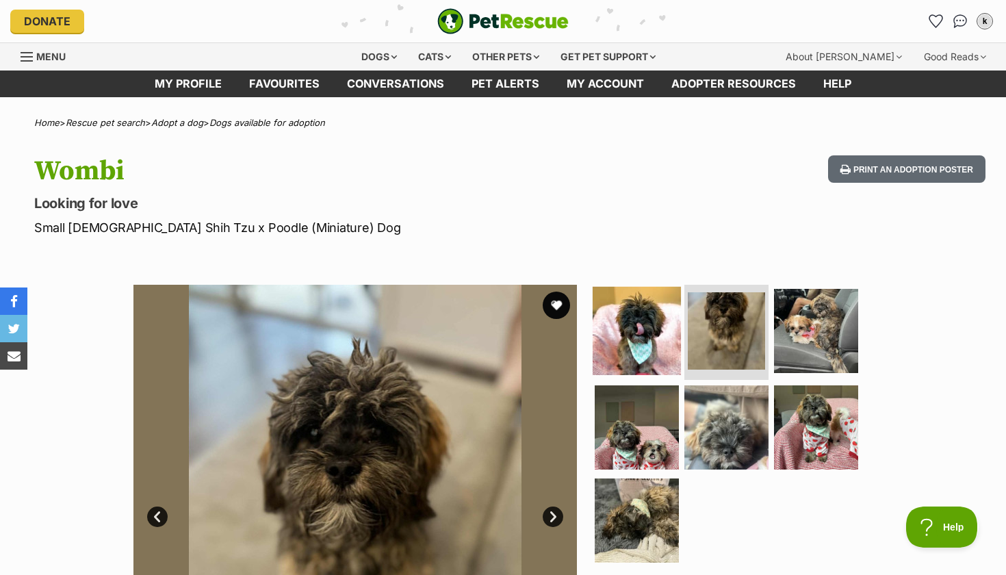
click at [626, 345] on img at bounding box center [637, 330] width 88 height 88
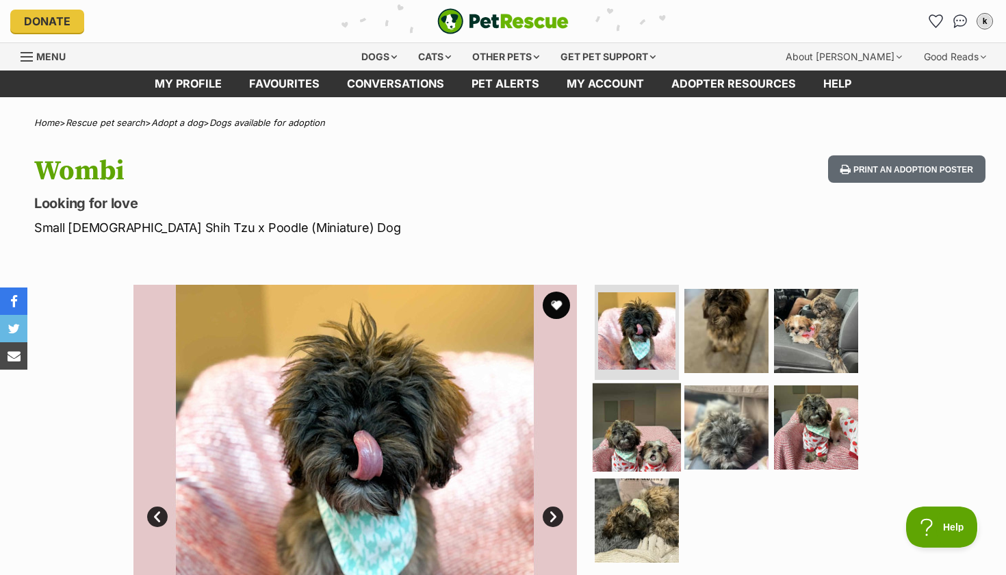
click at [627, 426] on img at bounding box center [637, 427] width 88 height 88
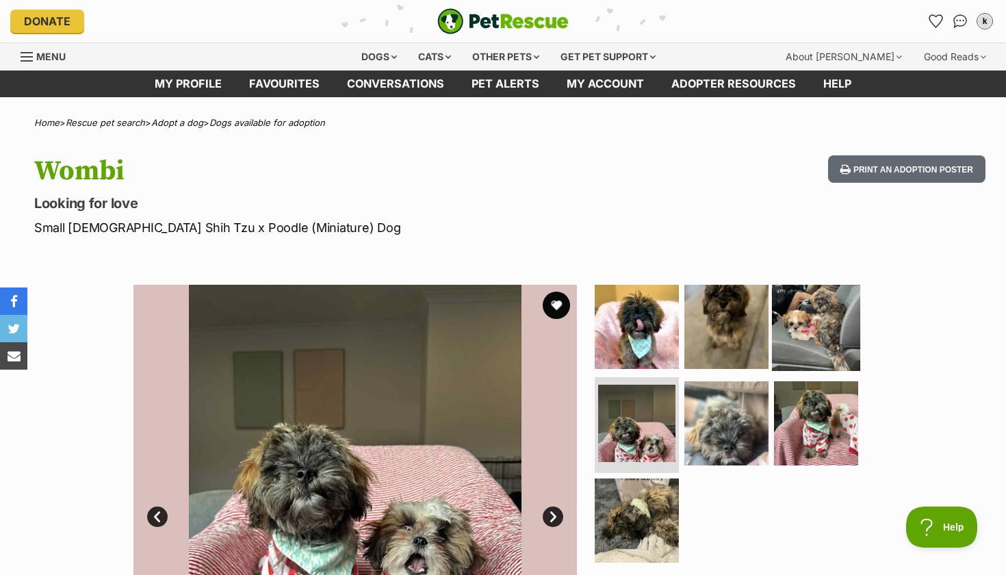
click at [822, 343] on img at bounding box center [816, 326] width 88 height 88
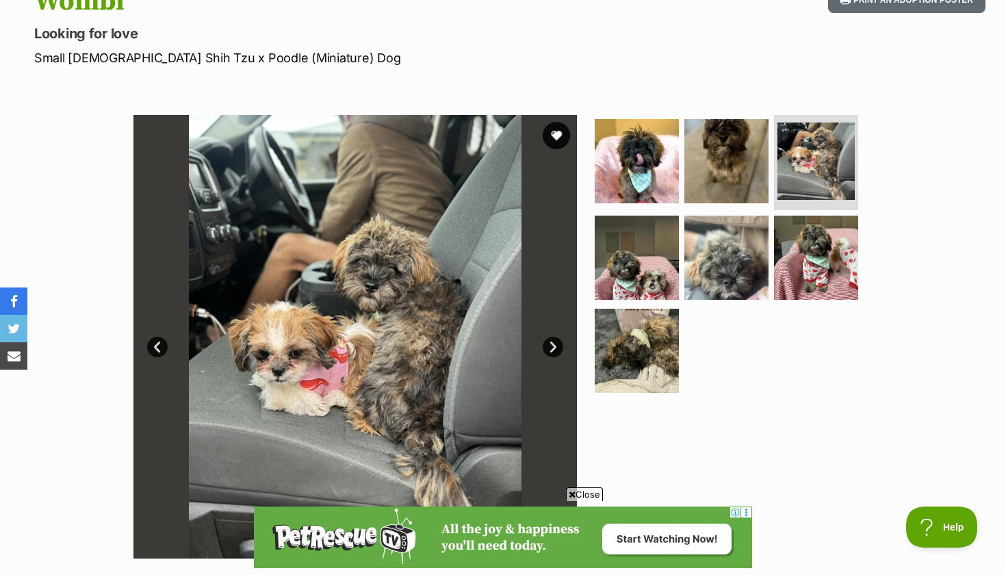
scroll to position [173, 0]
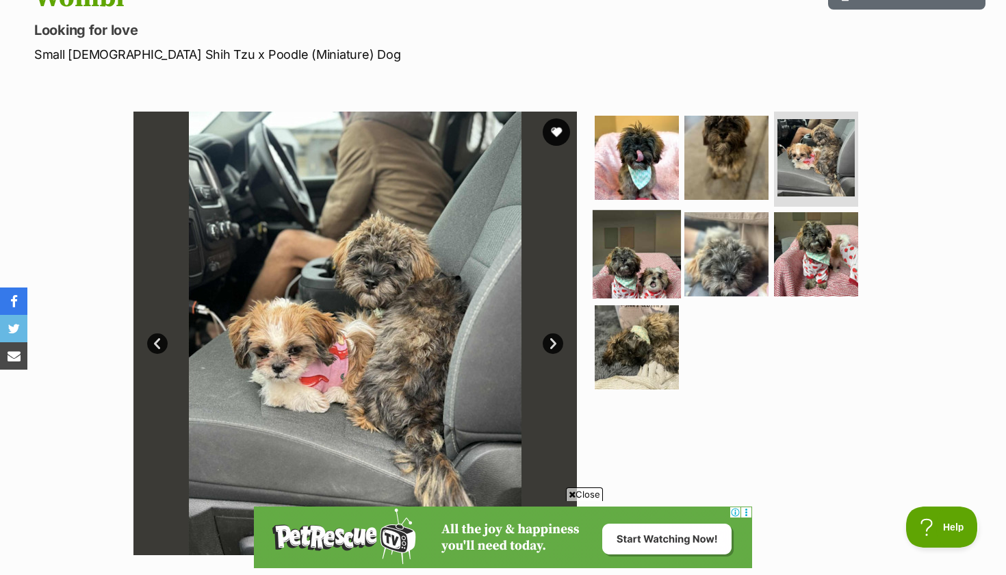
click at [625, 286] on img at bounding box center [637, 254] width 88 height 88
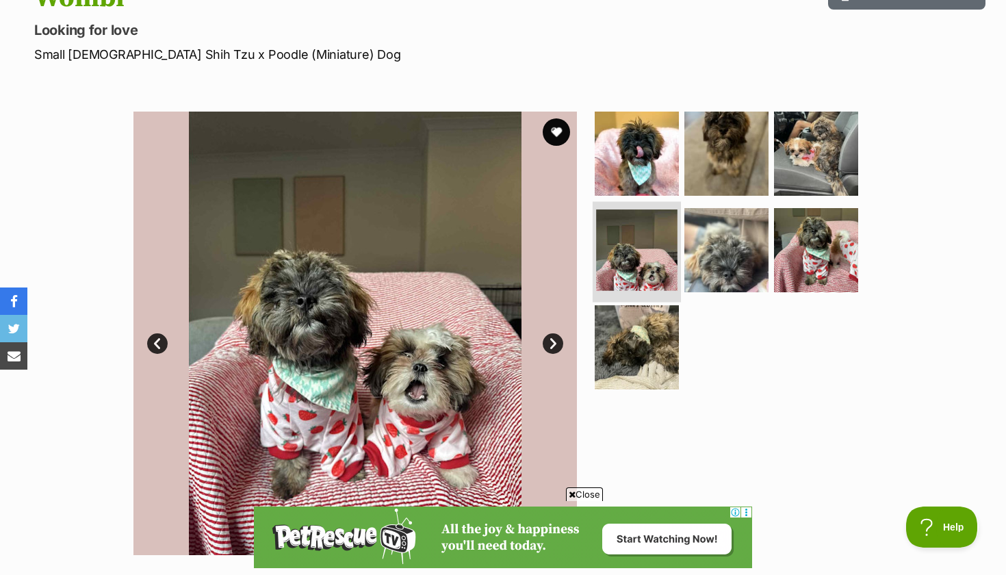
click at [636, 242] on img at bounding box center [636, 249] width 81 height 81
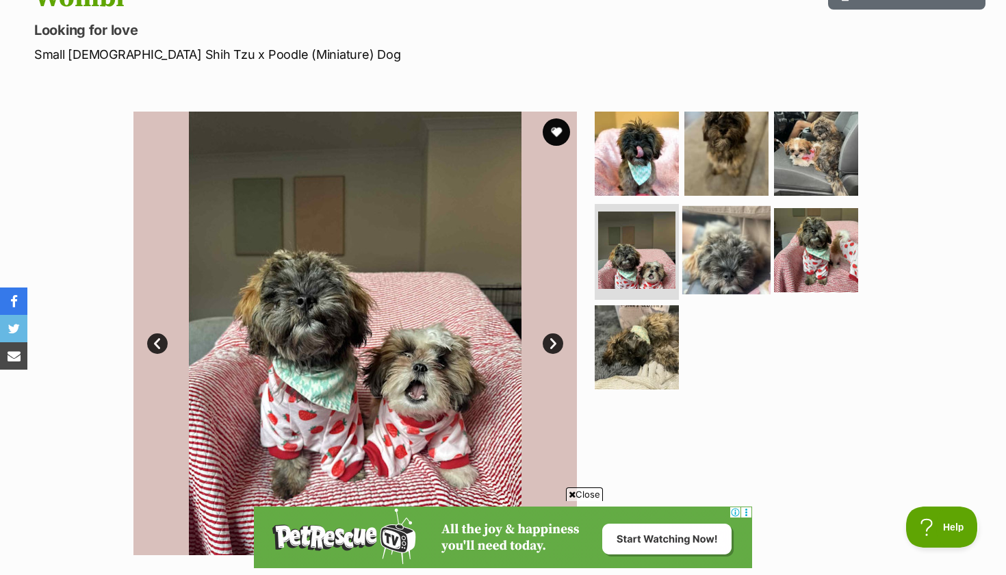
click at [723, 239] on img at bounding box center [726, 250] width 88 height 88
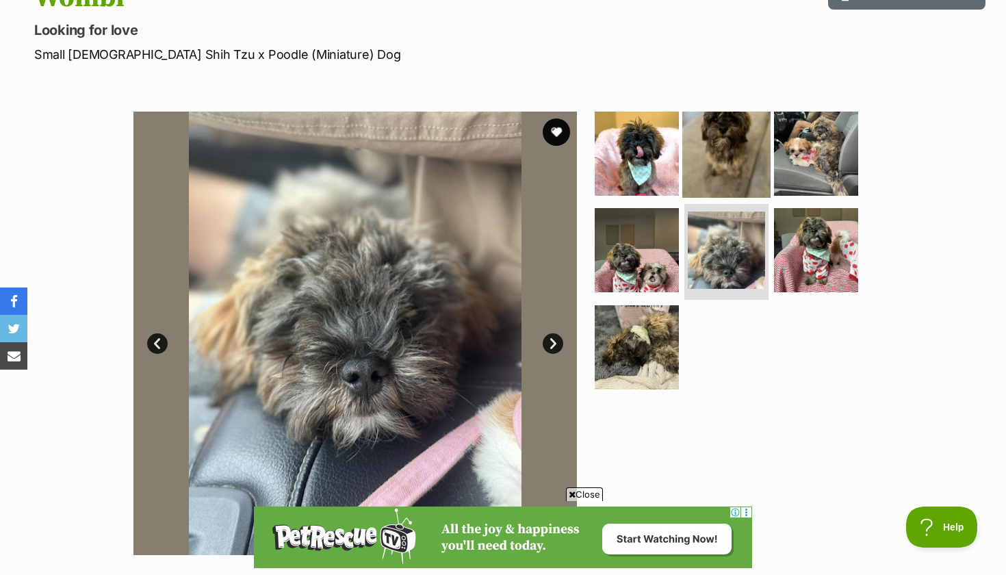
click at [739, 183] on img at bounding box center [726, 153] width 88 height 88
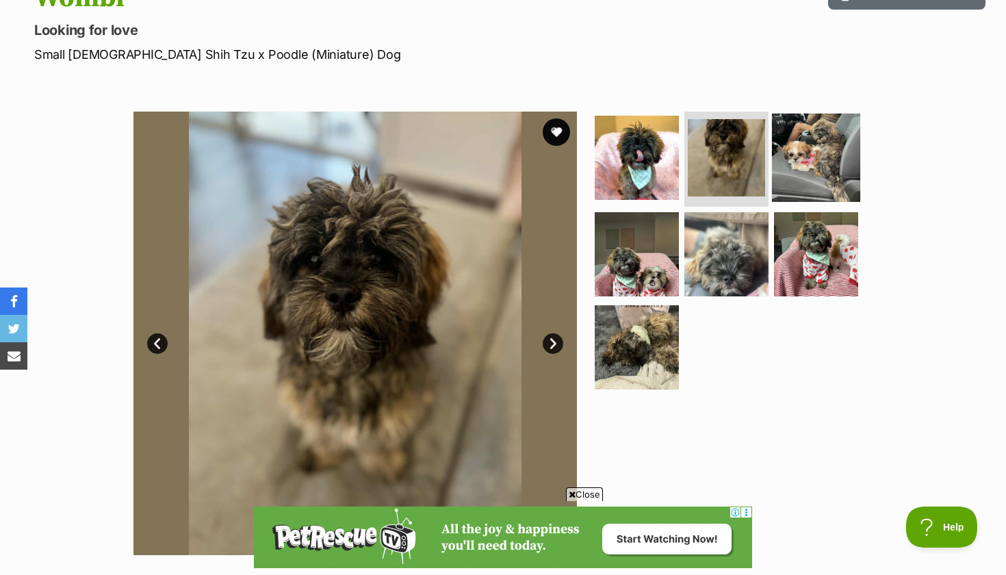
click at [811, 184] on img at bounding box center [816, 157] width 88 height 88
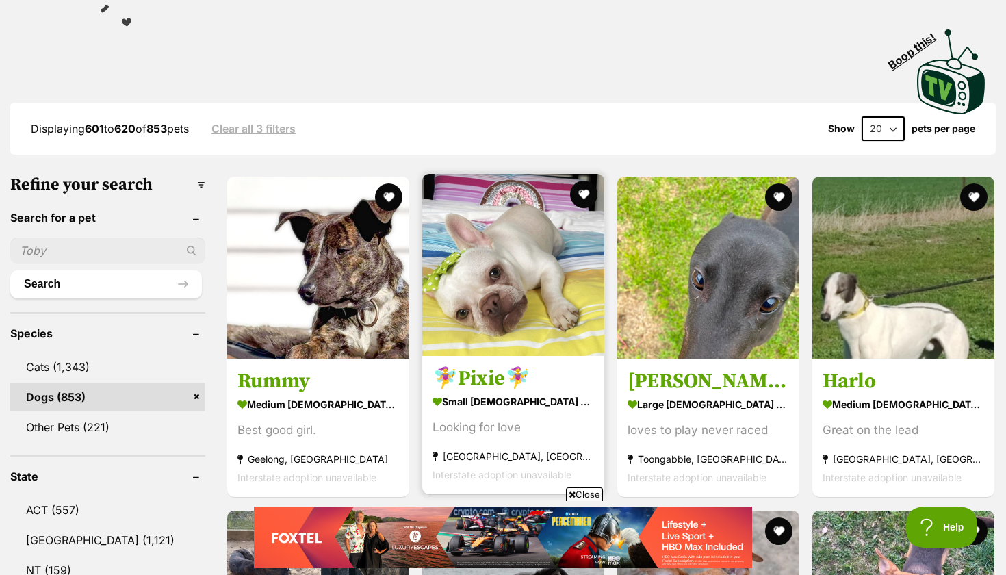
click at [534, 383] on h3 "🧚‍♀️Pixie🧚‍♀️" at bounding box center [514, 379] width 162 height 26
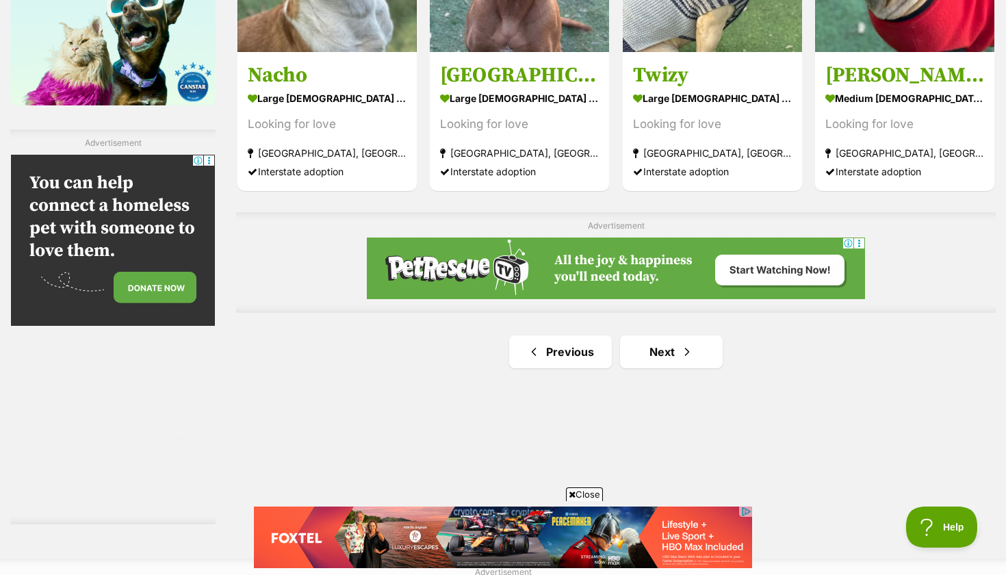
scroll to position [2297, 0]
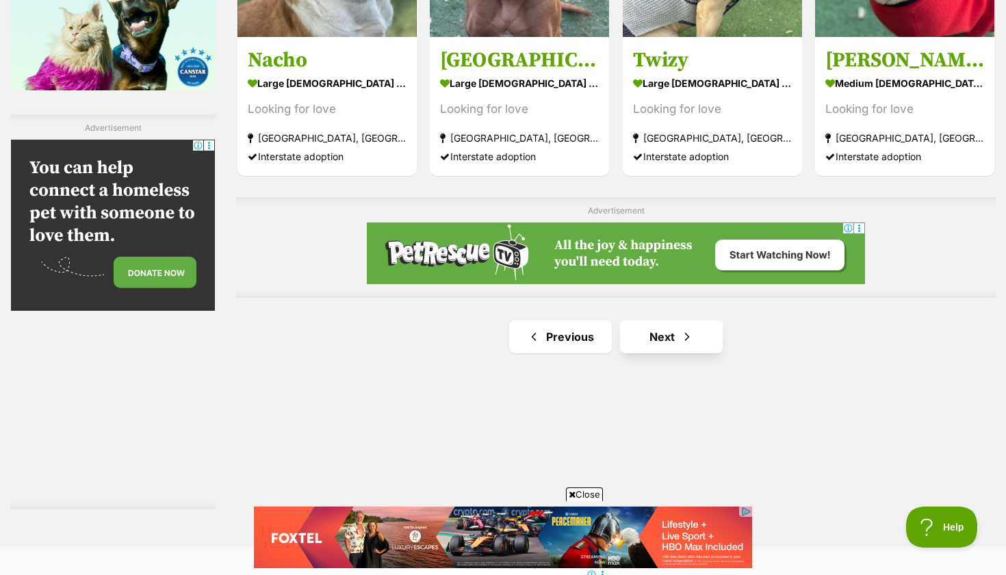
click at [656, 340] on link "Next" at bounding box center [671, 336] width 103 height 33
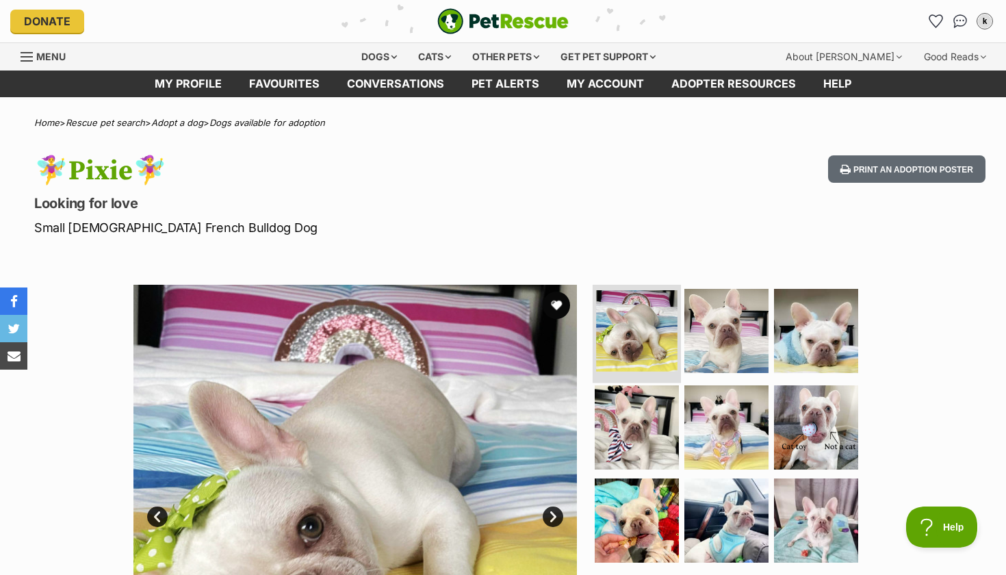
click at [660, 349] on img at bounding box center [636, 330] width 81 height 81
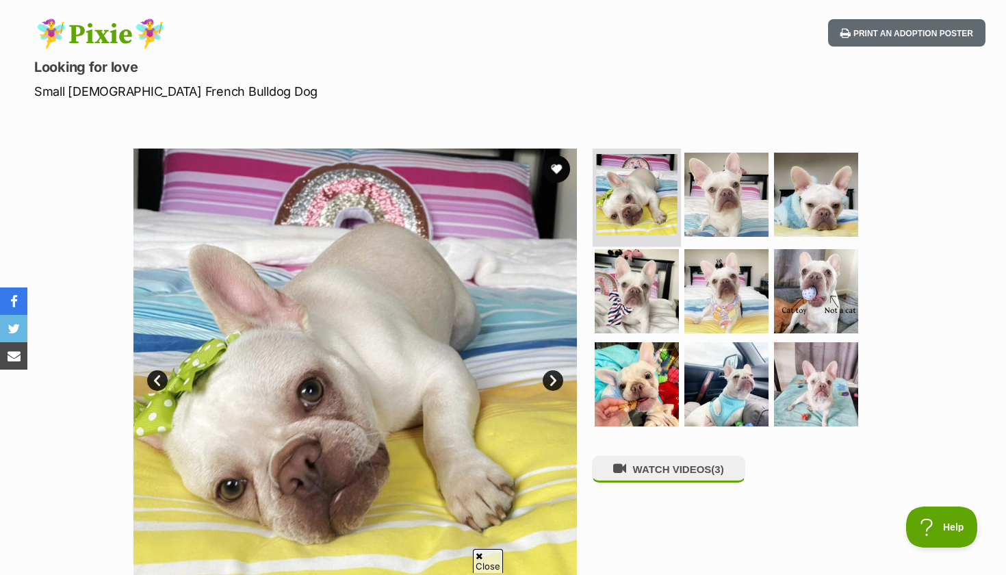
scroll to position [138, 0]
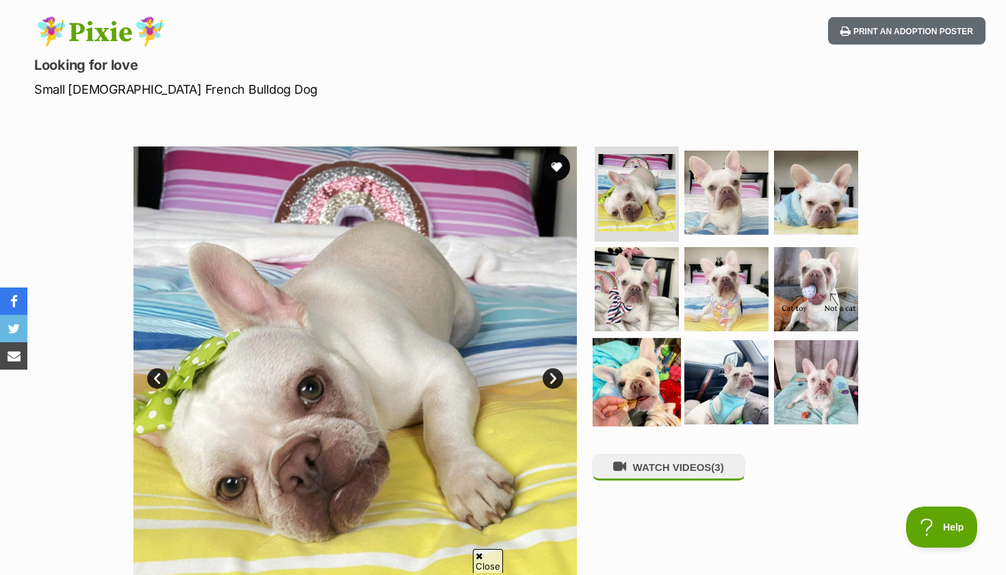
click at [662, 349] on img at bounding box center [637, 382] width 88 height 88
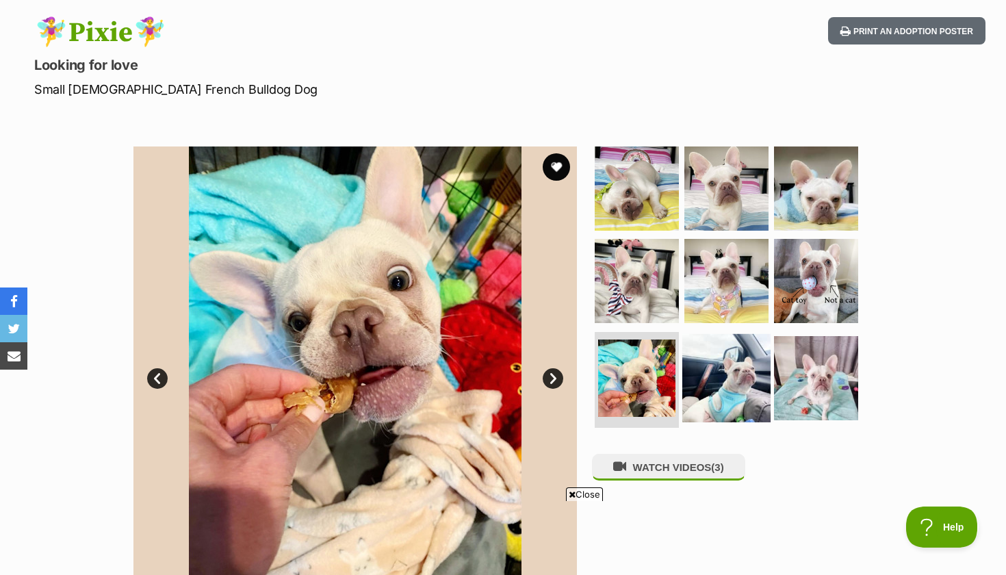
scroll to position [0, 0]
click at [689, 336] on img at bounding box center [726, 378] width 88 height 88
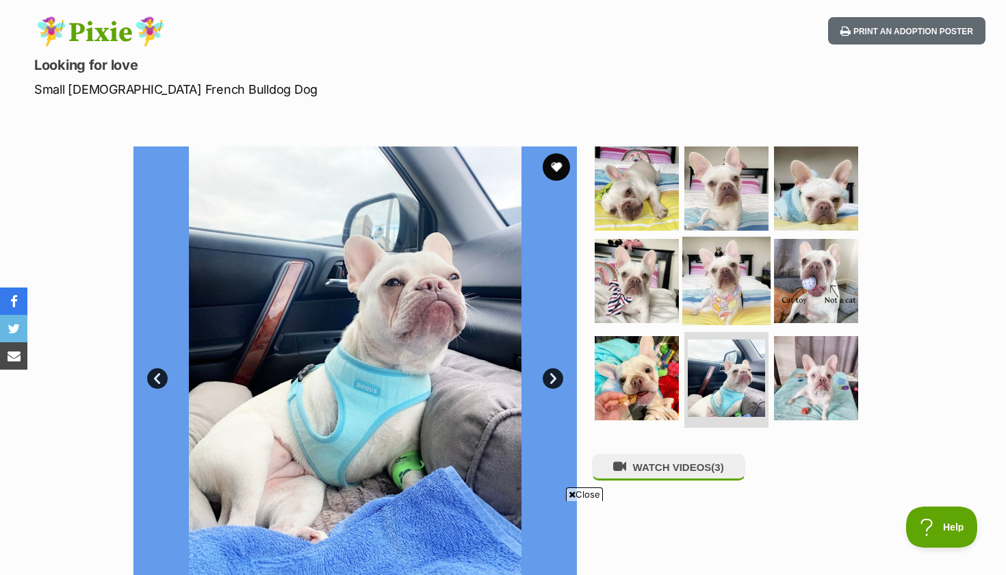
click at [726, 279] on img at bounding box center [726, 281] width 88 height 88
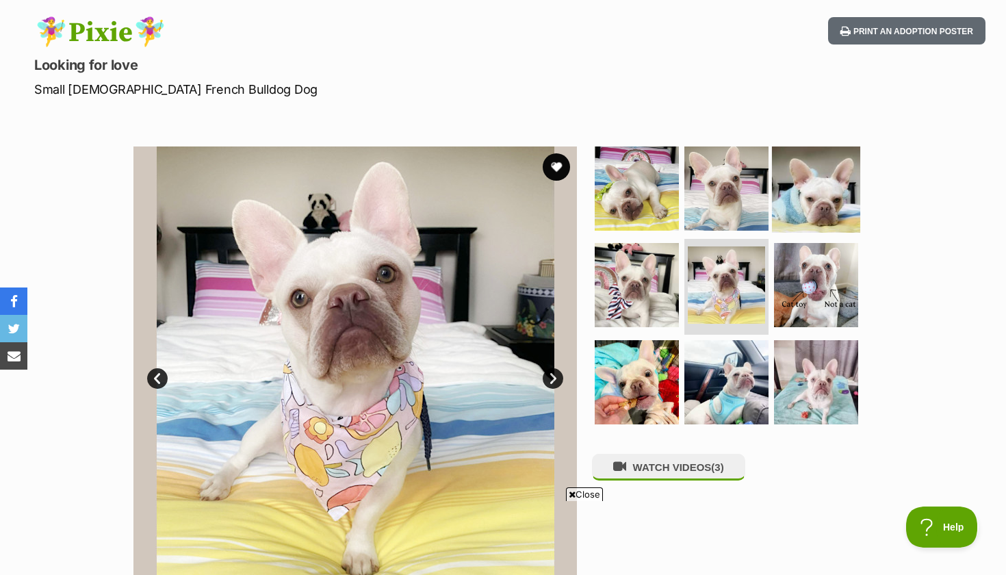
click at [790, 203] on img at bounding box center [816, 188] width 88 height 88
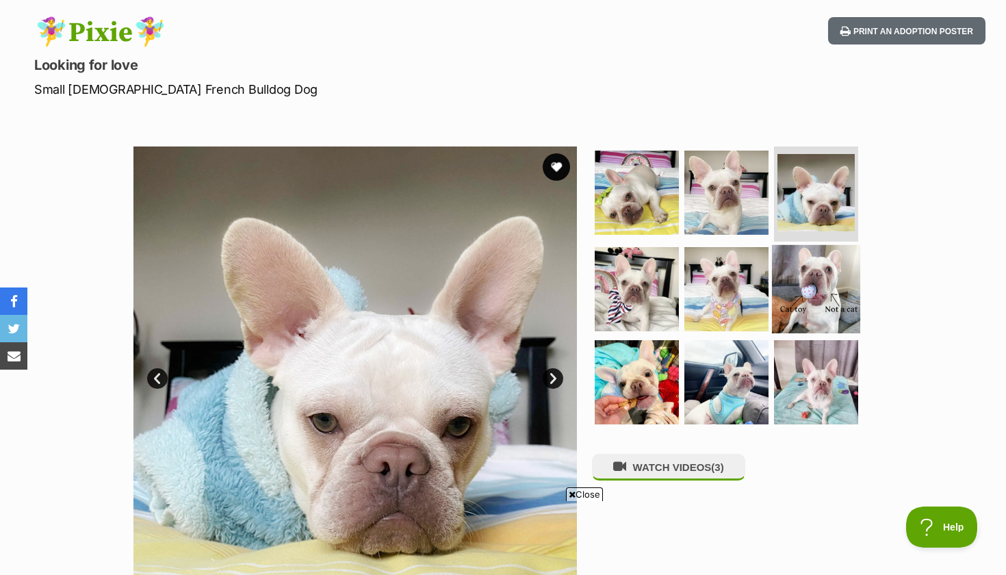
click at [821, 276] on img at bounding box center [816, 289] width 88 height 88
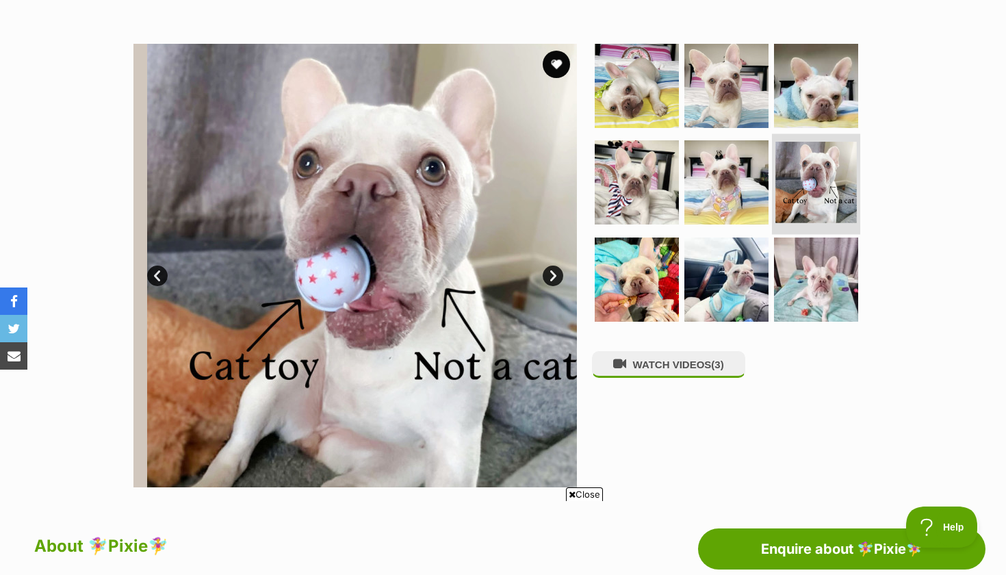
scroll to position [250, 0]
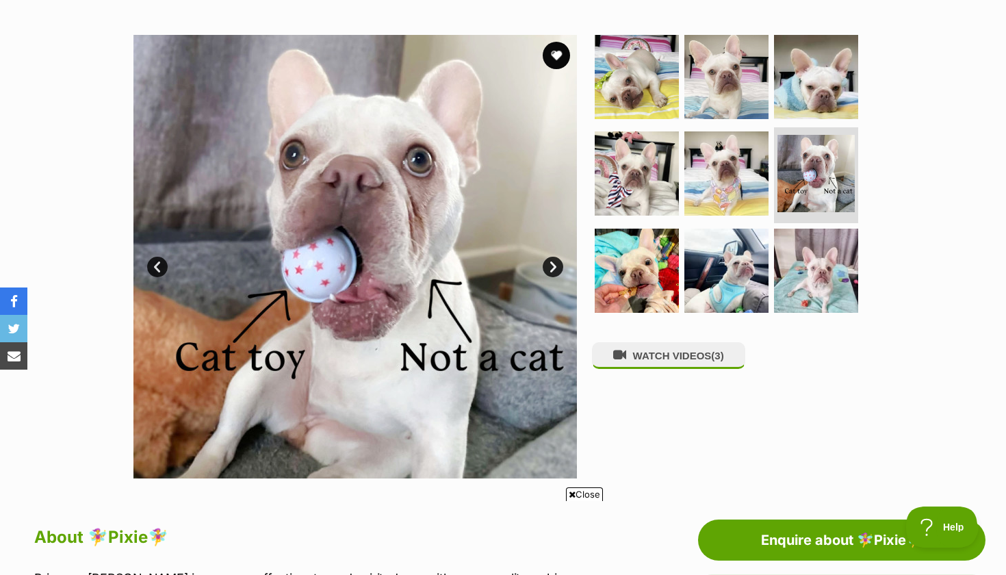
click at [840, 219] on ul at bounding box center [732, 178] width 281 height 287
click at [851, 177] on img at bounding box center [815, 173] width 81 height 81
click at [813, 268] on img at bounding box center [816, 271] width 88 height 88
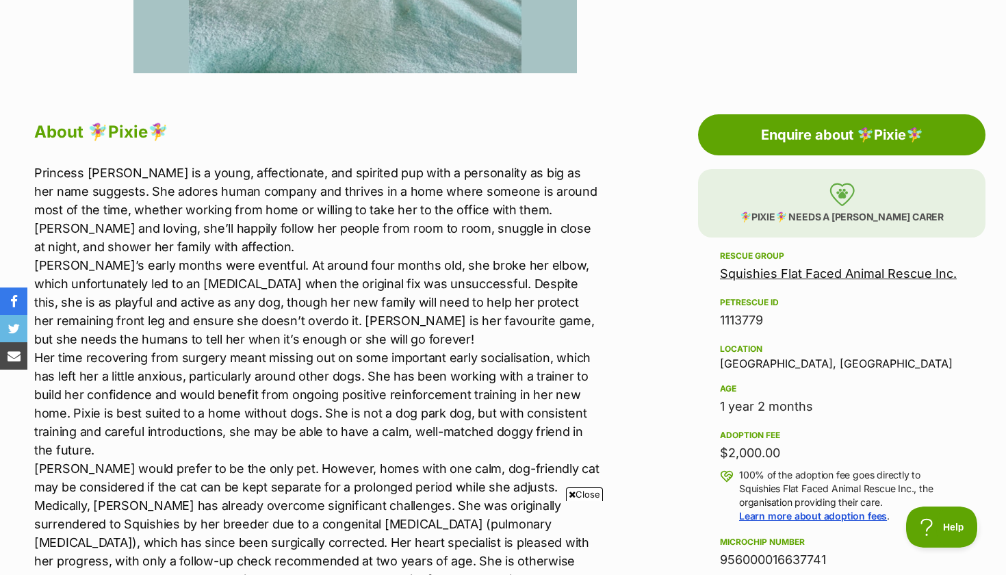
scroll to position [659, 0]
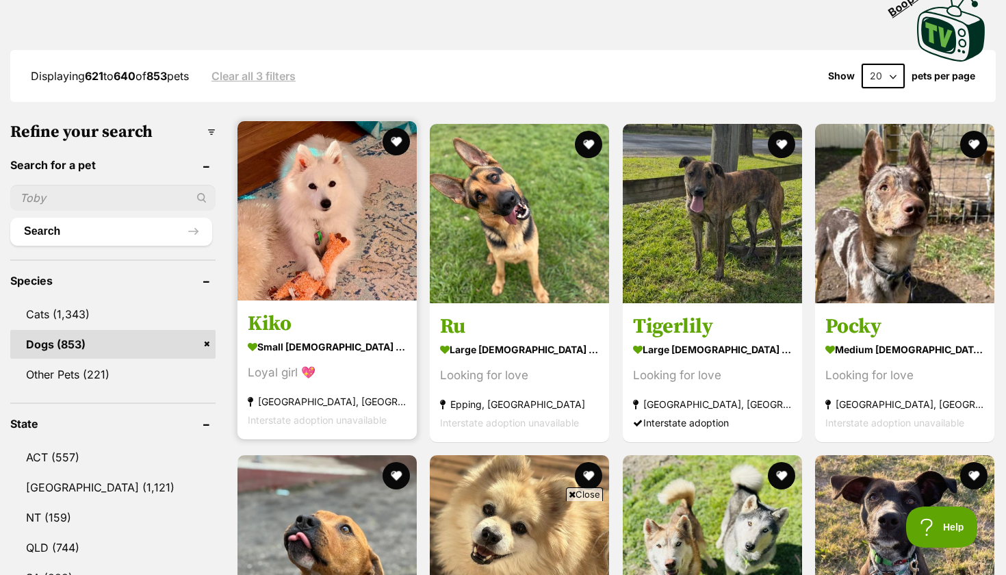
scroll to position [324, 0]
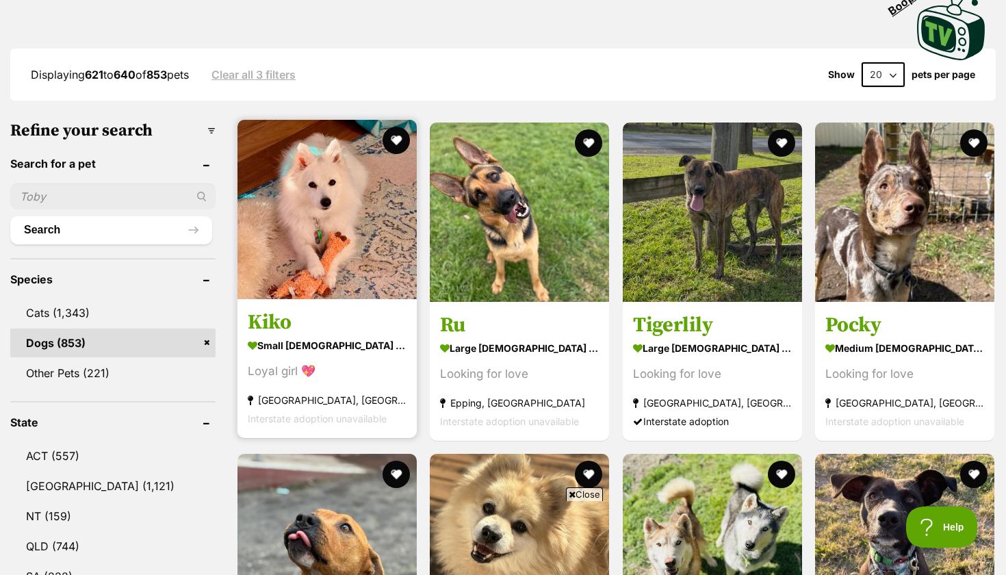
click at [360, 373] on div "Loyal girl 💖" at bounding box center [327, 371] width 159 height 18
click at [394, 139] on button "favourite" at bounding box center [396, 140] width 30 height 30
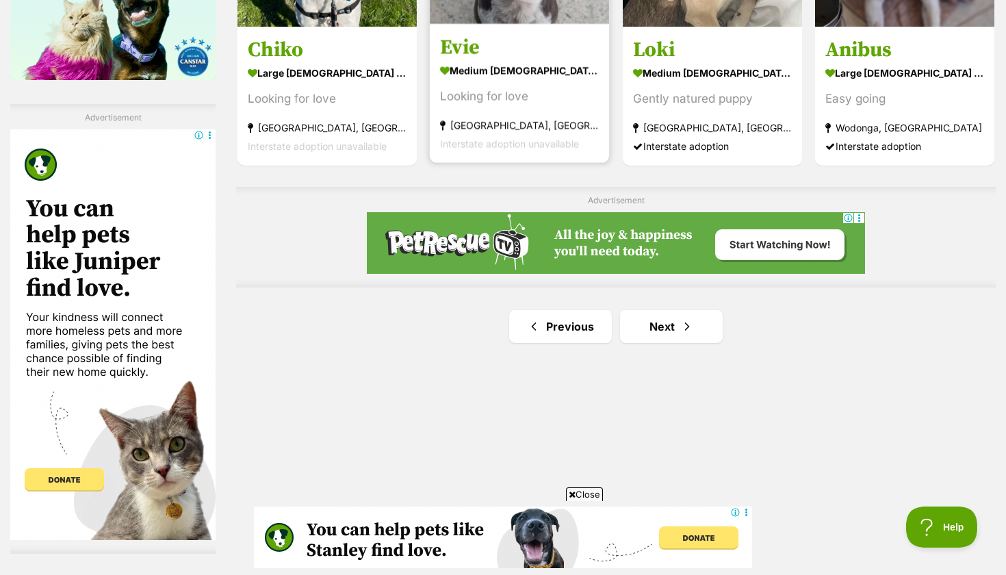
scroll to position [2312, 0]
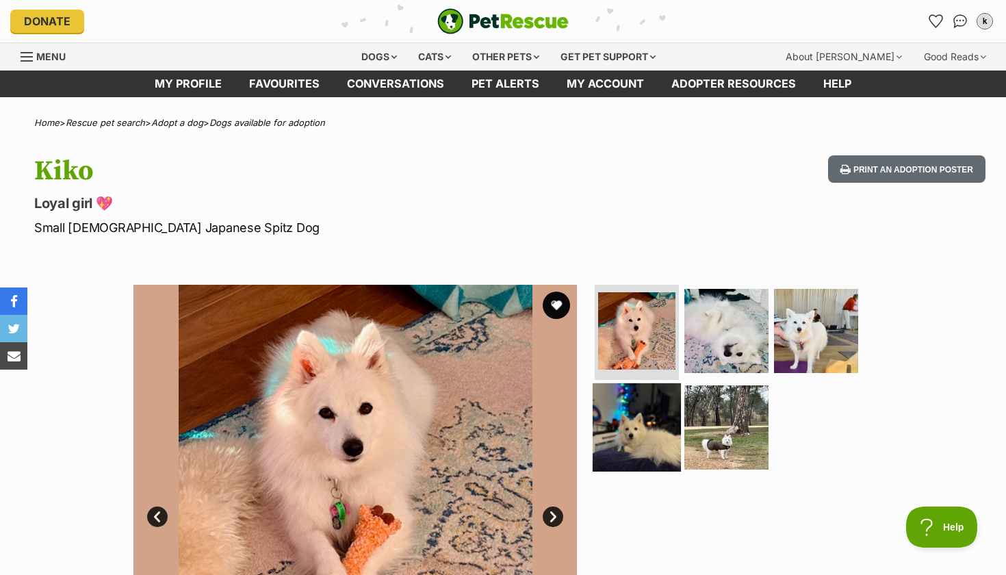
click at [649, 441] on img at bounding box center [637, 427] width 88 height 88
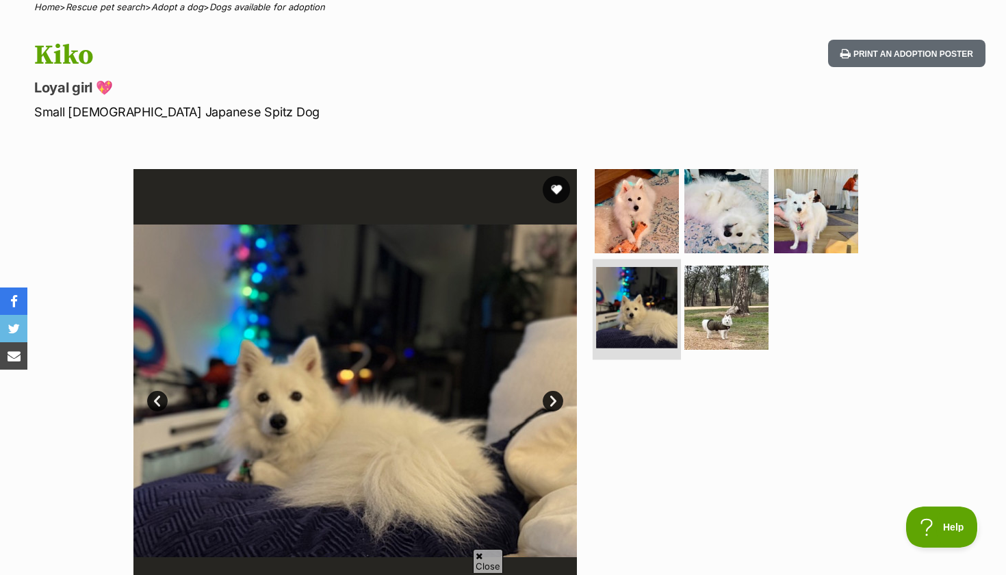
scroll to position [118, 0]
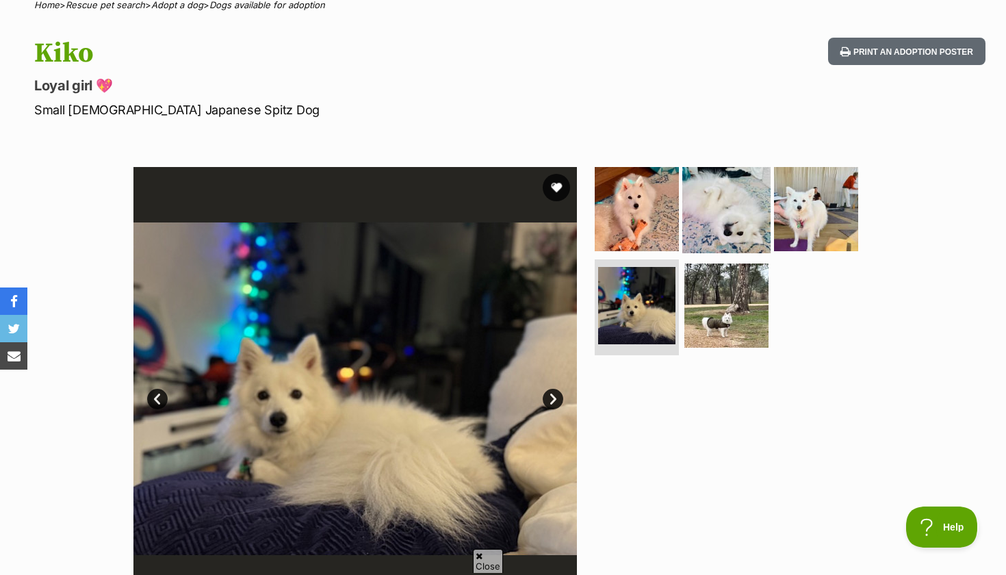
click at [708, 243] on img at bounding box center [726, 208] width 88 height 88
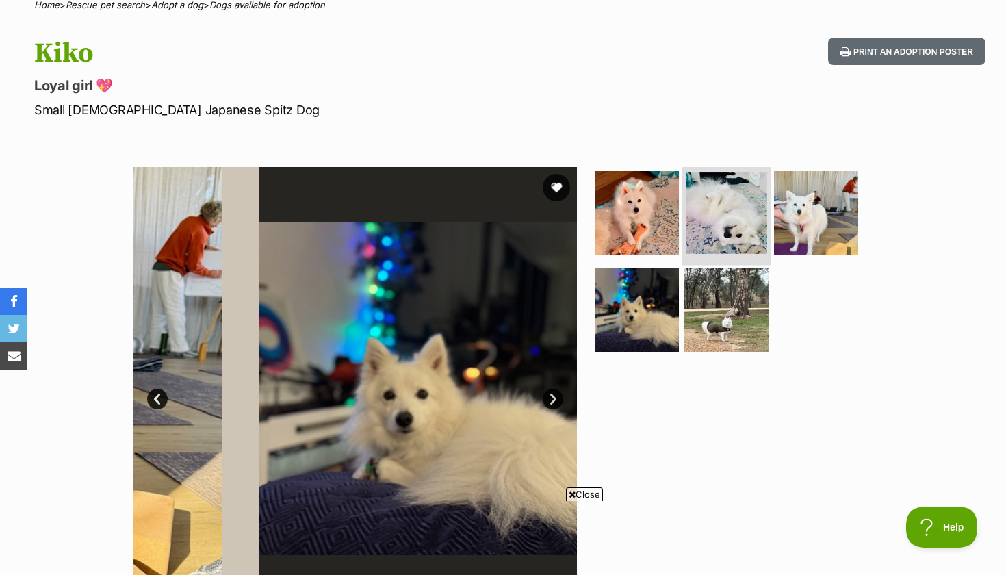
scroll to position [0, 0]
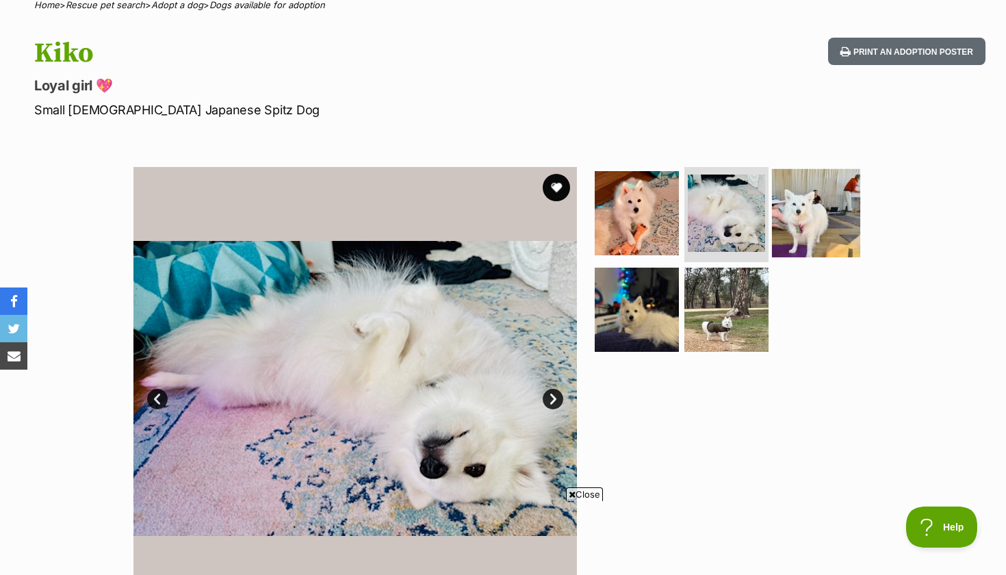
click at [782, 213] on img at bounding box center [816, 212] width 88 height 88
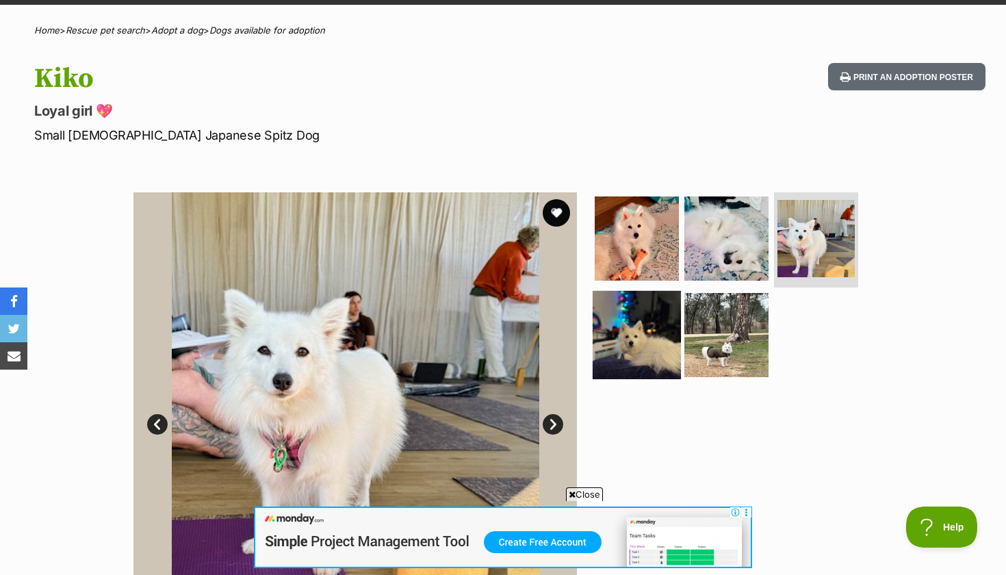
scroll to position [92, 0]
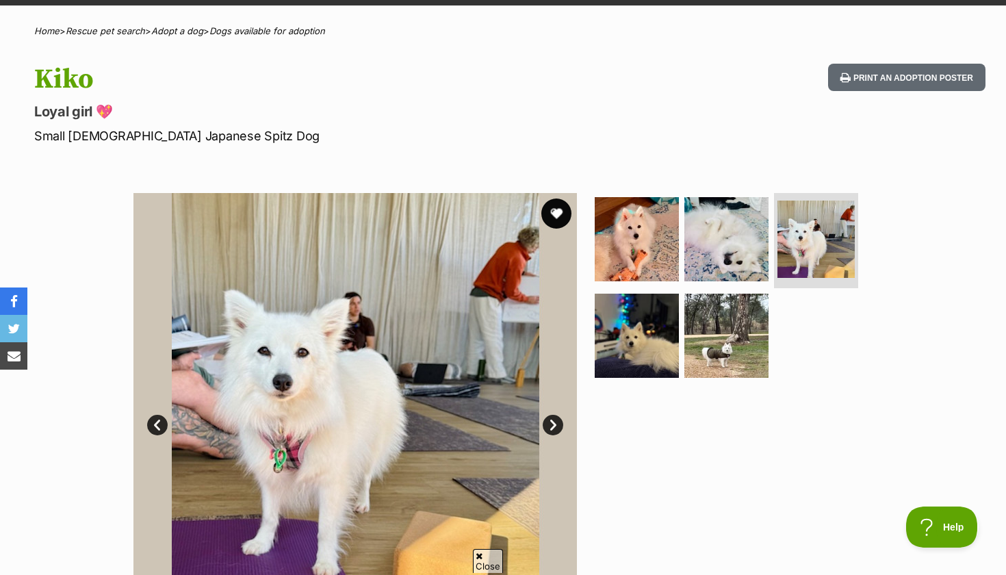
click at [556, 210] on button "favourite" at bounding box center [556, 213] width 30 height 30
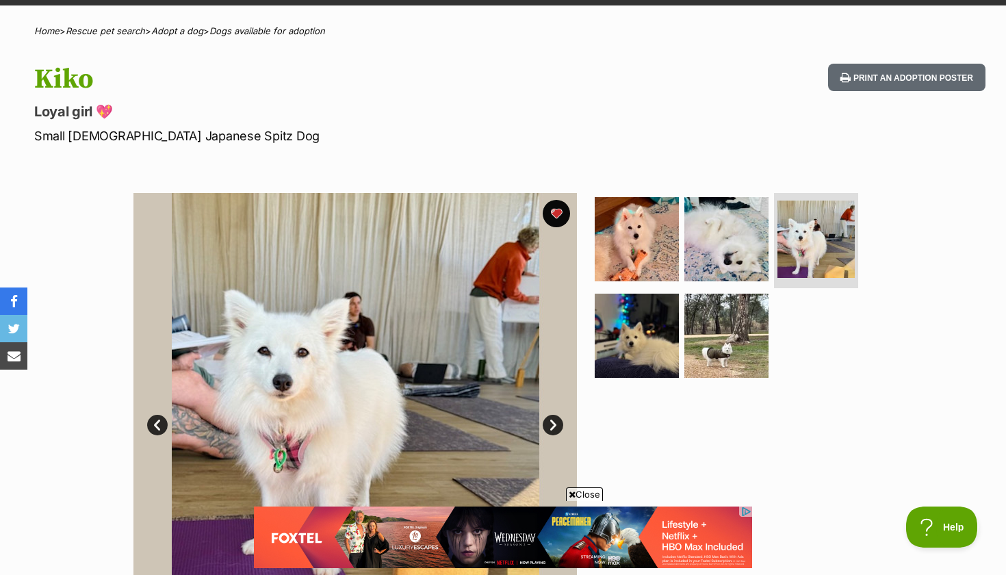
scroll to position [0, 0]
